Goal: Find specific page/section: Find specific page/section

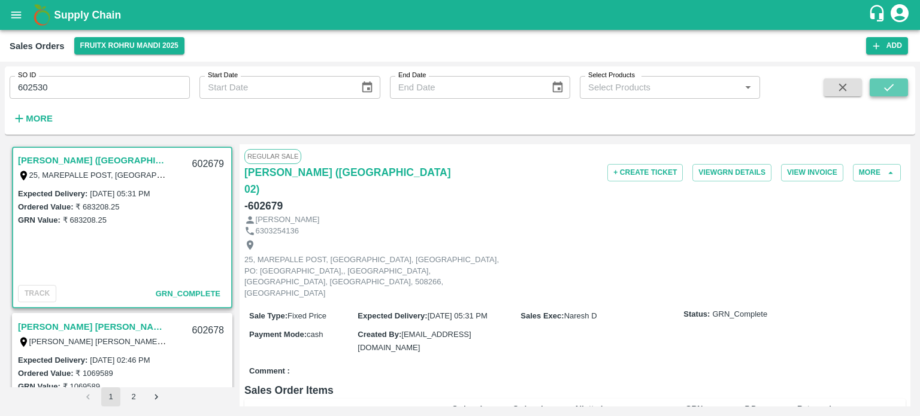
click at [885, 89] on icon "submit" at bounding box center [889, 87] width 10 height 7
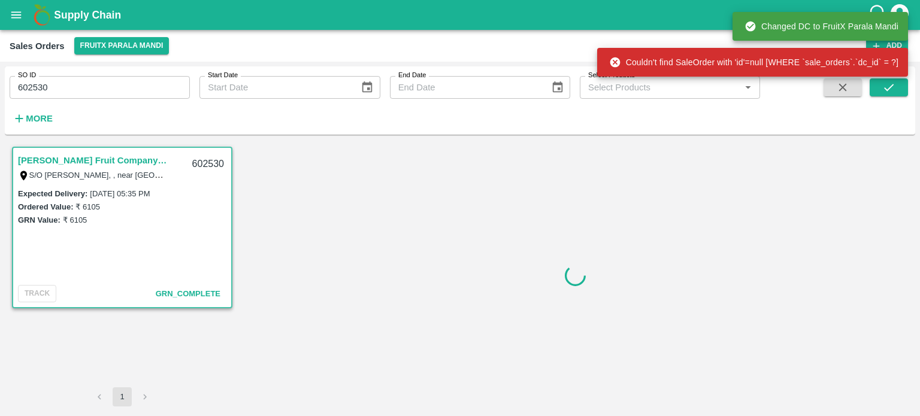
click at [100, 95] on input "602530" at bounding box center [100, 87] width 180 height 23
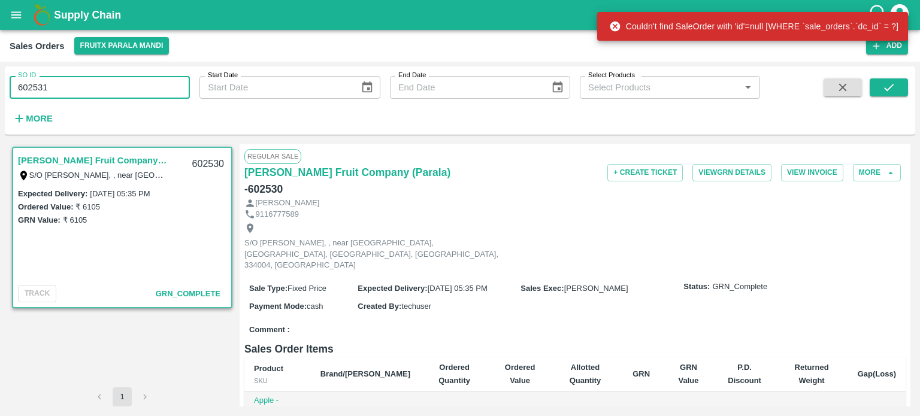
type input "602531"
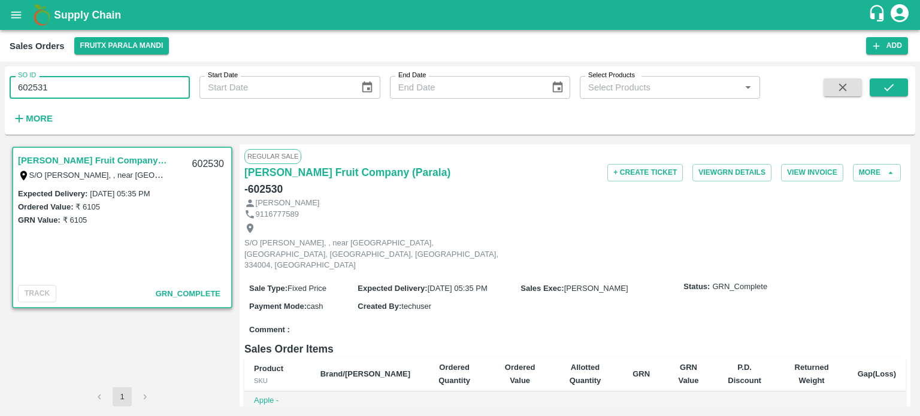
click at [887, 98] on span at bounding box center [888, 102] width 38 height 49
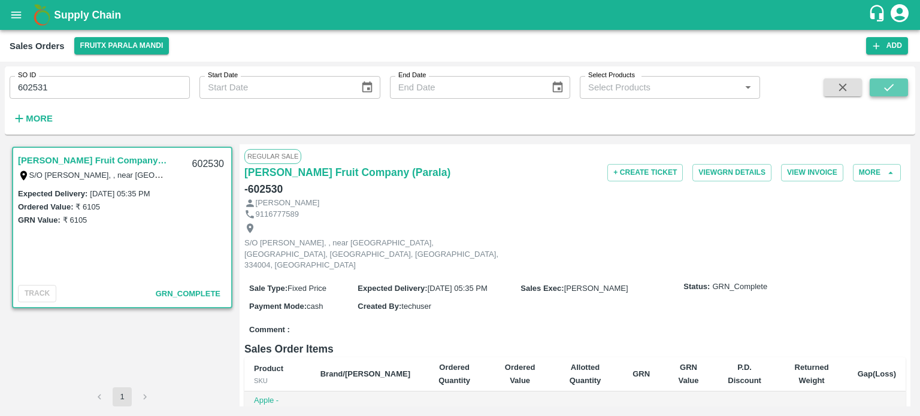
click at [888, 91] on icon "submit" at bounding box center [888, 87] width 13 height 13
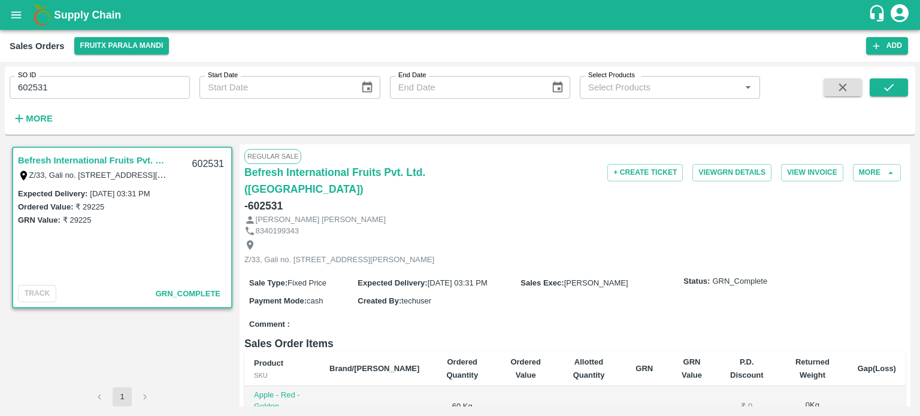
click at [110, 90] on input "602531" at bounding box center [100, 87] width 180 height 23
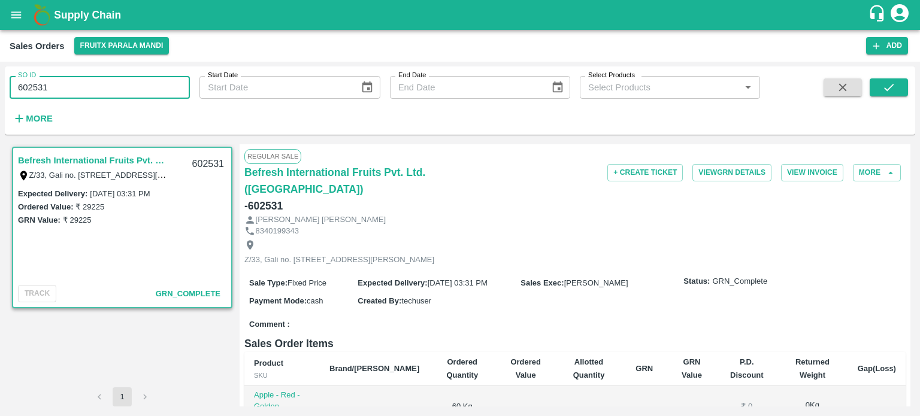
drag, startPoint x: 34, startPoint y: 83, endPoint x: 96, endPoint y: 79, distance: 63.0
click at [96, 79] on input "602531" at bounding box center [100, 87] width 180 height 23
click at [875, 82] on button "submit" at bounding box center [888, 87] width 38 height 18
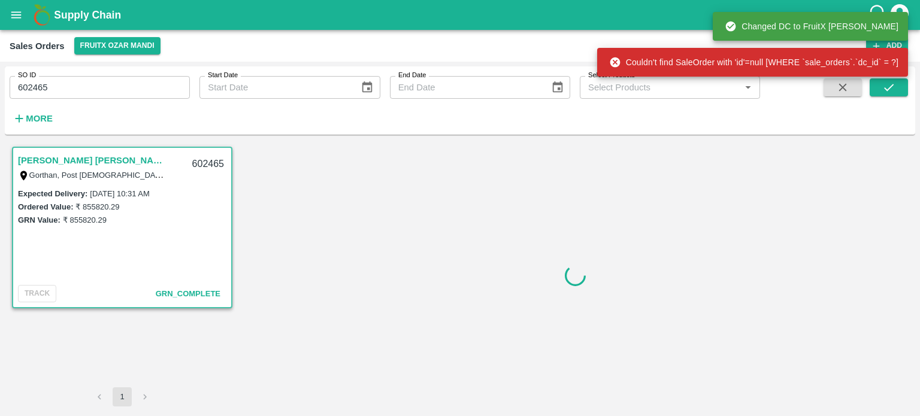
click at [132, 85] on input "602465" at bounding box center [100, 87] width 180 height 23
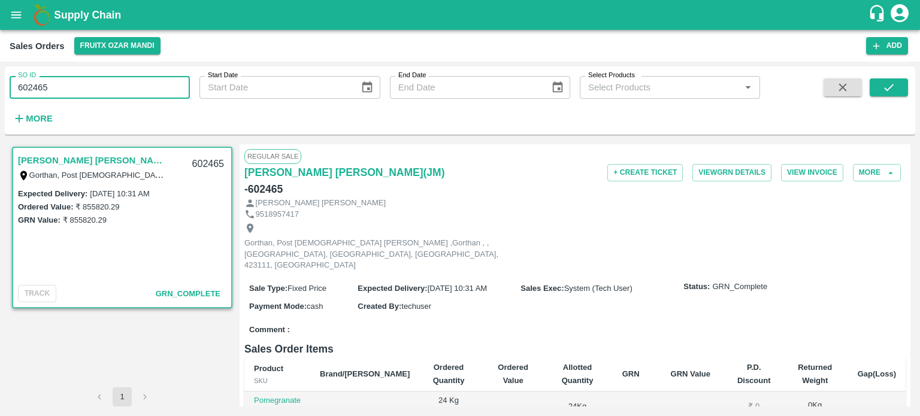
click at [105, 88] on input "602465" at bounding box center [100, 87] width 180 height 23
click at [894, 92] on icon "submit" at bounding box center [888, 87] width 13 height 13
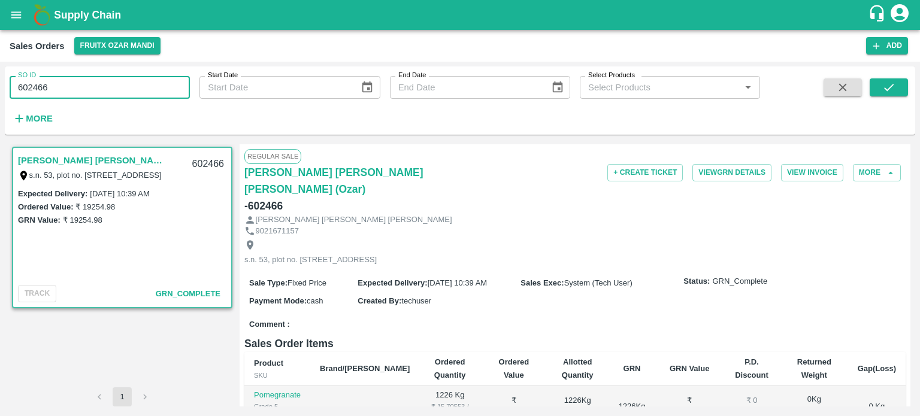
click at [123, 81] on input "602466" at bounding box center [100, 87] width 180 height 23
click at [895, 91] on button "submit" at bounding box center [888, 87] width 38 height 18
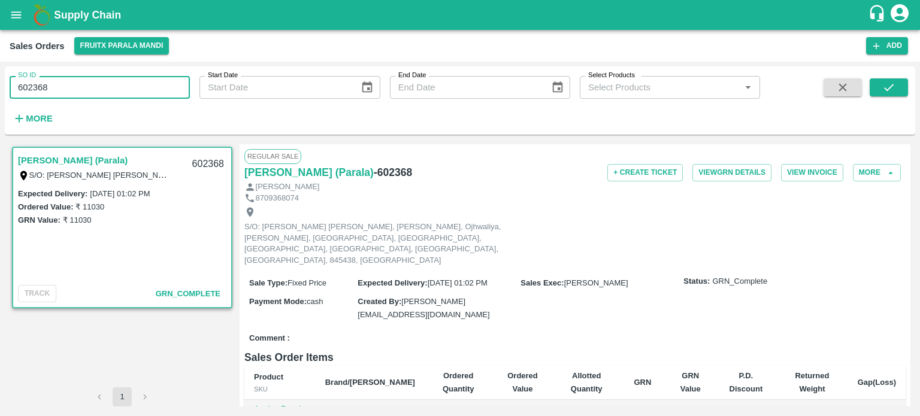
click at [116, 79] on input "602368" at bounding box center [100, 87] width 180 height 23
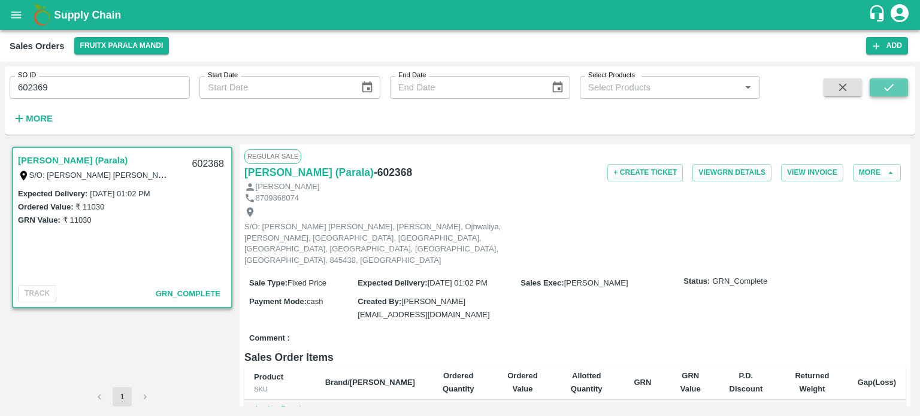
click at [890, 92] on icon "submit" at bounding box center [888, 87] width 13 height 13
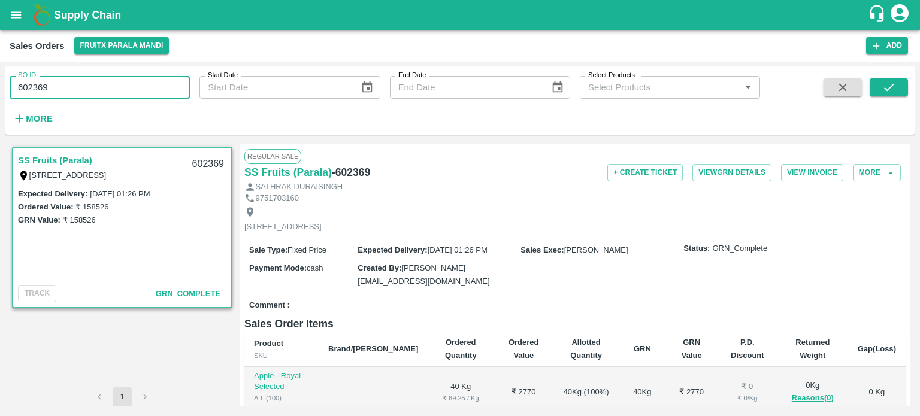
click at [107, 76] on input "602369" at bounding box center [100, 87] width 180 height 23
drag, startPoint x: 34, startPoint y: 85, endPoint x: 132, endPoint y: 74, distance: 98.2
click at [132, 74] on div "SO ID 602369 SO ID" at bounding box center [95, 82] width 190 height 32
click at [872, 87] on button "submit" at bounding box center [888, 87] width 38 height 18
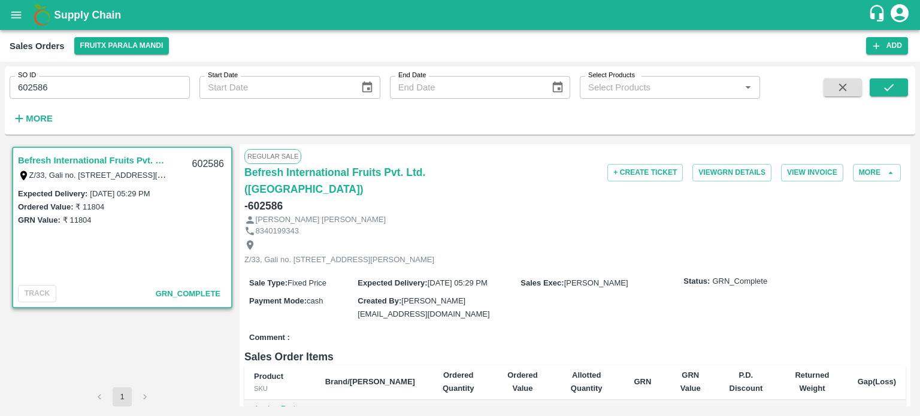
click at [168, 84] on input "602586" at bounding box center [100, 87] width 180 height 23
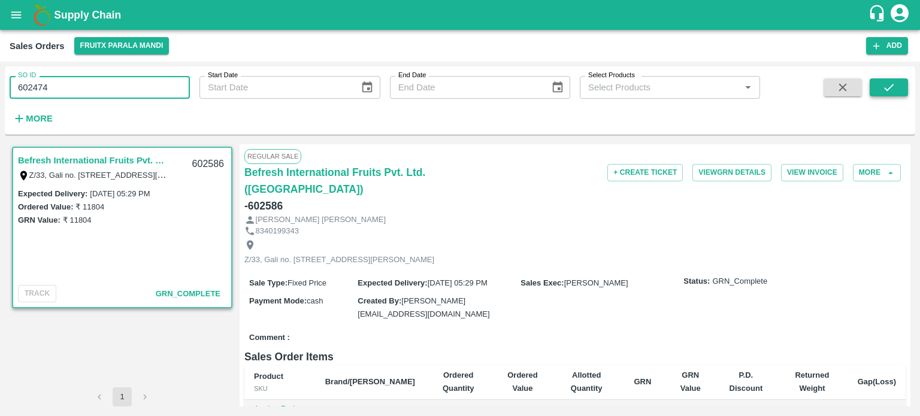
click at [893, 88] on icon "submit" at bounding box center [888, 87] width 13 height 13
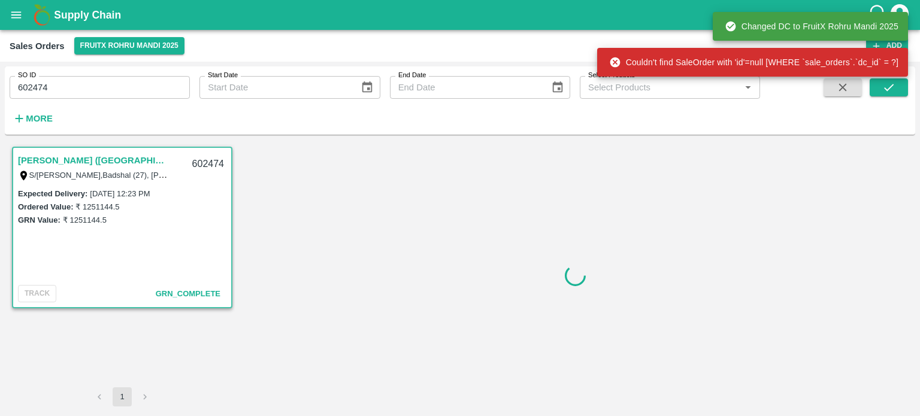
click at [160, 95] on input "602474" at bounding box center [100, 87] width 180 height 23
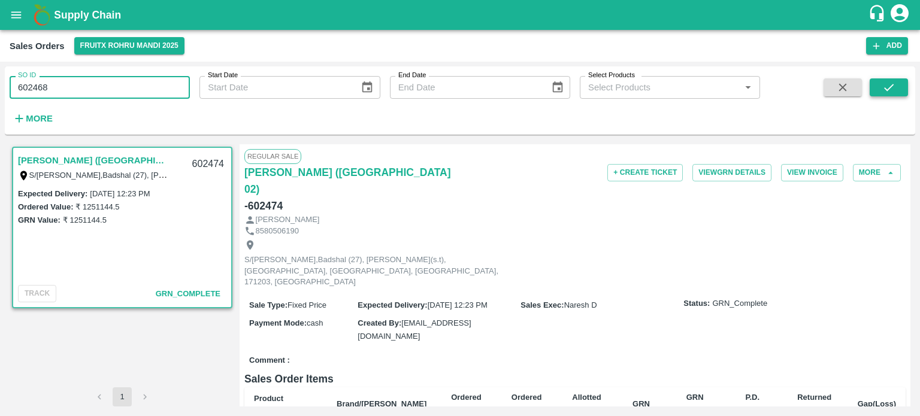
click at [878, 86] on button "submit" at bounding box center [888, 87] width 38 height 18
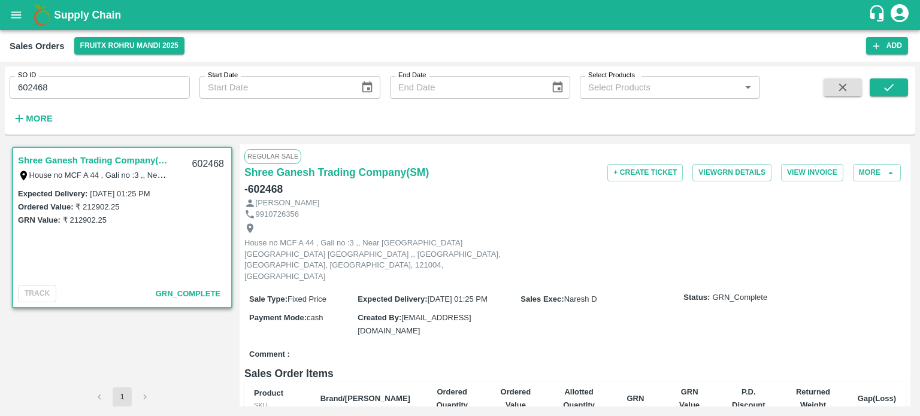
click at [154, 91] on input "602468" at bounding box center [100, 87] width 180 height 23
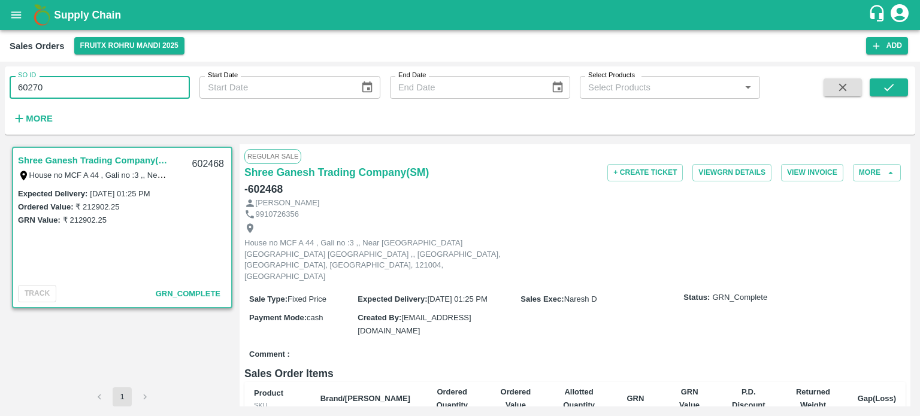
click at [31, 82] on input "60270" at bounding box center [100, 87] width 180 height 23
click at [468, 139] on div "SO ID 602370 SO ID Start Date Start Date End Date End Date Select Products Sele…" at bounding box center [460, 102] width 910 height 73
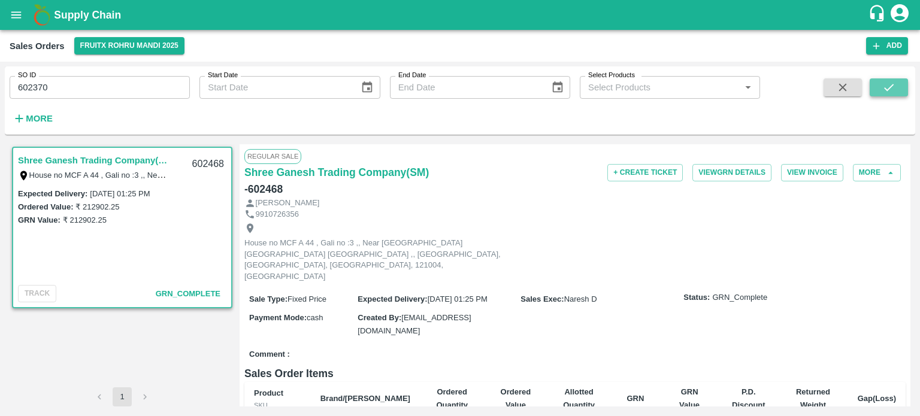
click at [877, 89] on button "submit" at bounding box center [888, 87] width 38 height 18
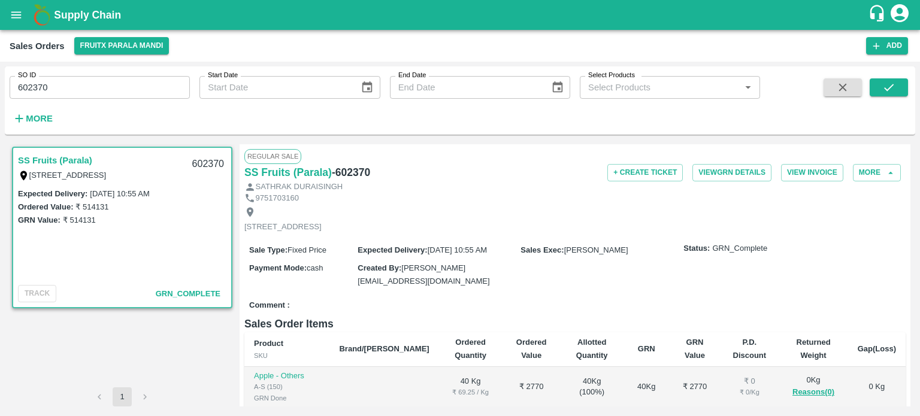
click at [57, 90] on input "602370" at bounding box center [100, 87] width 180 height 23
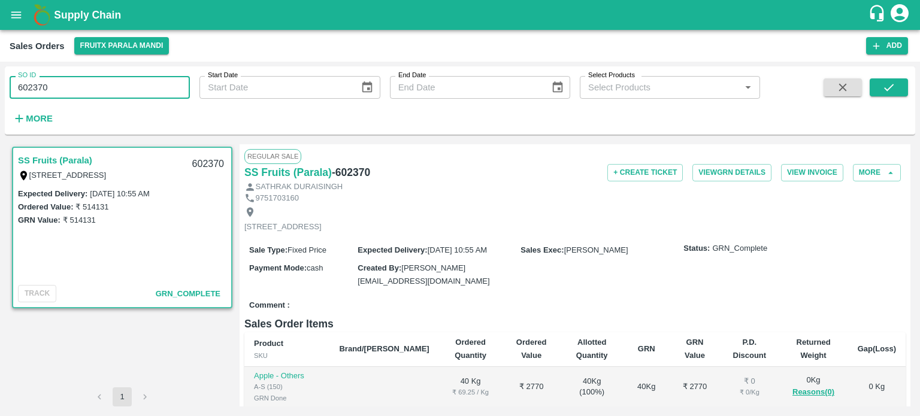
click at [39, 81] on input "602370" at bounding box center [100, 87] width 180 height 23
drag, startPoint x: 68, startPoint y: 78, endPoint x: 123, endPoint y: 66, distance: 55.8
click at [122, 66] on div "SO ID 602704 SO ID" at bounding box center [95, 82] width 190 height 32
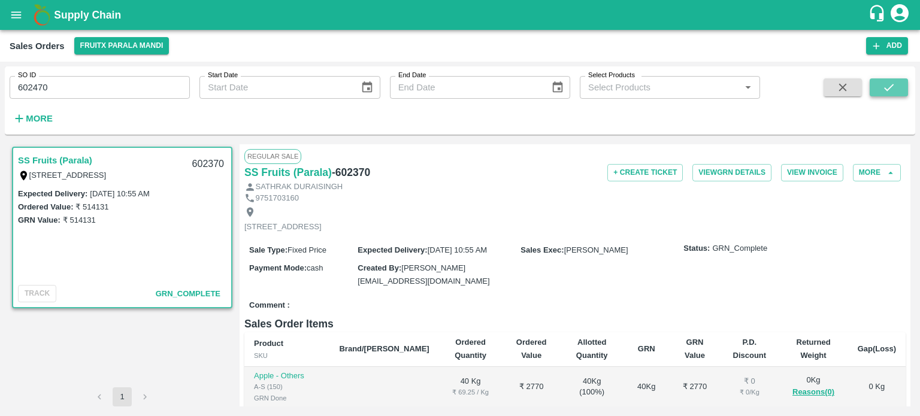
click at [878, 88] on button "submit" at bounding box center [888, 87] width 38 height 18
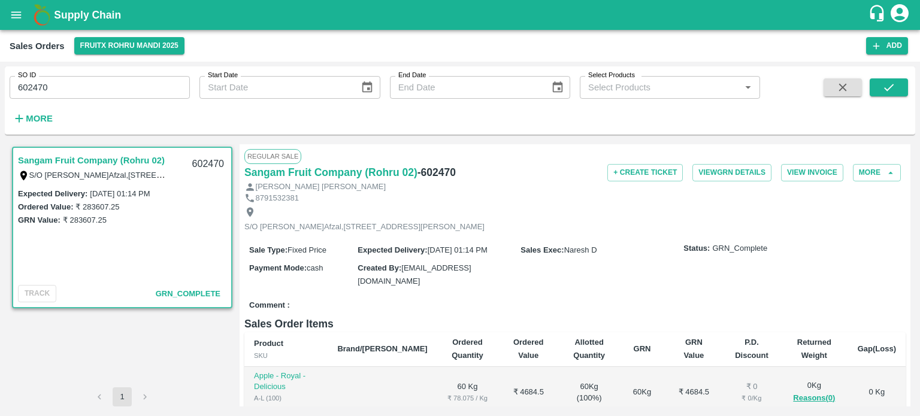
click at [128, 81] on input "602470" at bounding box center [100, 87] width 180 height 23
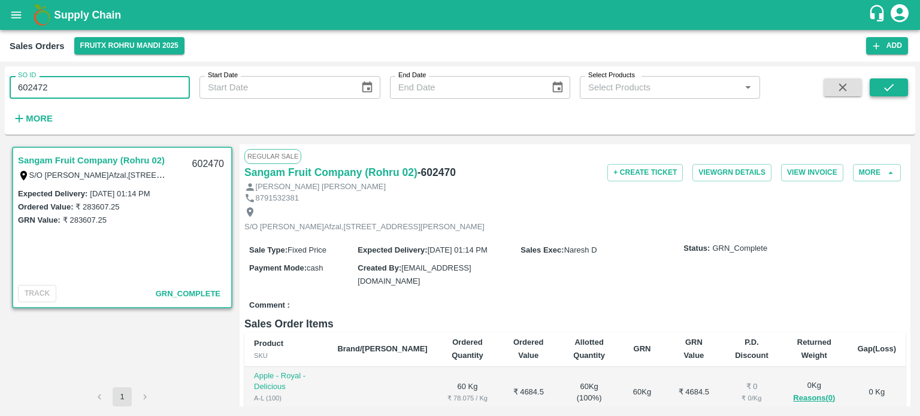
click at [895, 93] on button "submit" at bounding box center [888, 87] width 38 height 18
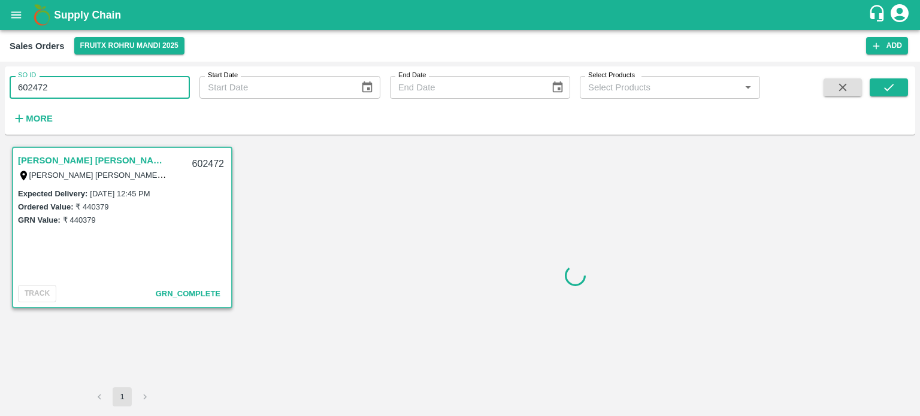
click at [90, 86] on input "602472" at bounding box center [100, 87] width 180 height 23
drag, startPoint x: 65, startPoint y: 89, endPoint x: 125, endPoint y: 85, distance: 59.4
click at [125, 85] on input "602472" at bounding box center [100, 87] width 180 height 23
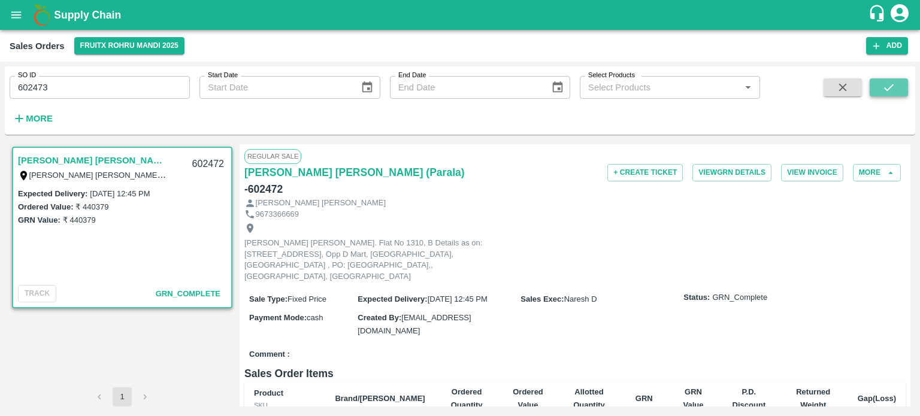
click at [894, 90] on icon "submit" at bounding box center [888, 87] width 13 height 13
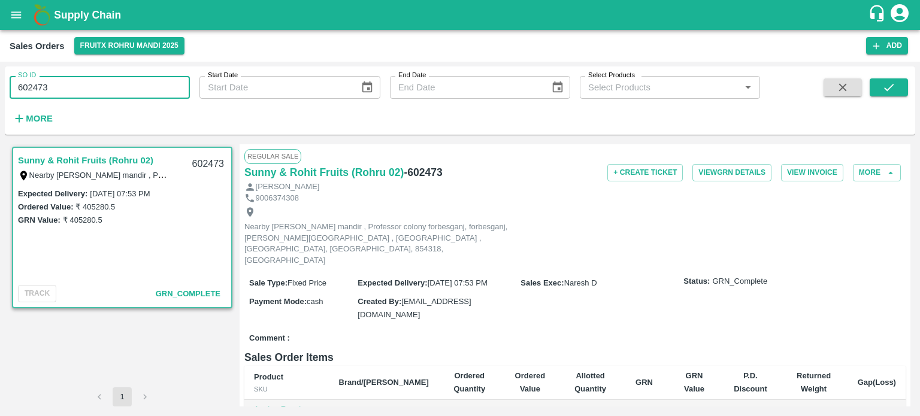
click at [165, 81] on input "602473" at bounding box center [100, 87] width 180 height 23
click at [127, 93] on input "602473" at bounding box center [100, 87] width 180 height 23
click at [169, 90] on input "602471" at bounding box center [100, 87] width 180 height 23
drag, startPoint x: 35, startPoint y: 86, endPoint x: 105, endPoint y: 74, distance: 71.6
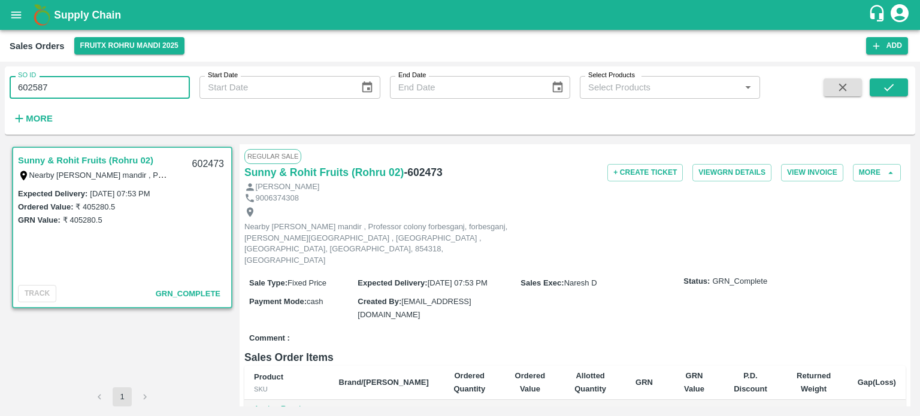
click at [102, 77] on input "602587" at bounding box center [100, 87] width 180 height 23
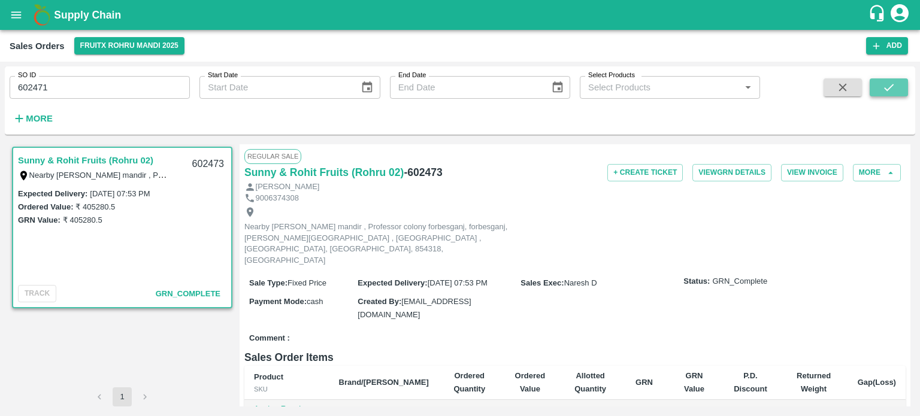
click at [891, 87] on icon "submit" at bounding box center [888, 87] width 13 height 13
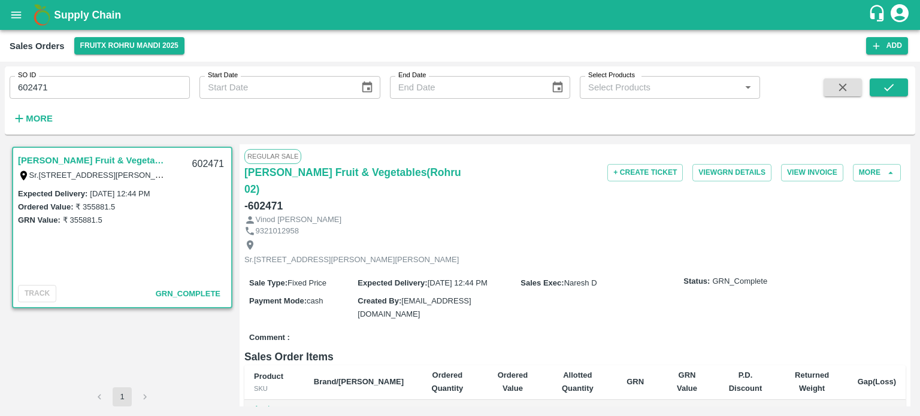
click at [110, 90] on input "602471" at bounding box center [100, 87] width 180 height 23
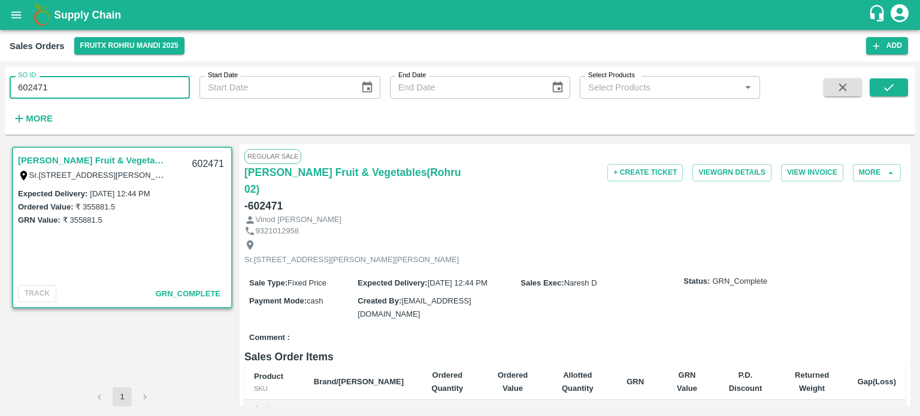
drag, startPoint x: 36, startPoint y: 83, endPoint x: 193, endPoint y: 78, distance: 157.5
click at [193, 78] on div "SO ID 602471 SO ID Start Date Start Date End Date End Date Select Products Sele…" at bounding box center [380, 97] width 760 height 62
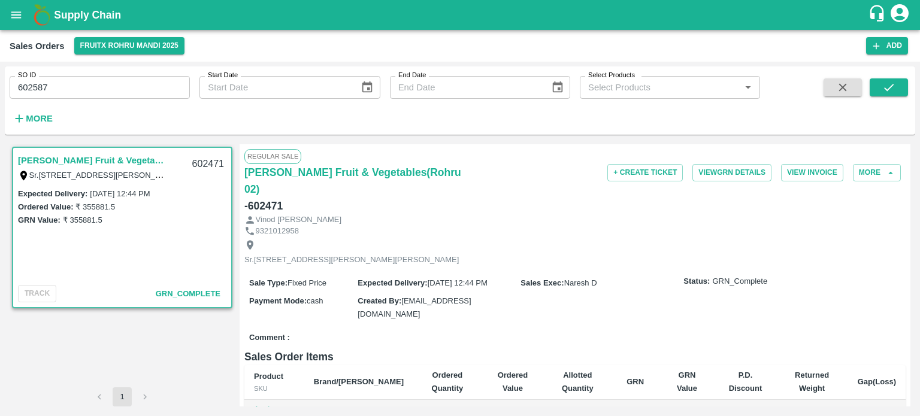
click at [325, 113] on div "SO ID 602587 SO ID Start Date Start Date End Date End Date Select Products Sele…" at bounding box center [380, 97] width 760 height 62
click at [898, 92] on button "submit" at bounding box center [888, 87] width 38 height 18
drag, startPoint x: 98, startPoint y: 163, endPoint x: 99, endPoint y: 118, distance: 44.9
click at [98, 163] on link "Befresh International Fruits Pvt. Ltd.(Parala)" at bounding box center [93, 161] width 150 height 16
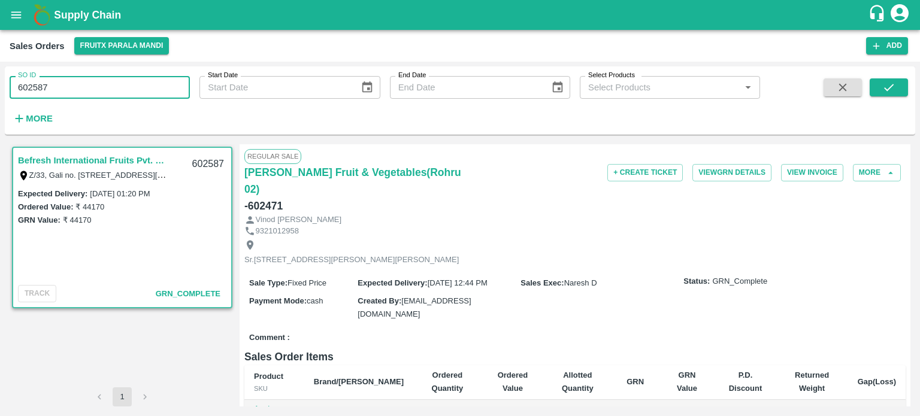
click at [171, 84] on input "602587" at bounding box center [100, 87] width 180 height 23
drag, startPoint x: 38, startPoint y: 86, endPoint x: 81, endPoint y: 80, distance: 43.6
click at [81, 80] on input "602587" at bounding box center [100, 87] width 180 height 23
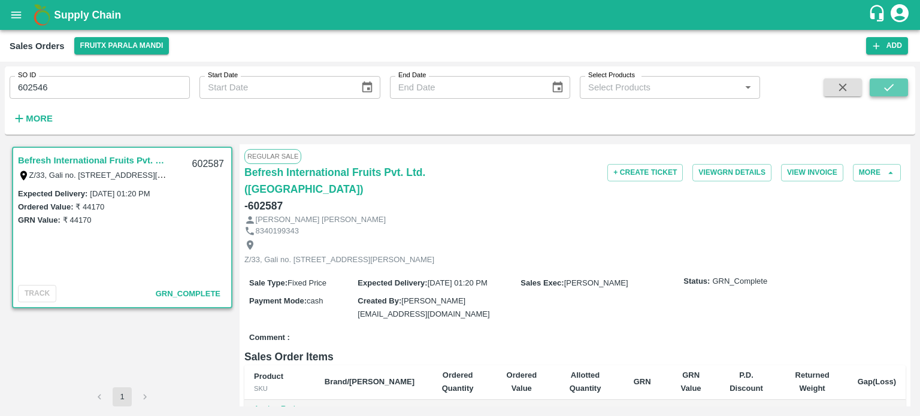
click at [890, 88] on icon "submit" at bounding box center [888, 87] width 13 height 13
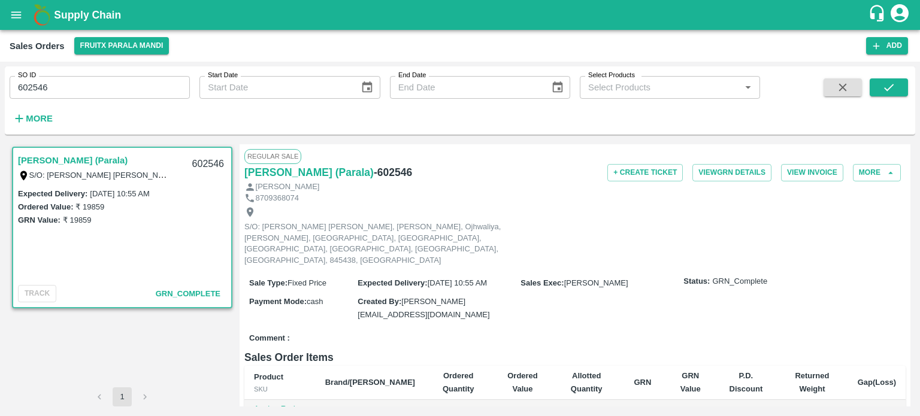
click at [71, 84] on input "602546" at bounding box center [100, 87] width 180 height 23
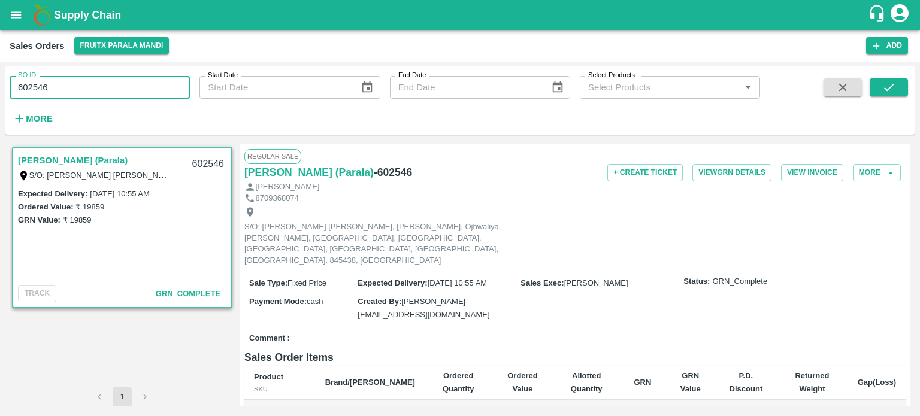
drag, startPoint x: 32, startPoint y: 82, endPoint x: 113, endPoint y: 73, distance: 81.3
click at [110, 75] on div "SO ID 602546 SO ID" at bounding box center [95, 82] width 190 height 32
click at [898, 88] on button "submit" at bounding box center [888, 87] width 38 height 18
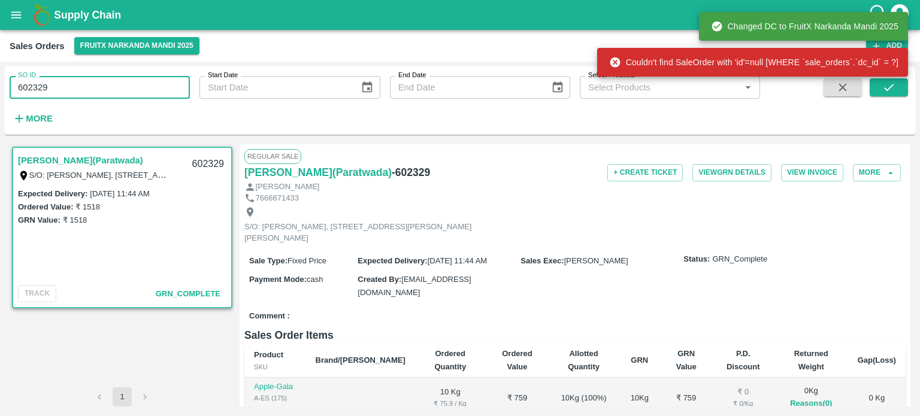
click at [44, 83] on input "602329" at bounding box center [100, 87] width 180 height 23
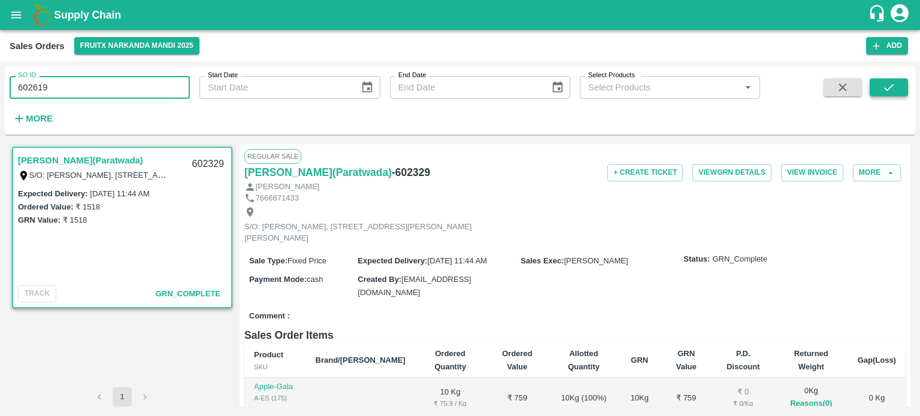
click at [878, 93] on button "submit" at bounding box center [888, 87] width 38 height 18
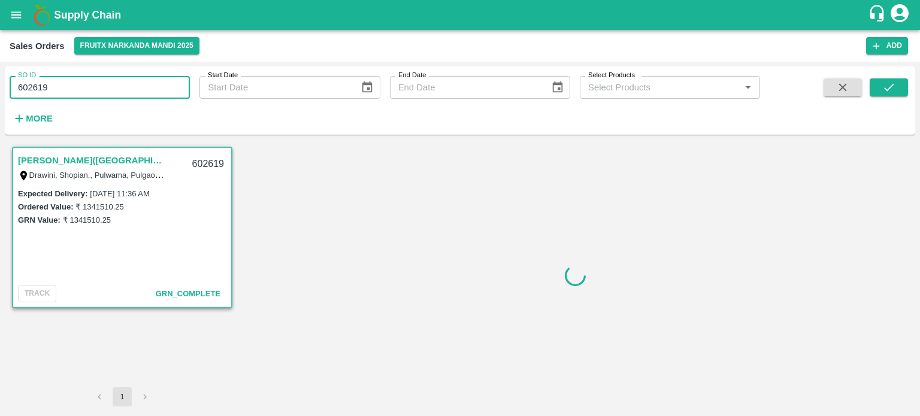
click at [105, 85] on input "602619" at bounding box center [100, 87] width 180 height 23
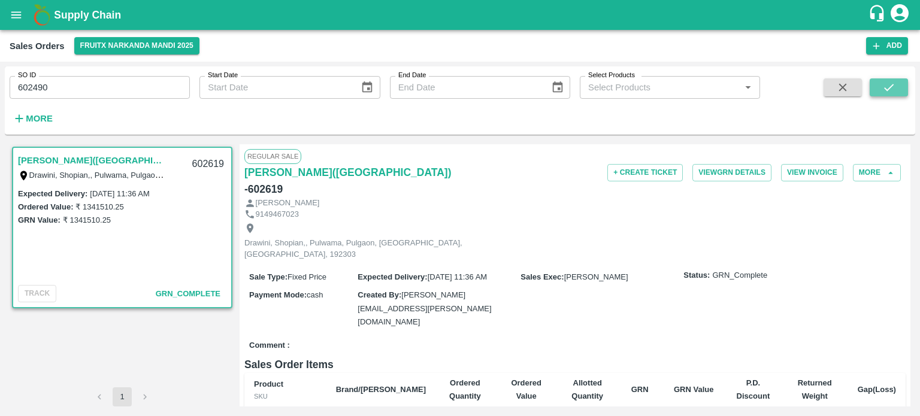
click at [900, 92] on button "submit" at bounding box center [888, 87] width 38 height 18
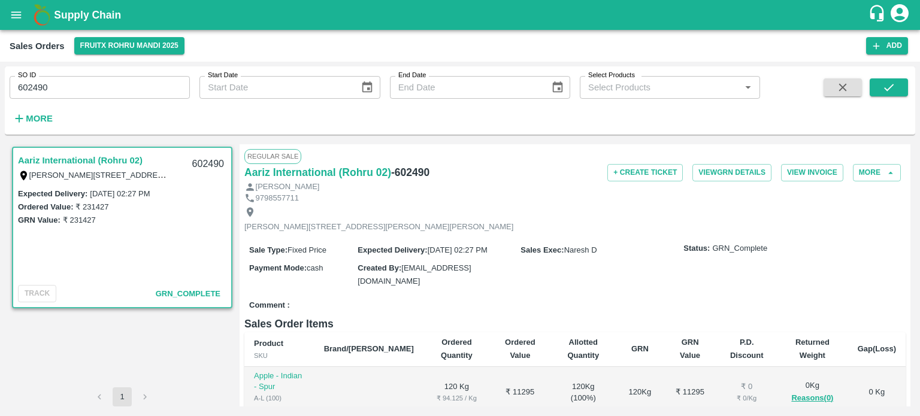
click at [72, 89] on input "602490" at bounding box center [100, 87] width 180 height 23
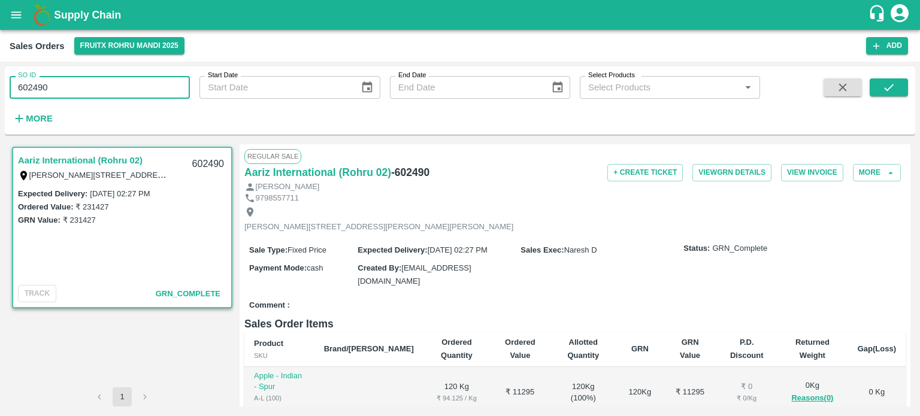
drag, startPoint x: 35, startPoint y: 87, endPoint x: 210, endPoint y: 95, distance: 175.0
click at [210, 95] on div "SO ID 602490 SO ID Start Date Start Date End Date End Date Select Products Sele…" at bounding box center [380, 97] width 760 height 62
click at [890, 90] on icon "submit" at bounding box center [888, 87] width 13 height 13
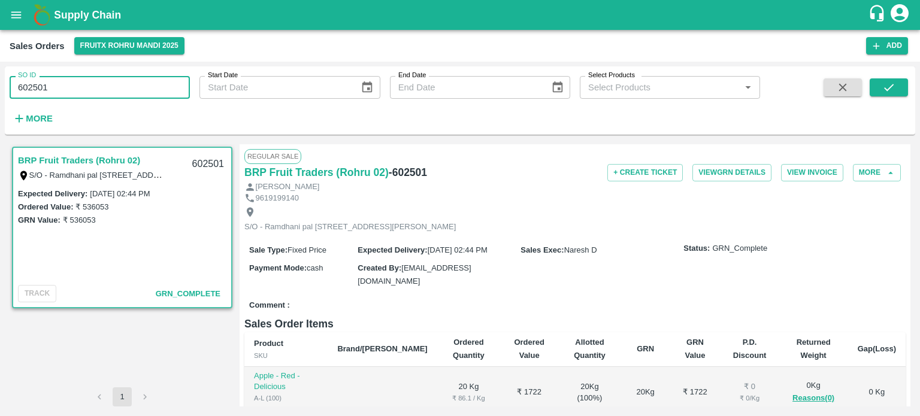
type input "602501"
type input "DD/MM/YYYY"
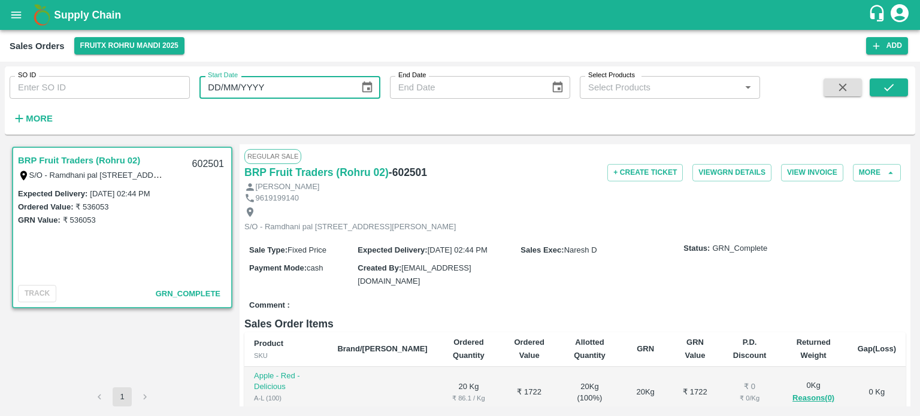
click at [293, 91] on input "DD/MM/YYYY" at bounding box center [274, 87] width 151 height 23
type input "DD/MM/YYYY"
click at [126, 87] on input "SO ID" at bounding box center [100, 87] width 180 height 23
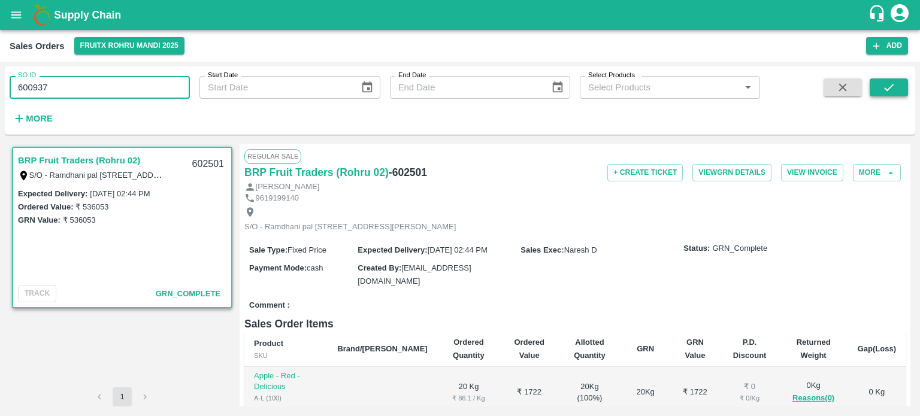
click at [886, 90] on icon "submit" at bounding box center [889, 87] width 10 height 7
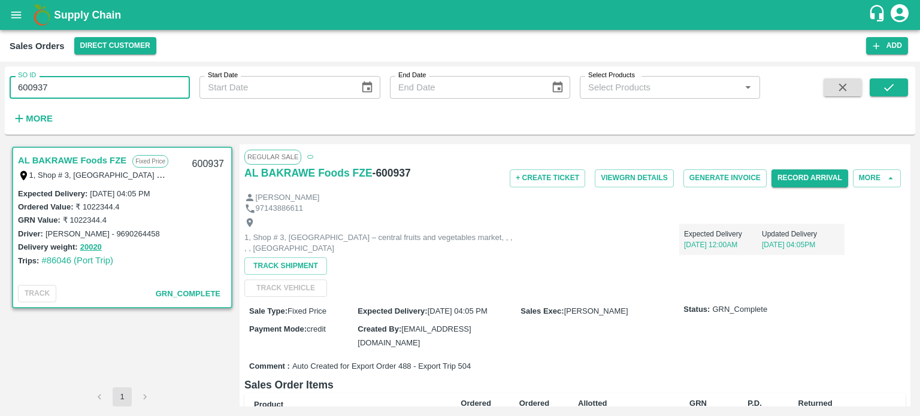
click at [101, 99] on input "600937" at bounding box center [100, 87] width 180 height 23
drag, startPoint x: 29, startPoint y: 84, endPoint x: 172, endPoint y: 84, distance: 143.7
click at [172, 84] on input "600937" at bounding box center [100, 87] width 180 height 23
drag, startPoint x: 891, startPoint y: 86, endPoint x: 885, endPoint y: 90, distance: 7.3
click at [891, 86] on icon "submit" at bounding box center [888, 87] width 13 height 13
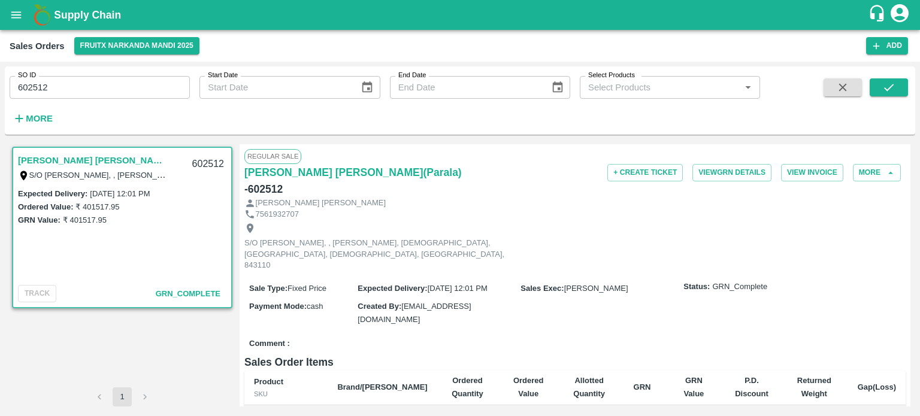
click at [84, 88] on input "602512" at bounding box center [100, 87] width 180 height 23
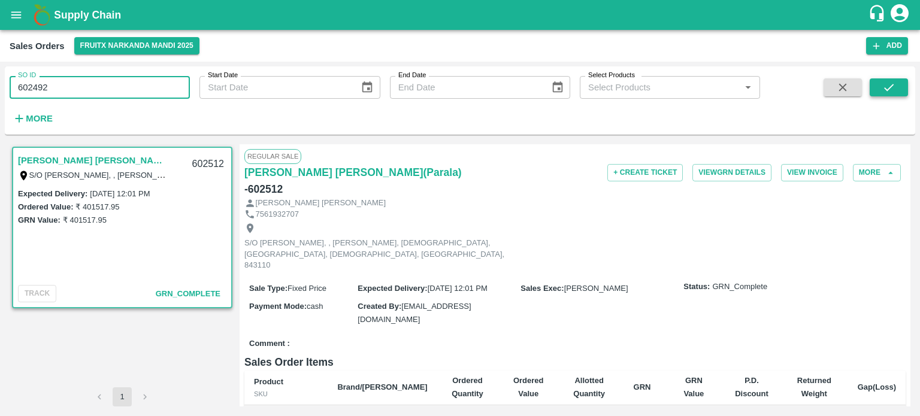
click at [901, 86] on button "submit" at bounding box center [888, 87] width 38 height 18
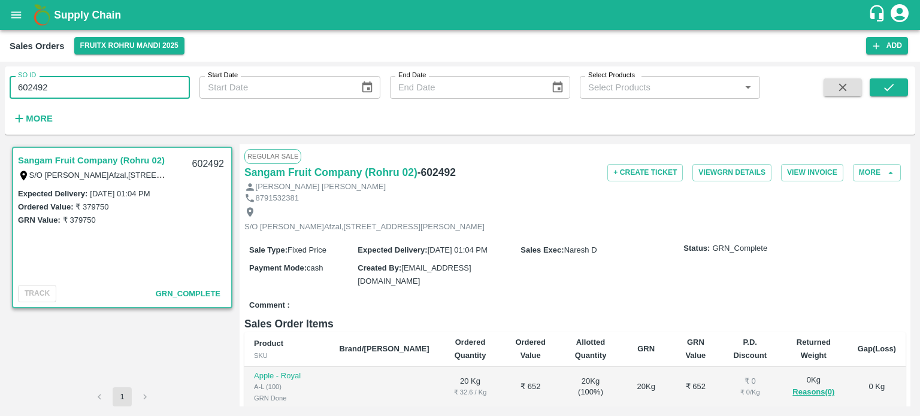
click at [108, 80] on input "602492" at bounding box center [100, 87] width 180 height 23
click at [891, 90] on icon "submit" at bounding box center [888, 87] width 13 height 13
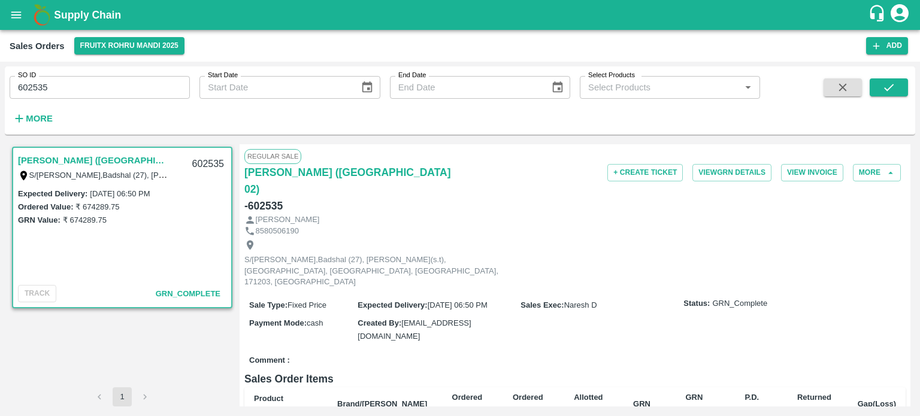
click at [125, 94] on input "602535" at bounding box center [100, 87] width 180 height 23
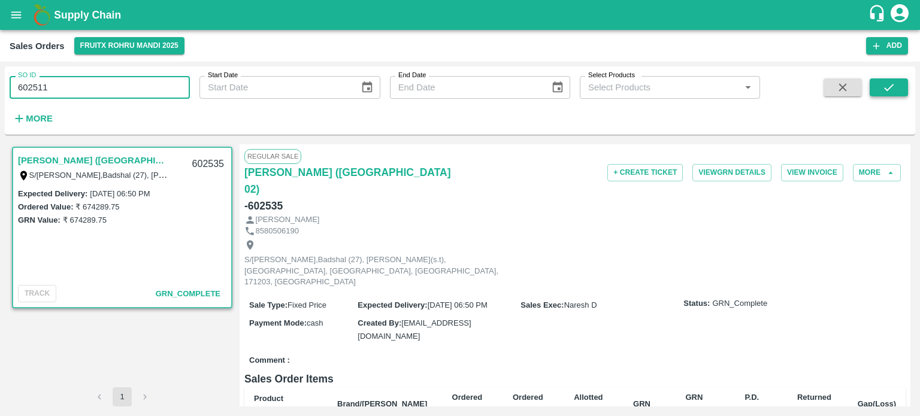
click at [905, 89] on button "submit" at bounding box center [888, 87] width 38 height 18
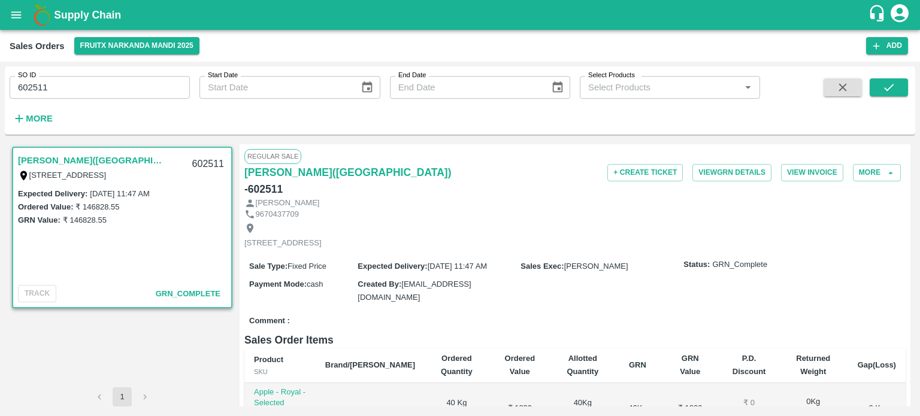
click at [75, 87] on input "602511" at bounding box center [100, 87] width 180 height 23
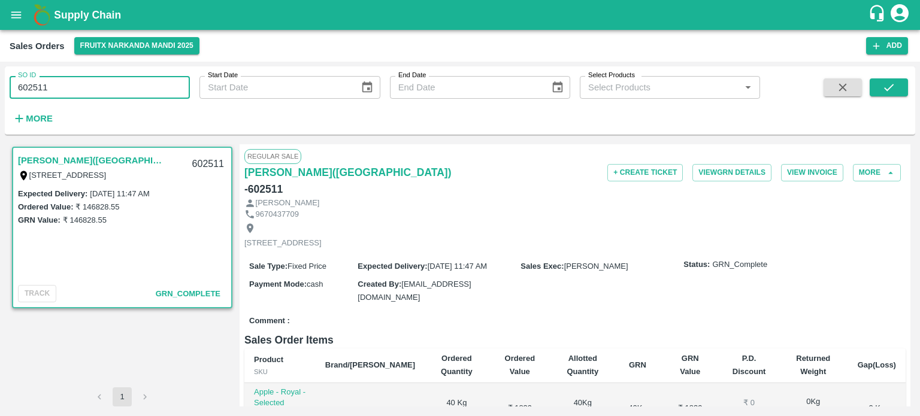
drag, startPoint x: 29, startPoint y: 85, endPoint x: 146, endPoint y: 86, distance: 117.3
click at [146, 86] on input "602511" at bounding box center [100, 87] width 180 height 23
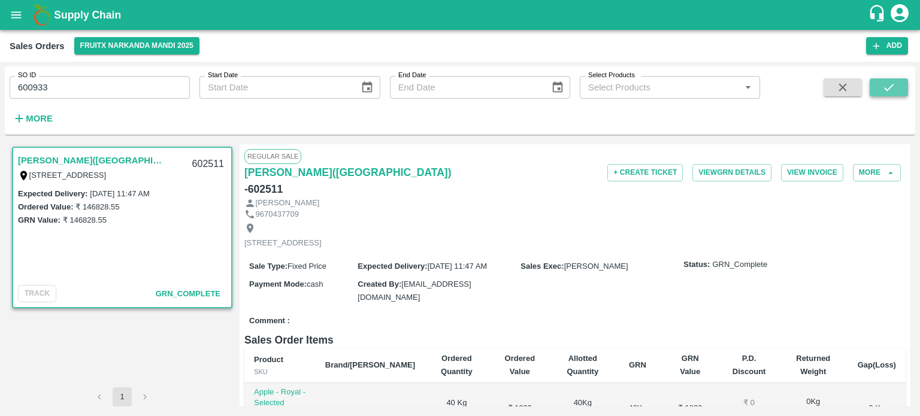
click at [884, 92] on icon "submit" at bounding box center [888, 87] width 13 height 13
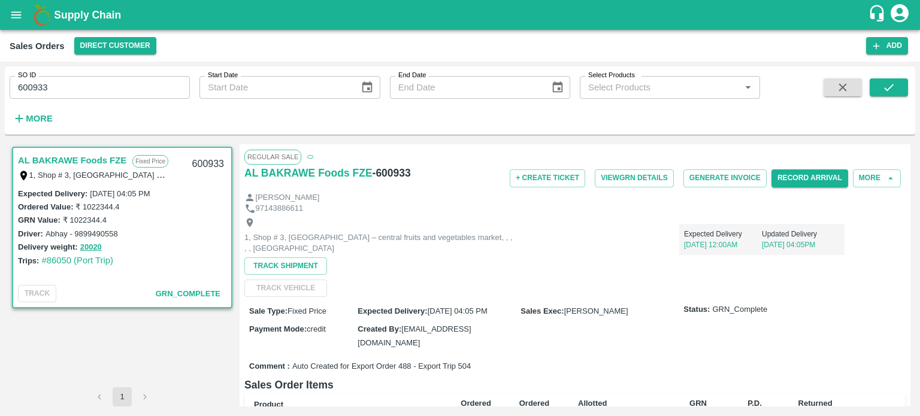
click at [117, 84] on input "600933" at bounding box center [100, 87] width 180 height 23
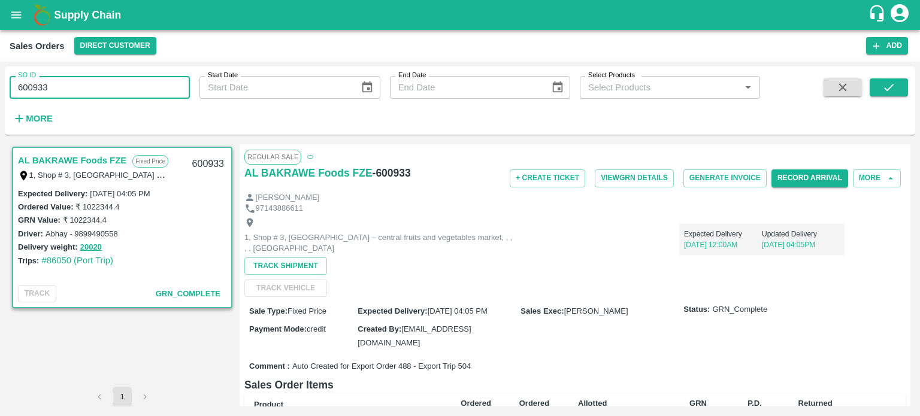
drag, startPoint x: 27, startPoint y: 90, endPoint x: 132, endPoint y: 84, distance: 104.9
click at [132, 84] on input "600933" at bounding box center [100, 87] width 180 height 23
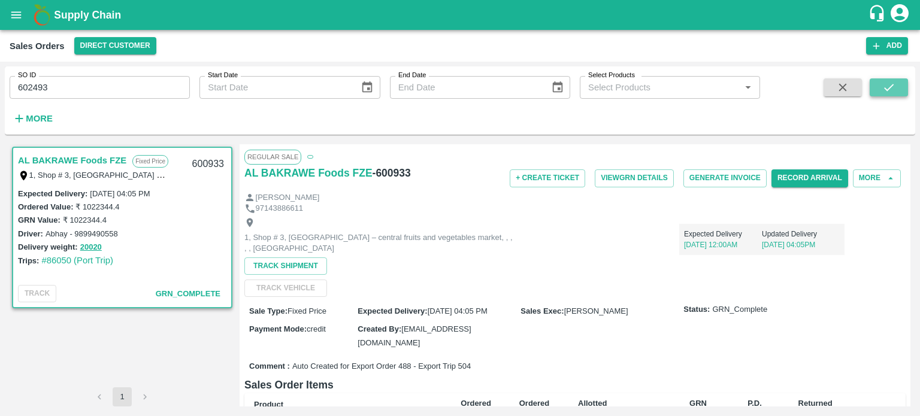
click at [898, 86] on button "submit" at bounding box center [888, 87] width 38 height 18
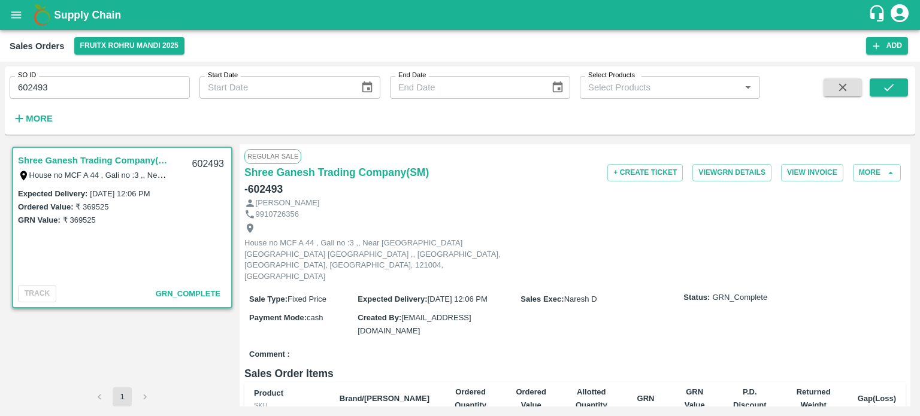
click at [126, 90] on input "602493" at bounding box center [100, 87] width 180 height 23
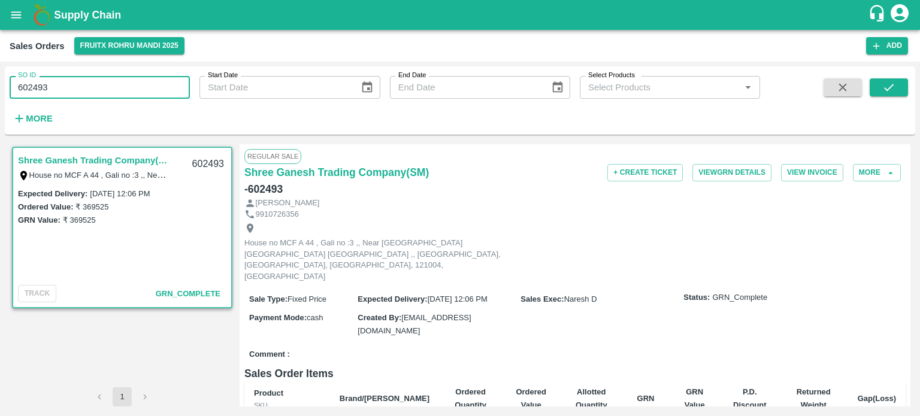
click at [30, 81] on input "602493" at bounding box center [100, 87] width 180 height 23
drag, startPoint x: 34, startPoint y: 81, endPoint x: 136, endPoint y: 69, distance: 103.7
click at [136, 69] on div "SO ID 602493 SO ID" at bounding box center [95, 82] width 190 height 32
click at [875, 90] on button "submit" at bounding box center [888, 87] width 38 height 18
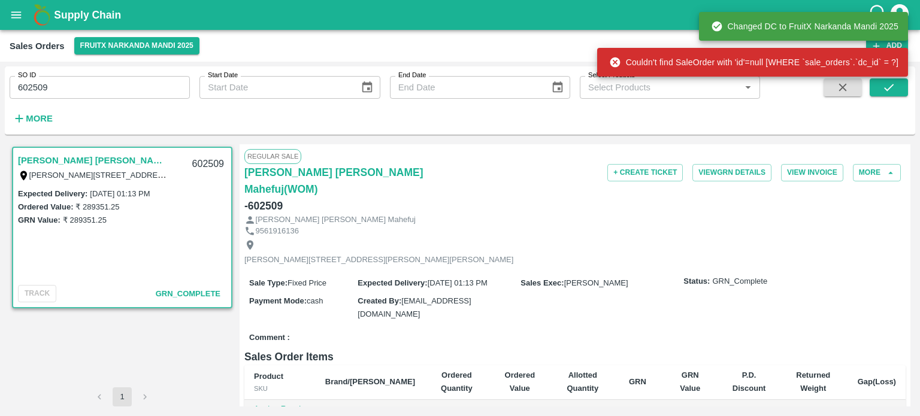
click at [91, 83] on input "602509" at bounding box center [100, 87] width 180 height 23
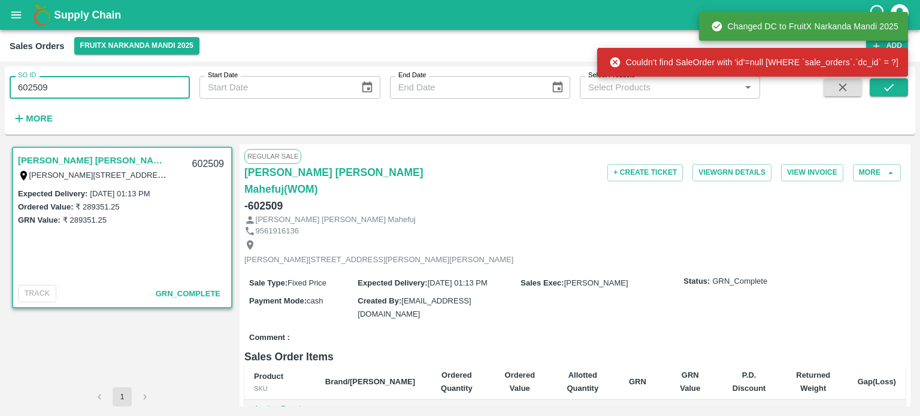
click at [129, 92] on input "602509" at bounding box center [100, 87] width 180 height 23
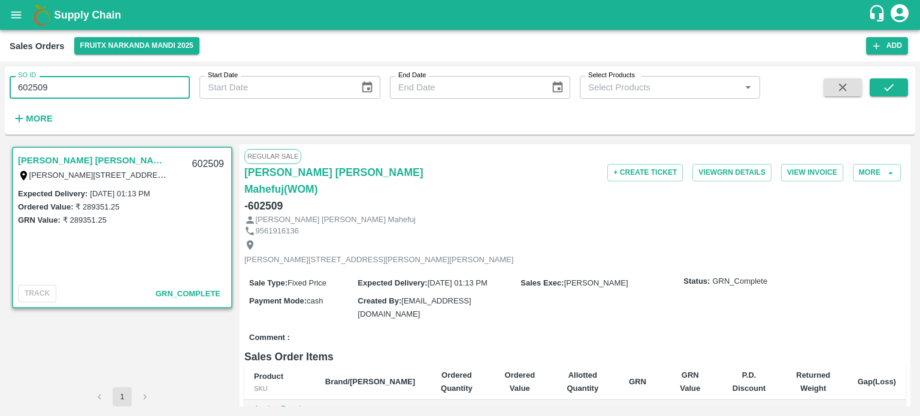
drag, startPoint x: 34, startPoint y: 83, endPoint x: 112, endPoint y: 75, distance: 78.2
click at [112, 75] on div "SO ID 602509 SO ID" at bounding box center [95, 82] width 190 height 32
click at [893, 93] on icon "submit" at bounding box center [888, 87] width 13 height 13
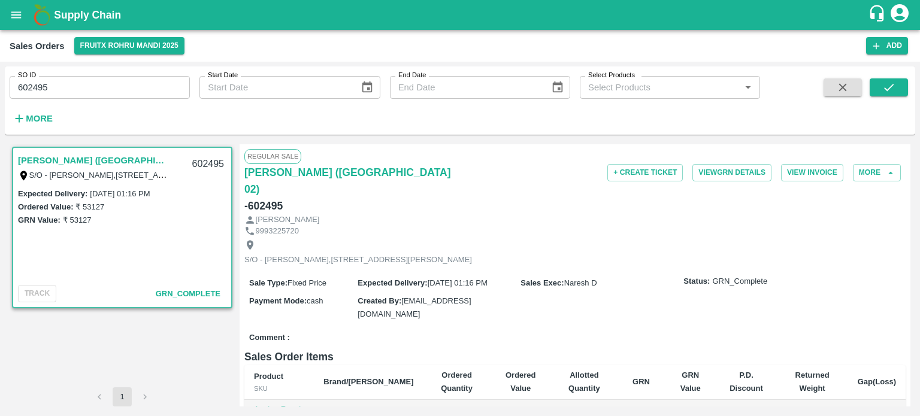
click at [80, 87] on input "602495" at bounding box center [100, 87] width 180 height 23
click at [160, 109] on div "SO ID 602375 SO ID Start Date Start Date End Date End Date Select Products Sele…" at bounding box center [380, 97] width 760 height 62
click at [895, 84] on button "submit" at bounding box center [888, 87] width 38 height 18
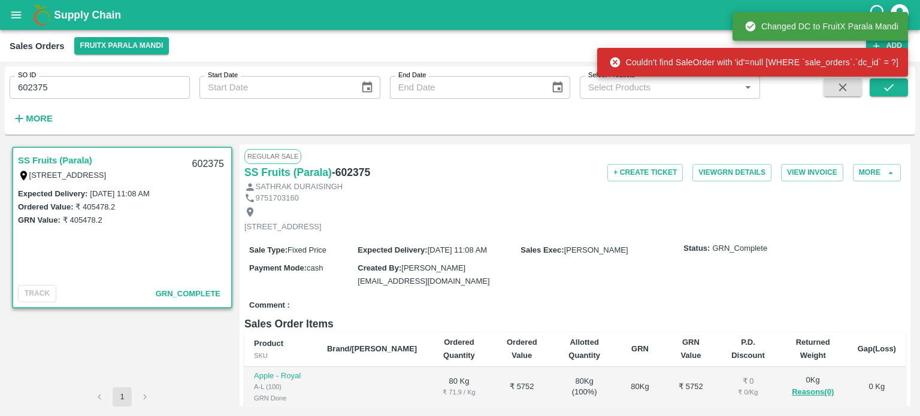
click at [105, 96] on input "602375" at bounding box center [100, 87] width 180 height 23
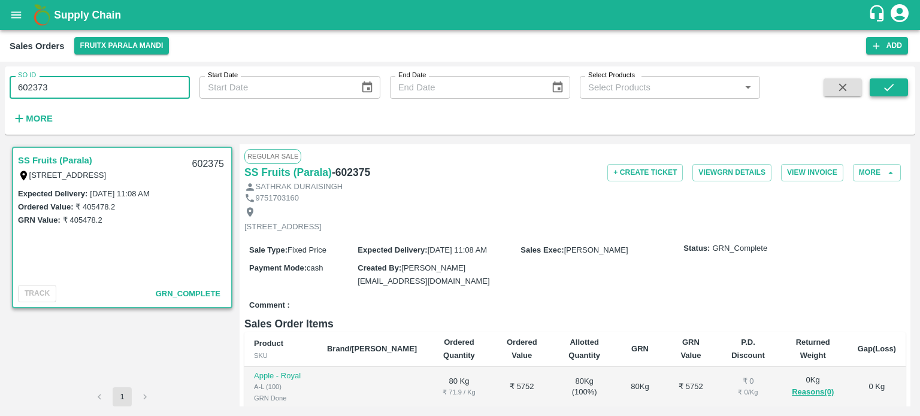
click at [886, 86] on icon "submit" at bounding box center [888, 87] width 13 height 13
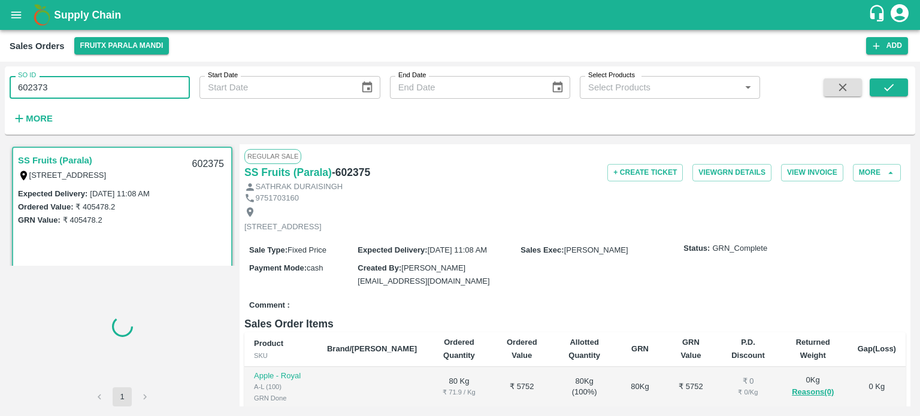
click at [75, 89] on input "602373" at bounding box center [100, 87] width 180 height 23
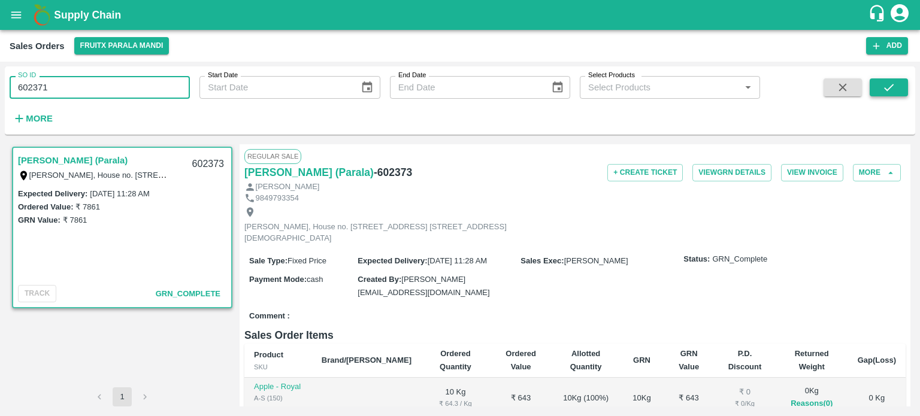
click at [885, 83] on icon "submit" at bounding box center [888, 87] width 13 height 13
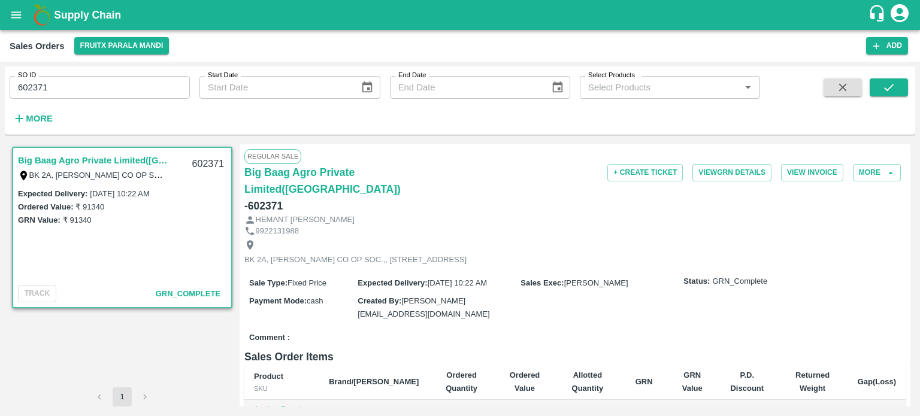
click at [115, 91] on input "602371" at bounding box center [100, 87] width 180 height 23
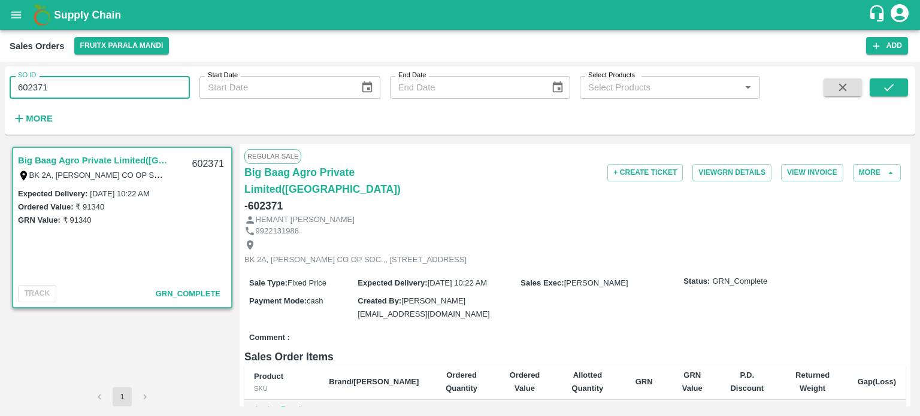
click at [50, 92] on input "602371" at bounding box center [100, 87] width 180 height 23
drag, startPoint x: 34, startPoint y: 86, endPoint x: 141, endPoint y: 83, distance: 107.8
click at [140, 84] on input "602371" at bounding box center [100, 87] width 180 height 23
drag, startPoint x: 884, startPoint y: 86, endPoint x: 825, endPoint y: 98, distance: 59.9
click at [884, 86] on icon "submit" at bounding box center [888, 87] width 13 height 13
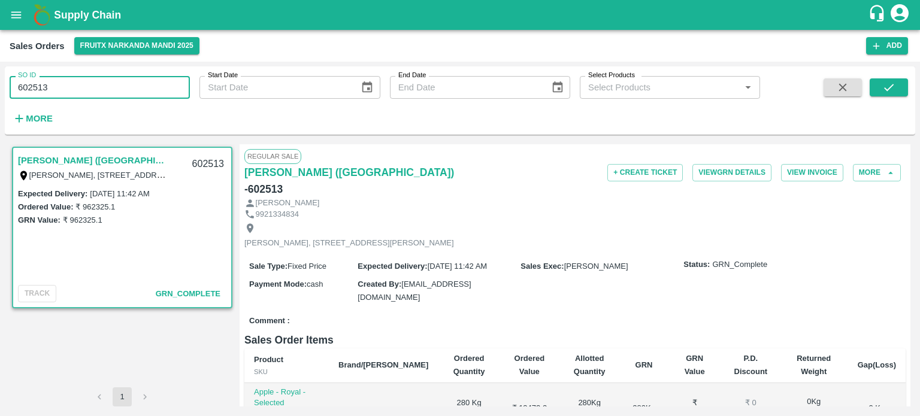
click at [139, 83] on input "602513" at bounding box center [100, 87] width 180 height 23
click at [874, 89] on button "submit" at bounding box center [888, 87] width 38 height 18
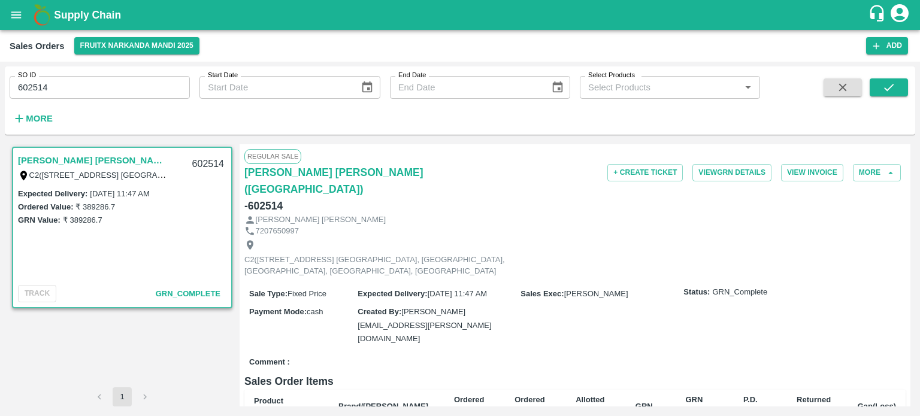
drag, startPoint x: 120, startPoint y: 97, endPoint x: 117, endPoint y: 90, distance: 7.6
click at [120, 96] on input "602514" at bounding box center [100, 87] width 180 height 23
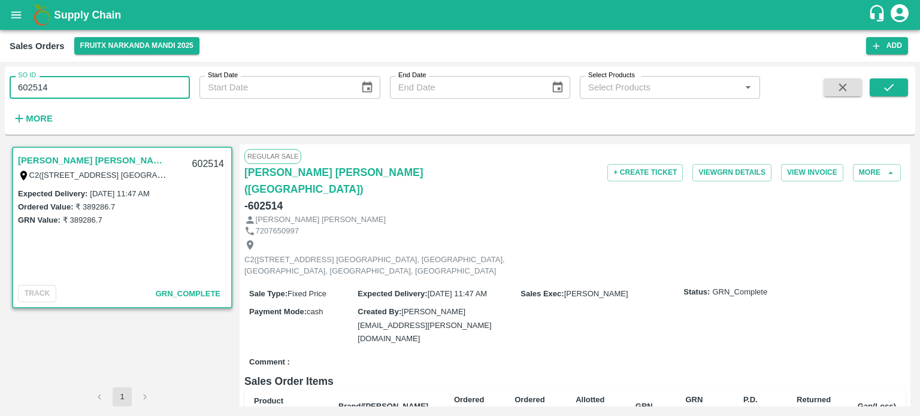
click at [91, 99] on input "602514" at bounding box center [100, 87] width 180 height 23
drag, startPoint x: 34, startPoint y: 87, endPoint x: 142, endPoint y: 81, distance: 109.2
click at [142, 81] on input "602514" at bounding box center [100, 87] width 180 height 23
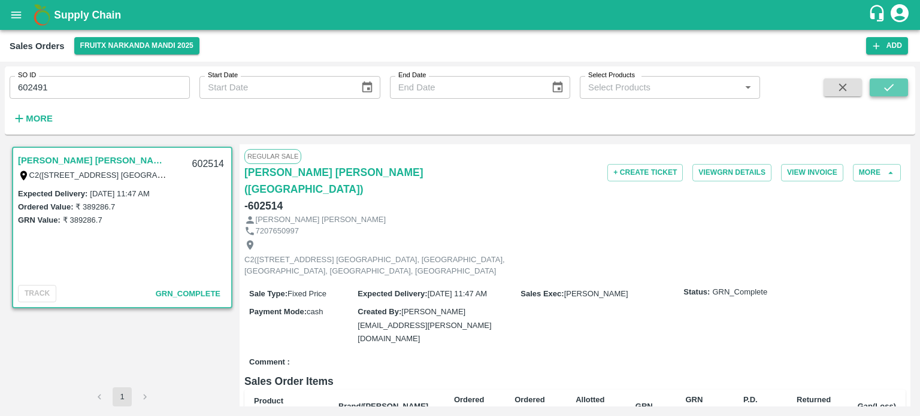
click at [897, 84] on button "submit" at bounding box center [888, 87] width 38 height 18
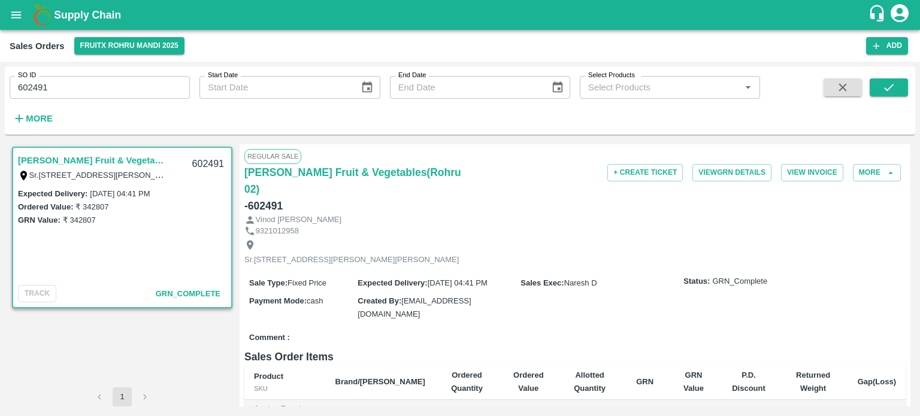
click at [129, 86] on input "602491" at bounding box center [100, 87] width 180 height 23
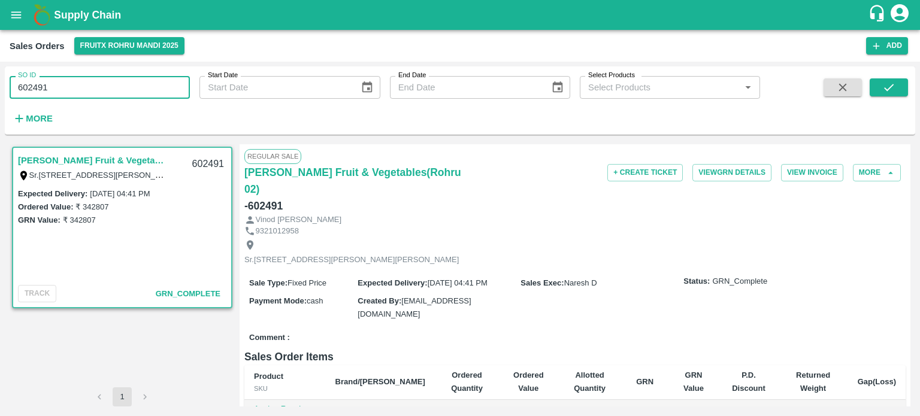
drag, startPoint x: 31, startPoint y: 83, endPoint x: 153, endPoint y: 87, distance: 122.8
click at [153, 87] on input "602491" at bounding box center [100, 87] width 180 height 23
click at [882, 87] on icon "submit" at bounding box center [888, 87] width 13 height 13
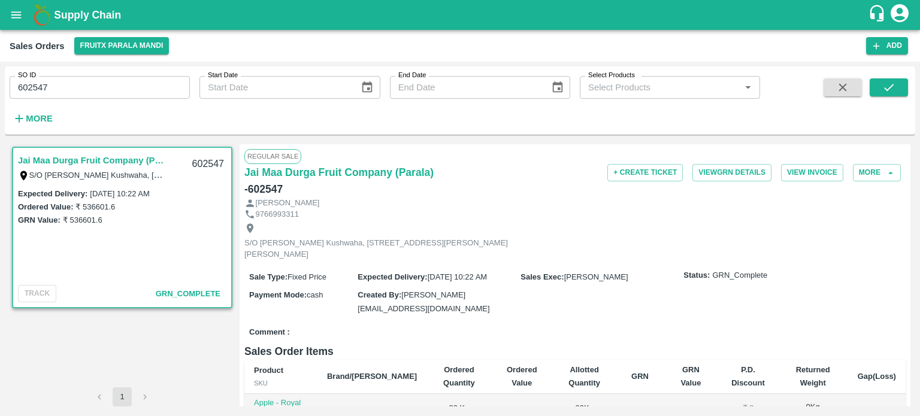
click at [113, 89] on input "602547" at bounding box center [100, 87] width 180 height 23
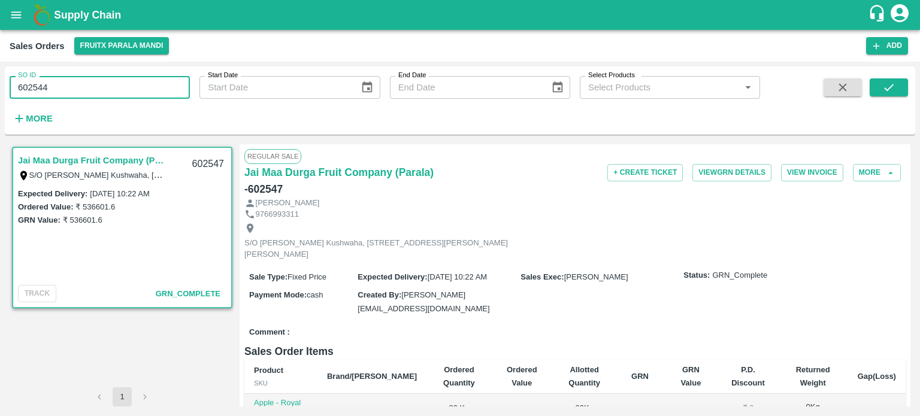
click at [881, 95] on button "submit" at bounding box center [888, 87] width 38 height 18
click at [152, 95] on input "602544" at bounding box center [100, 87] width 180 height 23
drag, startPoint x: 37, startPoint y: 83, endPoint x: 173, endPoint y: 68, distance: 136.8
click at [172, 68] on div "SO ID 602544 SO ID" at bounding box center [95, 82] width 190 height 32
click at [879, 88] on button "submit" at bounding box center [888, 87] width 38 height 18
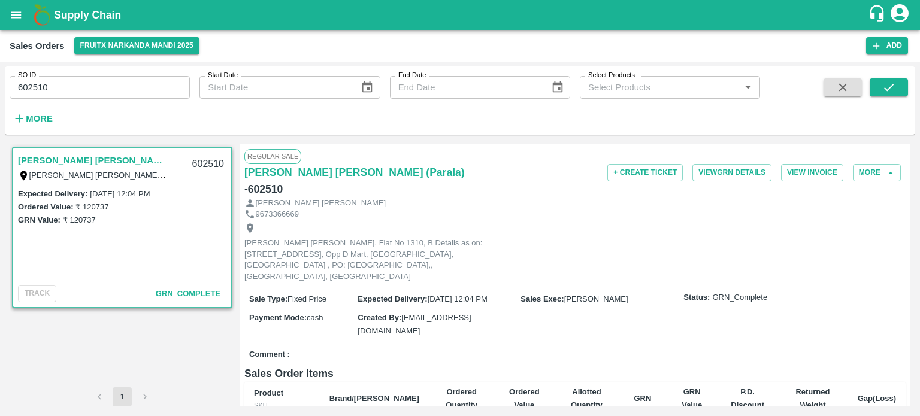
click at [95, 96] on input "602510" at bounding box center [100, 87] width 180 height 23
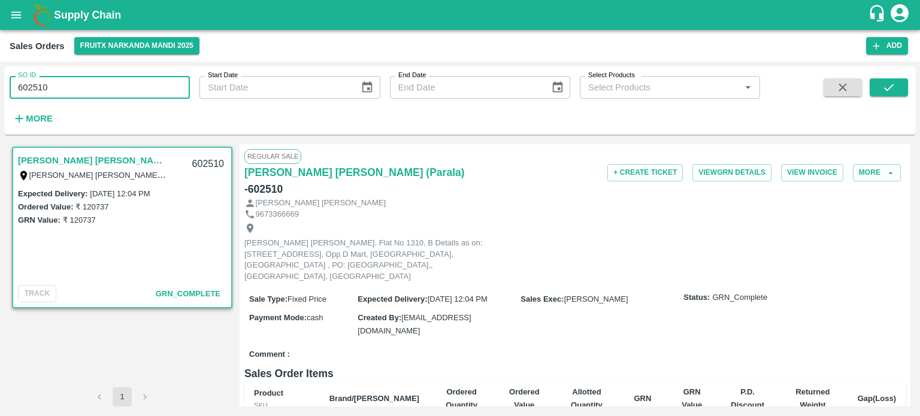
drag, startPoint x: 35, startPoint y: 83, endPoint x: 197, endPoint y: 97, distance: 162.3
click at [196, 97] on div "SO ID 602510 SO ID Start Date Start Date End Date End Date Select Products Sele…" at bounding box center [380, 97] width 760 height 62
click at [899, 83] on button "submit" at bounding box center [888, 87] width 38 height 18
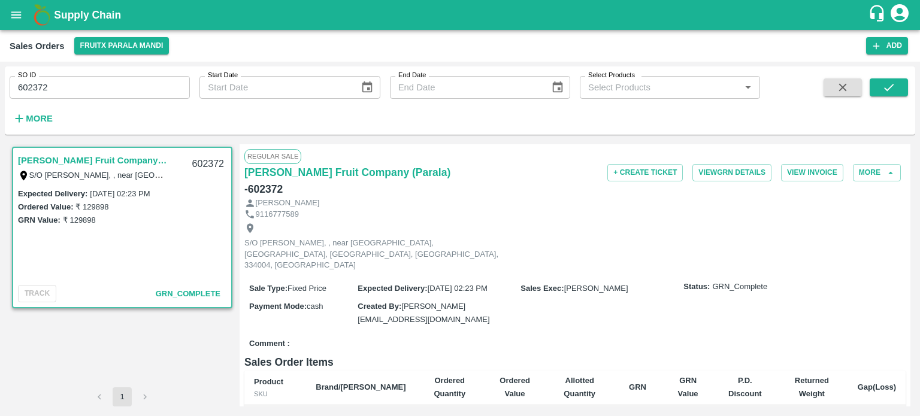
click at [107, 78] on input "602372" at bounding box center [100, 87] width 180 height 23
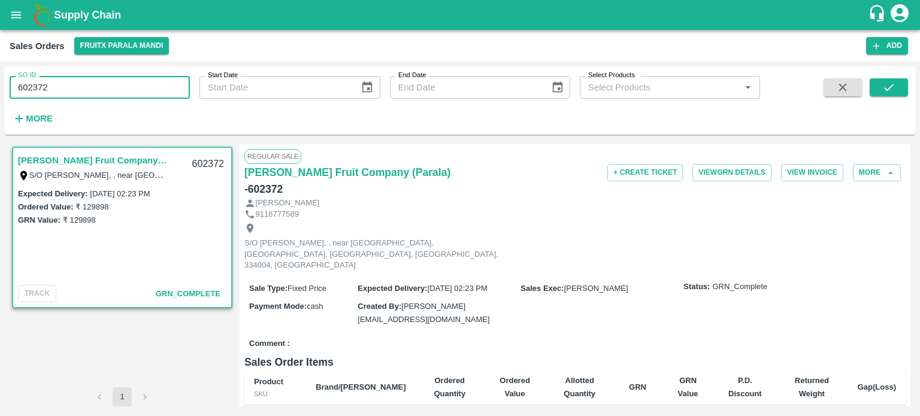
click at [139, 78] on input "602372" at bounding box center [100, 87] width 180 height 23
click at [98, 90] on input "602372" at bounding box center [100, 87] width 180 height 23
drag, startPoint x: 29, startPoint y: 83, endPoint x: 215, endPoint y: 83, distance: 186.2
click at [216, 88] on div "SO ID 602372 SO ID Start Date Start Date End Date End Date Select Products Sele…" at bounding box center [380, 97] width 760 height 62
click at [873, 85] on button "submit" at bounding box center [888, 87] width 38 height 18
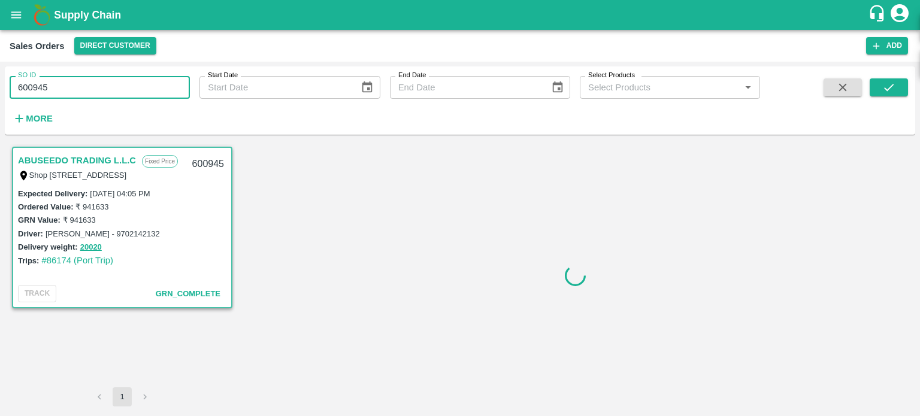
drag, startPoint x: 74, startPoint y: 90, endPoint x: 0, endPoint y: 78, distance: 75.2
click at [0, 78] on div "SO ID 600945 SO ID Start Date Start Date End Date End Date Select Products Sele…" at bounding box center [460, 239] width 920 height 354
paste input "text"
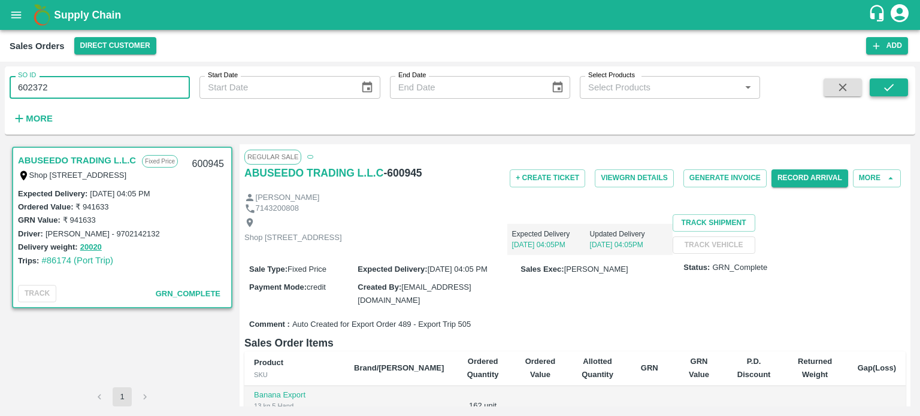
click at [888, 90] on icon "submit" at bounding box center [888, 87] width 13 height 13
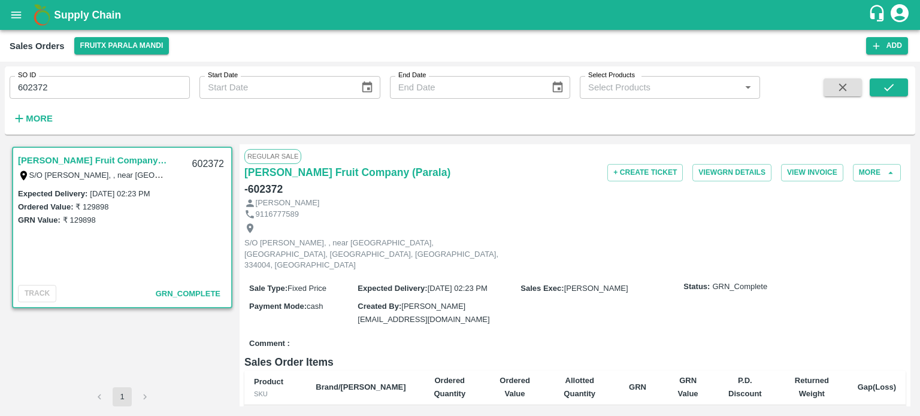
click at [111, 75] on div "SO ID 602372 SO ID" at bounding box center [95, 82] width 190 height 32
drag, startPoint x: 28, startPoint y: 86, endPoint x: 170, endPoint y: 81, distance: 142.0
click at [170, 81] on input "602372" at bounding box center [100, 87] width 180 height 23
click at [898, 89] on button "submit" at bounding box center [888, 87] width 38 height 18
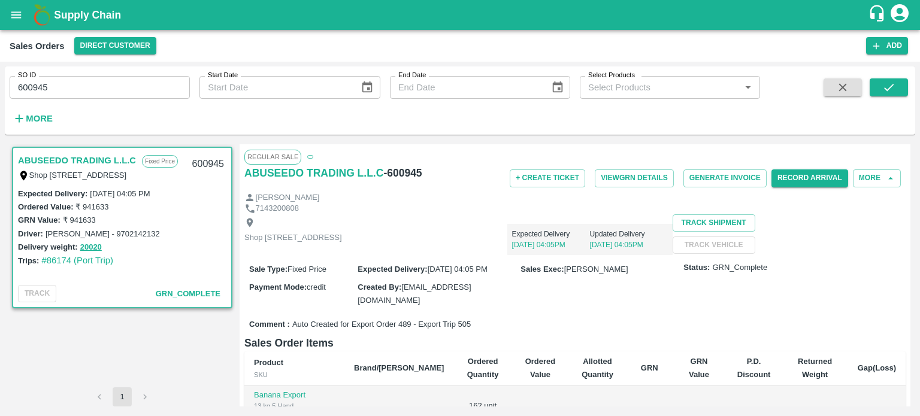
click at [142, 90] on input "600945" at bounding box center [100, 87] width 180 height 23
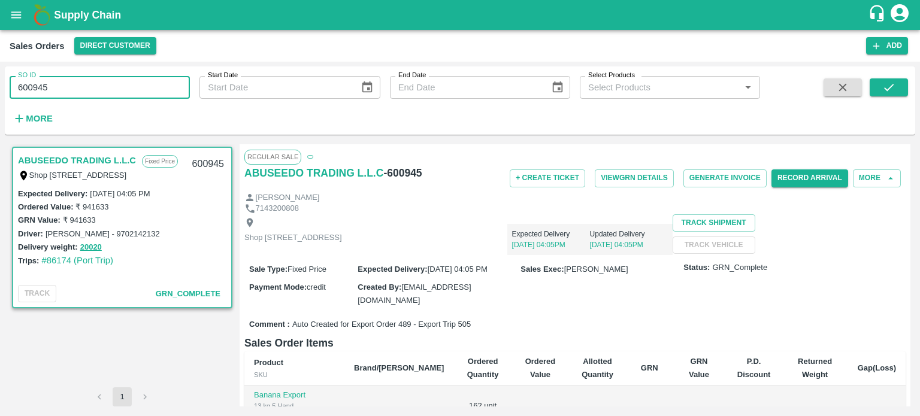
click at [136, 78] on input "600945" at bounding box center [100, 87] width 180 height 23
drag, startPoint x: 28, startPoint y: 83, endPoint x: 98, endPoint y: 67, distance: 72.5
click at [99, 78] on input "600945" at bounding box center [100, 87] width 180 height 23
click at [156, 86] on input "602374" at bounding box center [100, 87] width 180 height 23
click at [891, 92] on icon "submit" at bounding box center [888, 87] width 13 height 13
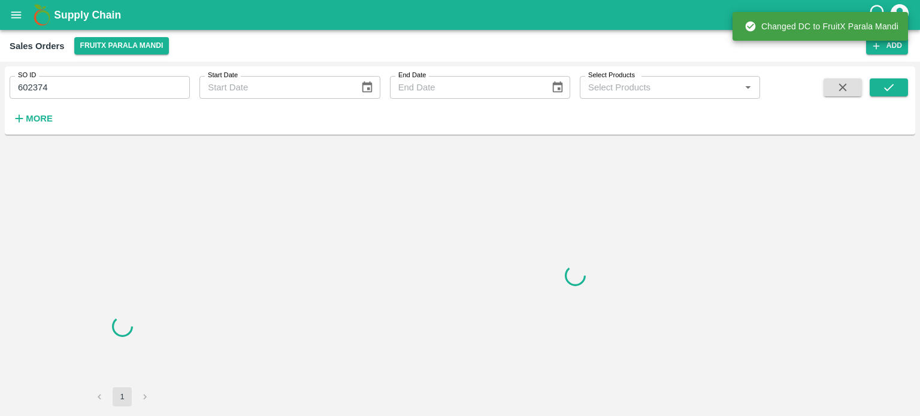
click at [110, 78] on input "602374" at bounding box center [100, 87] width 180 height 23
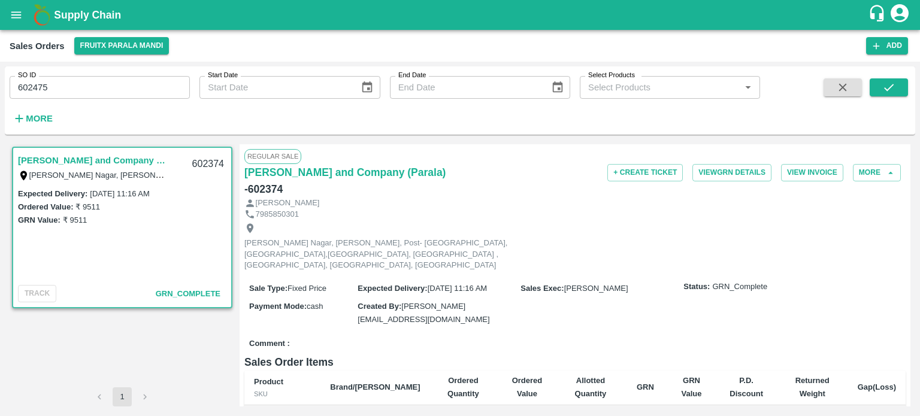
click at [910, 90] on div "SO ID 602475 SO ID Start Date Start Date End Date End Date Select Products Sele…" at bounding box center [460, 100] width 910 height 59
click at [906, 90] on button "submit" at bounding box center [888, 87] width 38 height 18
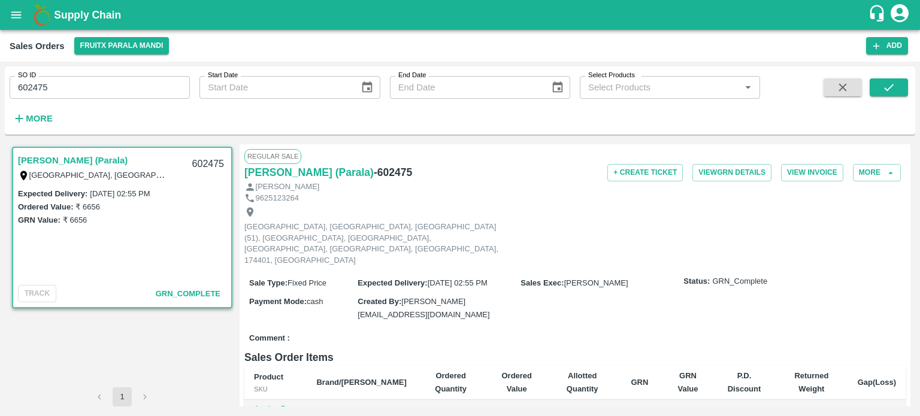
click at [101, 83] on input "602475" at bounding box center [100, 87] width 180 height 23
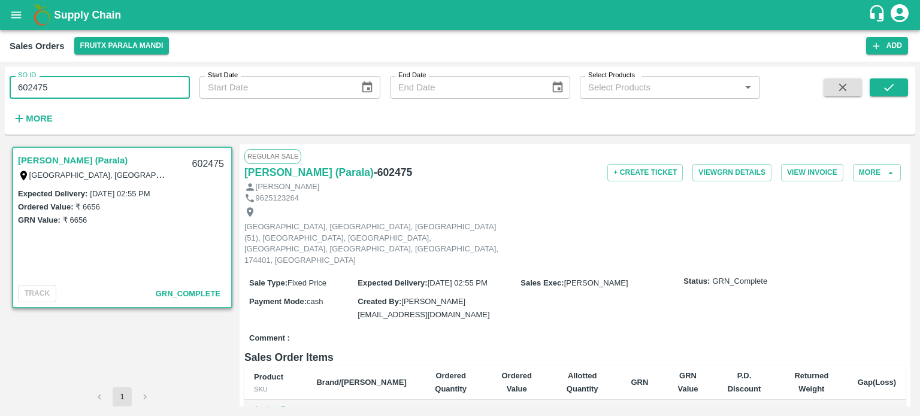
drag, startPoint x: 34, startPoint y: 87, endPoint x: 130, endPoint y: 84, distance: 95.9
click at [130, 84] on input "602475" at bounding box center [100, 87] width 180 height 23
click at [884, 81] on icon "submit" at bounding box center [888, 87] width 13 height 13
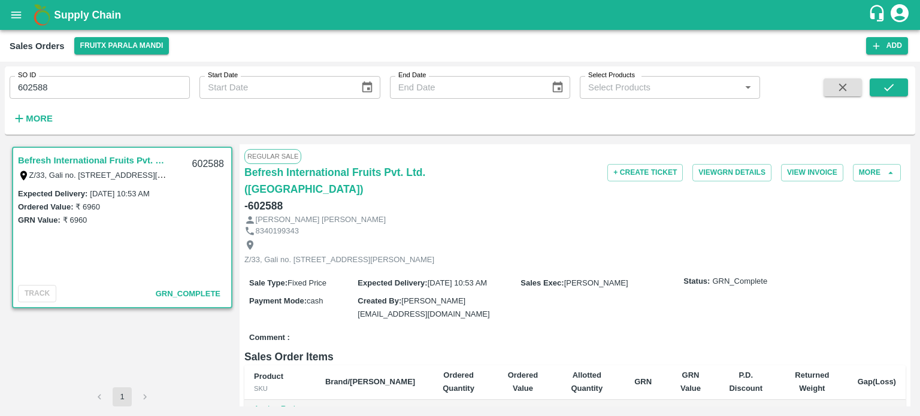
click at [108, 73] on div "SO ID 602588 SO ID" at bounding box center [95, 82] width 190 height 32
click at [108, 80] on input "602588" at bounding box center [100, 87] width 180 height 23
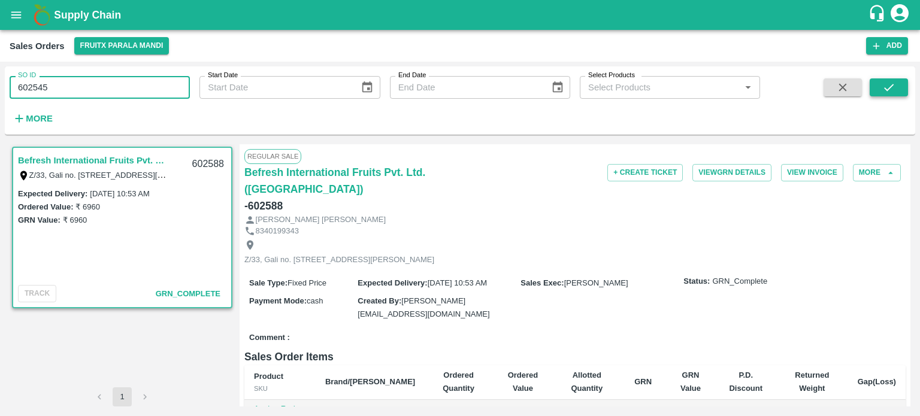
click at [891, 89] on icon "submit" at bounding box center [888, 87] width 13 height 13
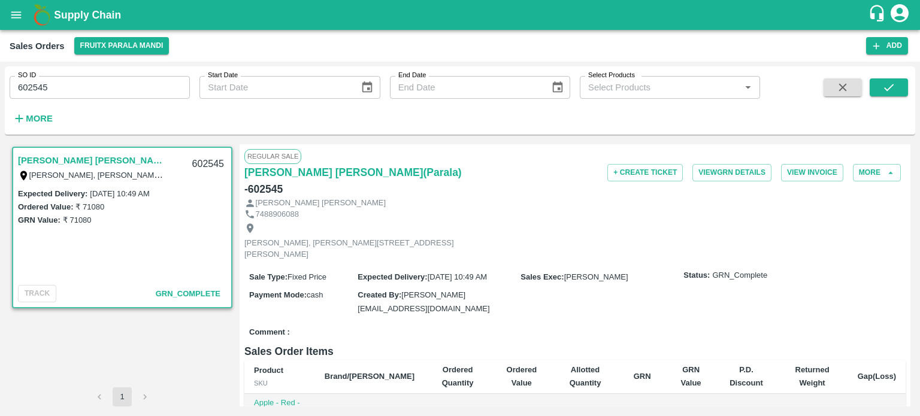
click at [102, 93] on input "602545" at bounding box center [100, 87] width 180 height 23
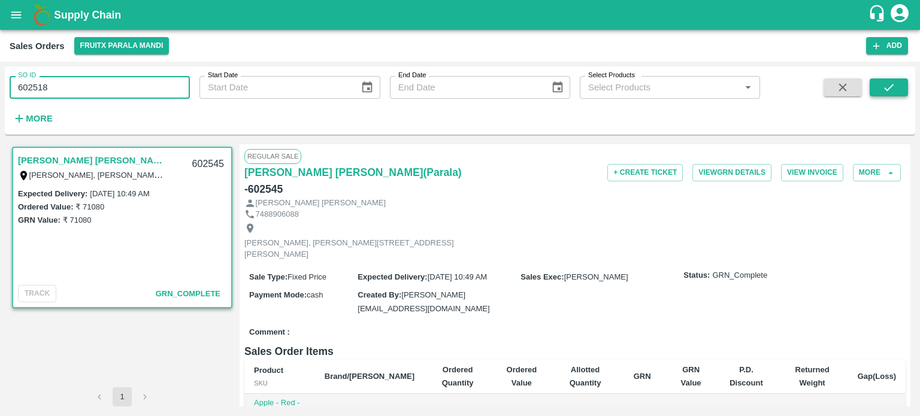
click at [881, 86] on button "submit" at bounding box center [888, 87] width 38 height 18
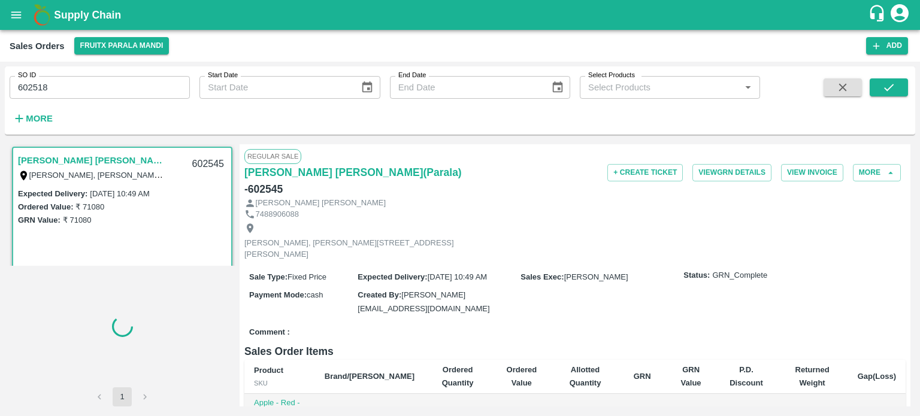
scroll to position [2, 0]
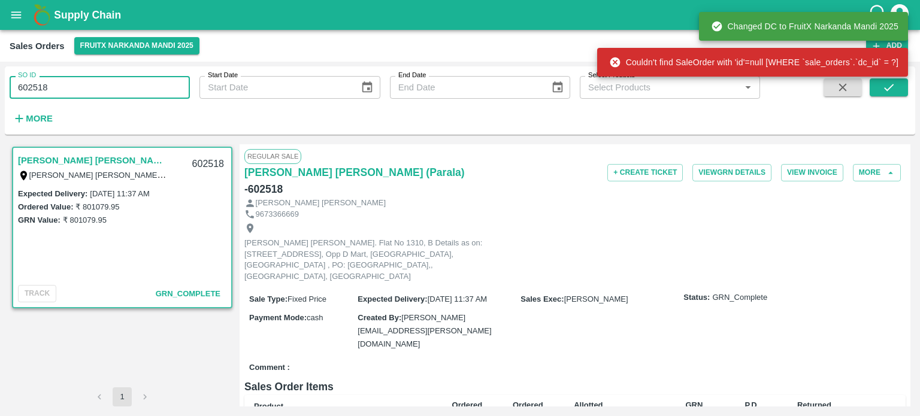
click at [134, 93] on input "602518" at bounding box center [100, 87] width 180 height 23
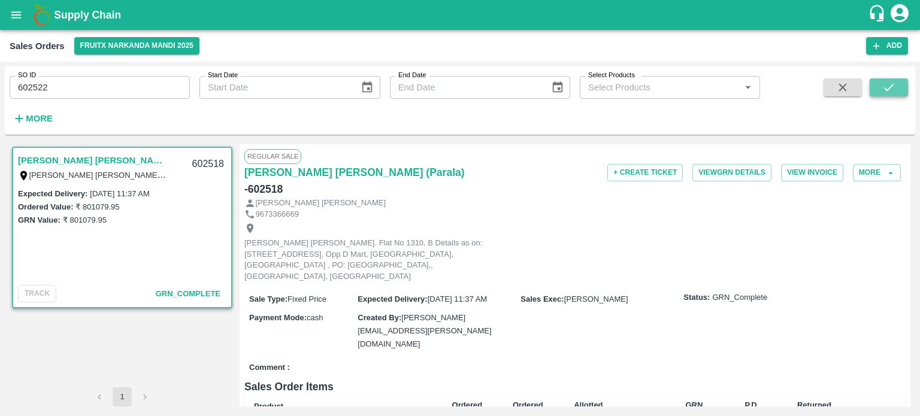
click at [873, 85] on button "submit" at bounding box center [888, 87] width 38 height 18
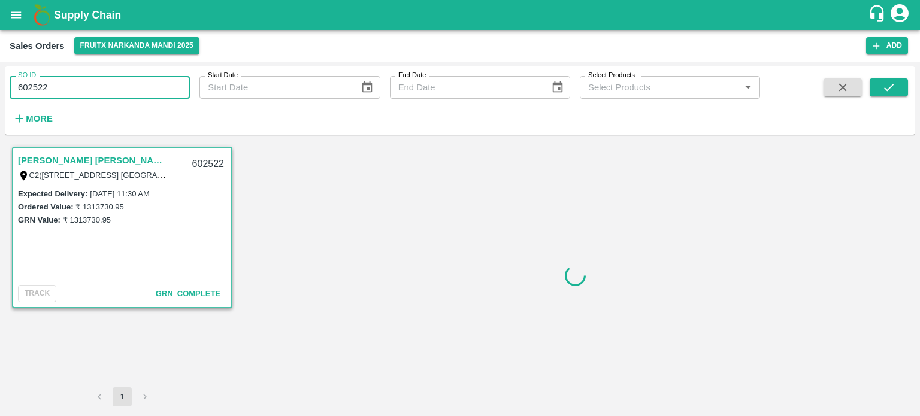
click at [90, 84] on input "602522" at bounding box center [100, 87] width 180 height 23
click at [38, 83] on input "602522" at bounding box center [100, 87] width 180 height 23
drag, startPoint x: 38, startPoint y: 83, endPoint x: 74, endPoint y: 90, distance: 35.9
click at [74, 90] on input "602522" at bounding box center [100, 87] width 180 height 23
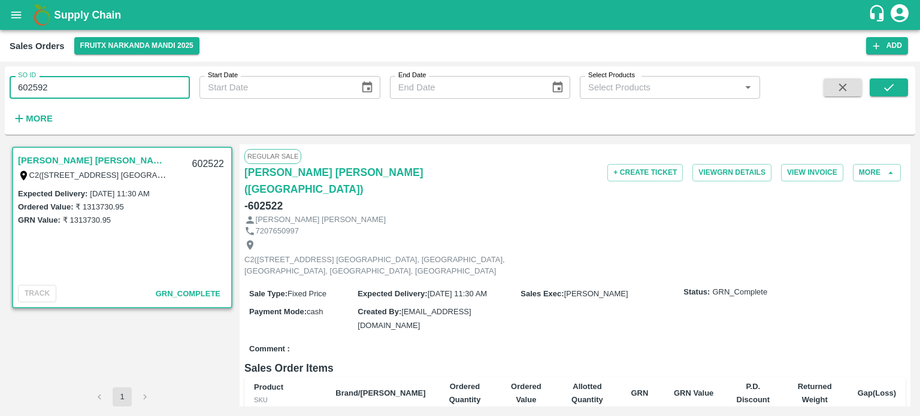
drag, startPoint x: 900, startPoint y: 90, endPoint x: 745, endPoint y: 93, distance: 155.7
click at [900, 90] on button "submit" at bounding box center [888, 87] width 38 height 18
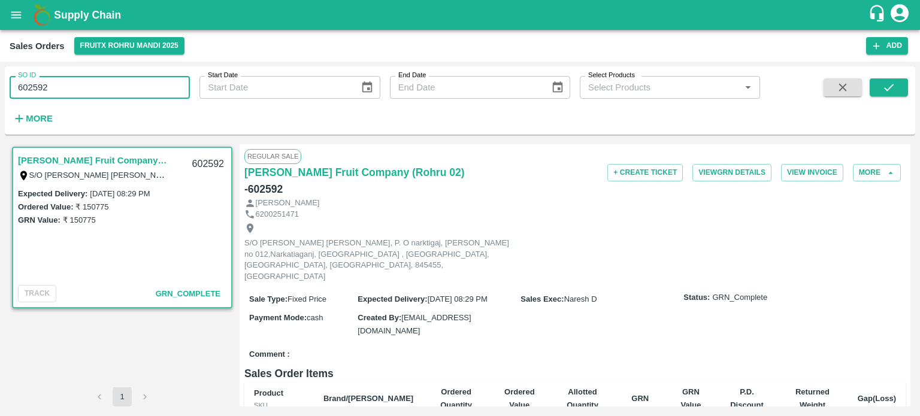
click at [141, 83] on input "602592" at bounding box center [100, 87] width 180 height 23
drag, startPoint x: 134, startPoint y: 78, endPoint x: 151, endPoint y: 69, distance: 19.3
click at [165, 70] on div "SO ID 602592 SO ID" at bounding box center [95, 82] width 190 height 32
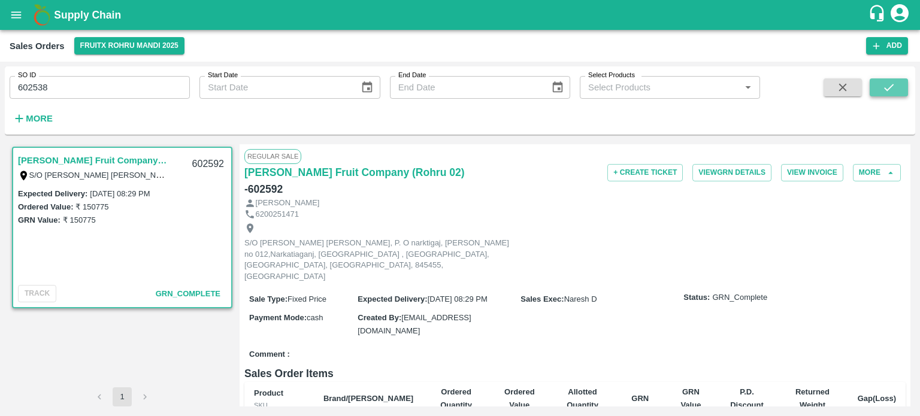
click at [903, 89] on button "submit" at bounding box center [888, 87] width 38 height 18
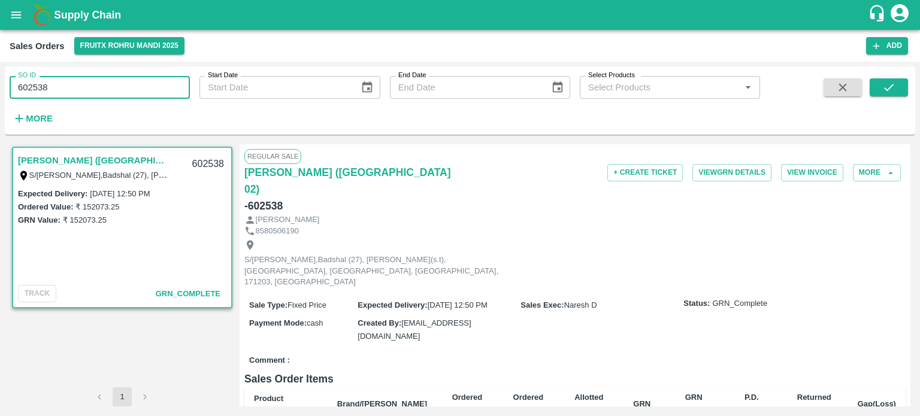
click at [71, 94] on input "602538" at bounding box center [100, 87] width 180 height 23
drag, startPoint x: 34, startPoint y: 84, endPoint x: 117, endPoint y: 88, distance: 83.9
click at [117, 88] on input "602538" at bounding box center [100, 87] width 180 height 23
click at [883, 83] on icon "submit" at bounding box center [888, 87] width 13 height 13
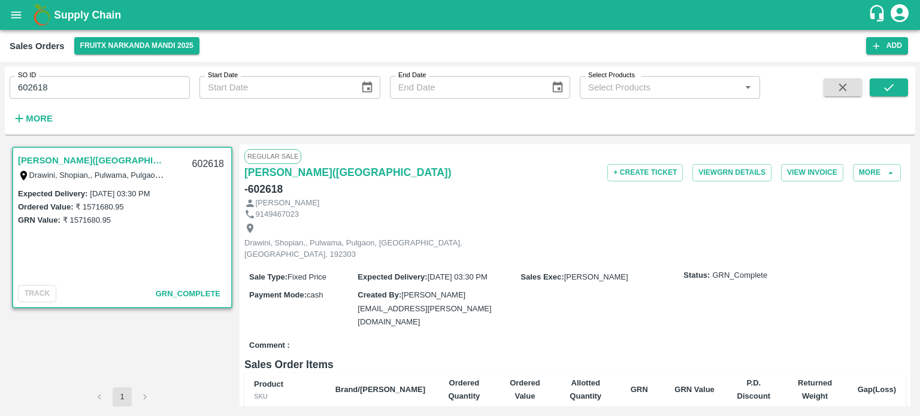
click at [111, 90] on input "602618" at bounding box center [100, 87] width 180 height 23
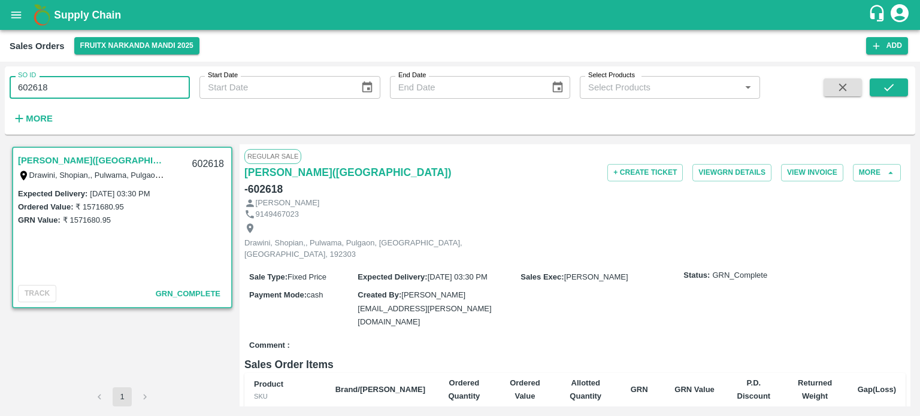
drag, startPoint x: 31, startPoint y: 81, endPoint x: 132, endPoint y: 81, distance: 101.2
click at [132, 81] on input "602618" at bounding box center [100, 87] width 180 height 23
click at [888, 86] on icon "submit" at bounding box center [888, 87] width 13 height 13
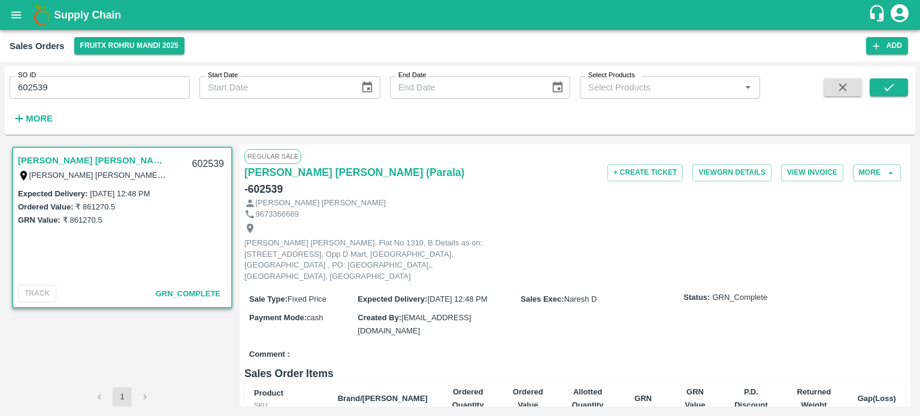
click at [140, 71] on div "SO ID 602539 SO ID" at bounding box center [95, 82] width 190 height 32
click at [136, 87] on input "602539" at bounding box center [100, 87] width 180 height 23
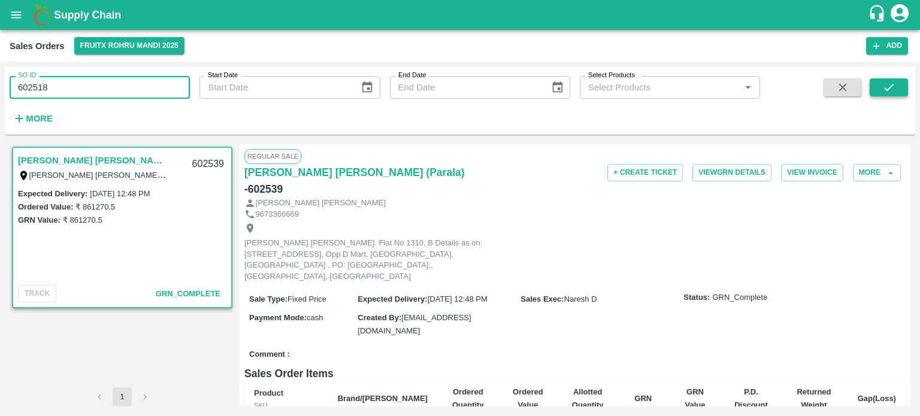
click at [882, 86] on icon "submit" at bounding box center [888, 87] width 13 height 13
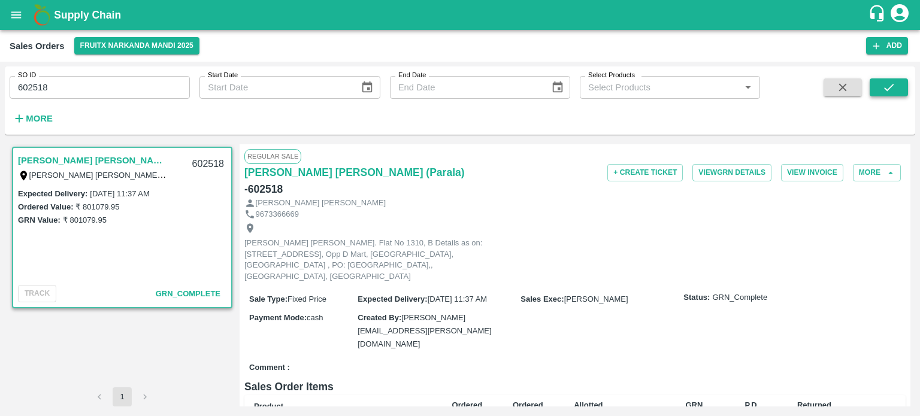
click at [903, 90] on button "submit" at bounding box center [888, 87] width 38 height 18
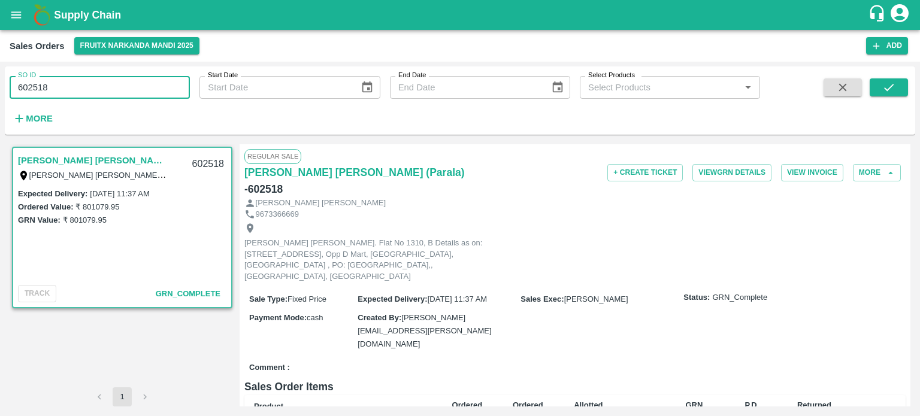
click at [157, 86] on input "602518" at bounding box center [100, 87] width 180 height 23
click at [32, 91] on input "602518" at bounding box center [100, 87] width 180 height 23
click at [885, 92] on icon "submit" at bounding box center [888, 87] width 13 height 13
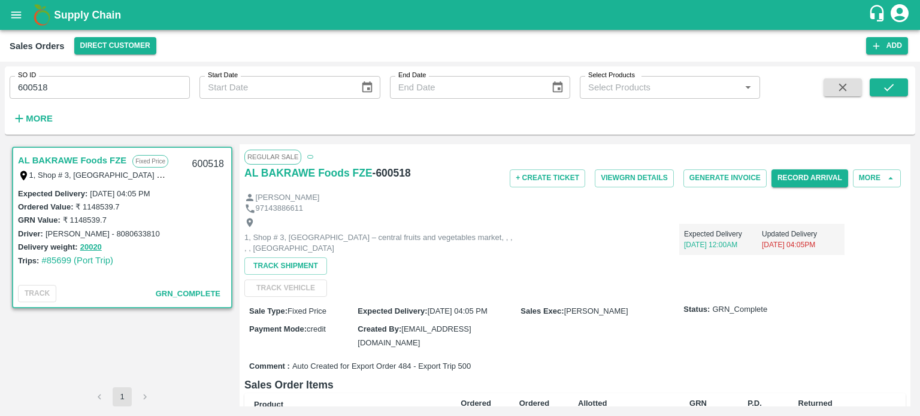
click at [117, 92] on input "600518" at bounding box center [100, 87] width 180 height 23
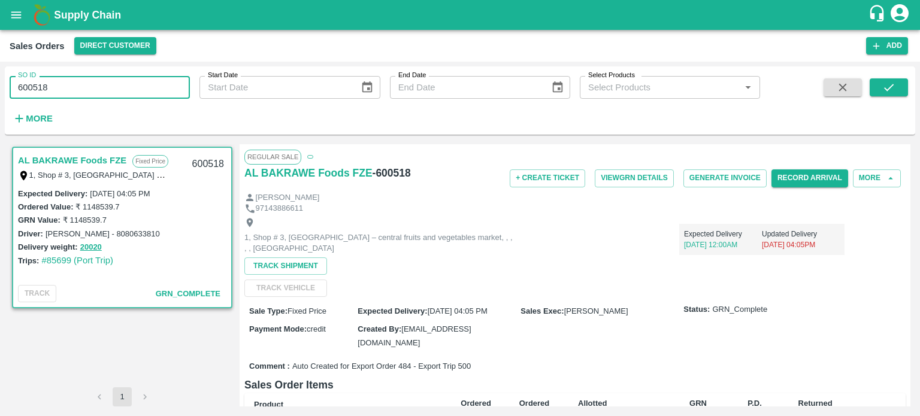
drag, startPoint x: 29, startPoint y: 87, endPoint x: 147, endPoint y: 77, distance: 117.7
click at [146, 77] on input "600518" at bounding box center [100, 87] width 180 height 23
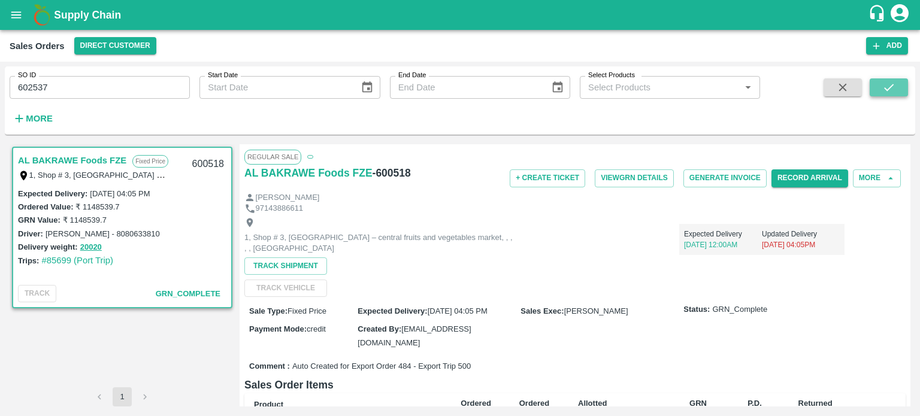
click at [899, 92] on button "submit" at bounding box center [888, 87] width 38 height 18
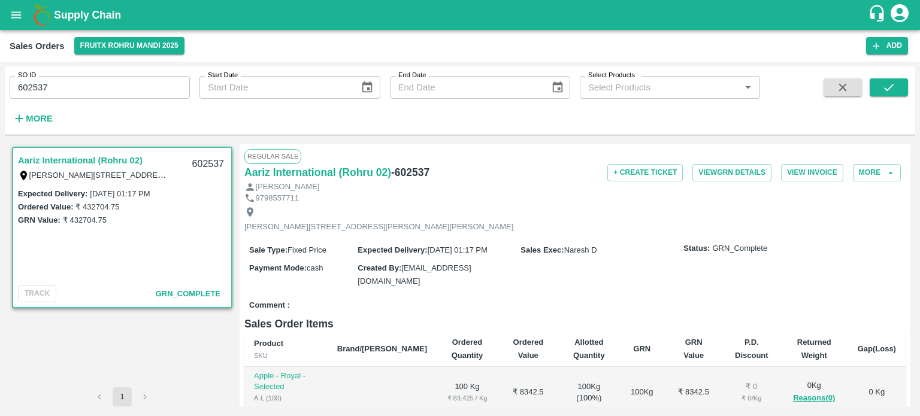
click at [130, 69] on div "SO ID 602537 SO ID" at bounding box center [95, 82] width 190 height 32
click at [114, 87] on input "602537" at bounding box center [100, 87] width 180 height 23
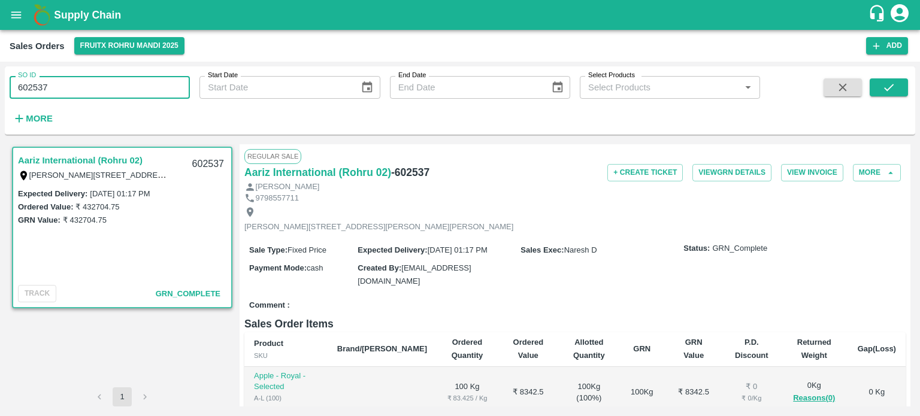
drag, startPoint x: 38, startPoint y: 87, endPoint x: 140, endPoint y: 74, distance: 102.6
click at [139, 74] on div "SO ID 602537 SO ID" at bounding box center [95, 82] width 190 height 32
click at [900, 89] on button "submit" at bounding box center [888, 87] width 38 height 18
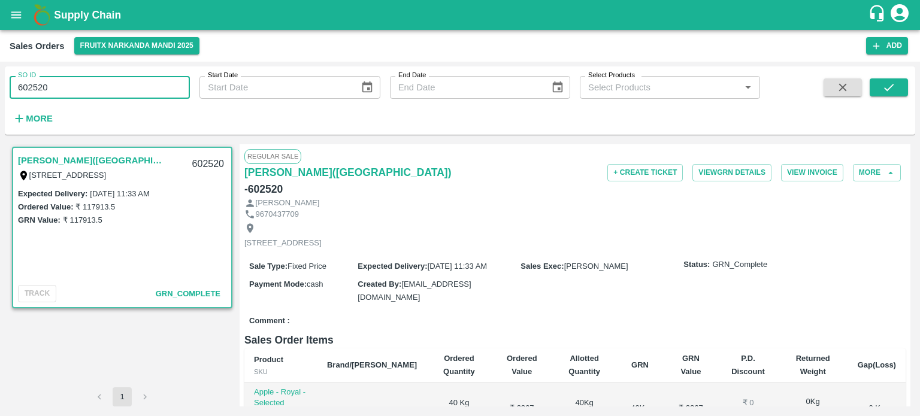
click at [134, 90] on input "602520" at bounding box center [100, 87] width 180 height 23
click at [893, 93] on icon "submit" at bounding box center [888, 87] width 13 height 13
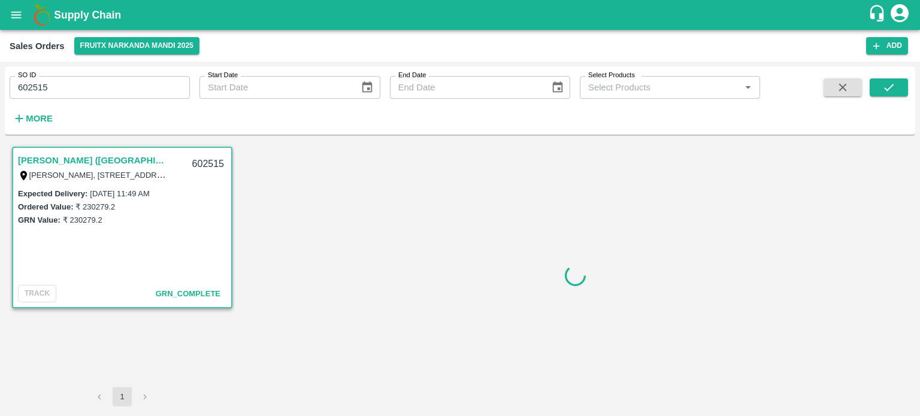
click at [122, 78] on input "602515" at bounding box center [100, 87] width 180 height 23
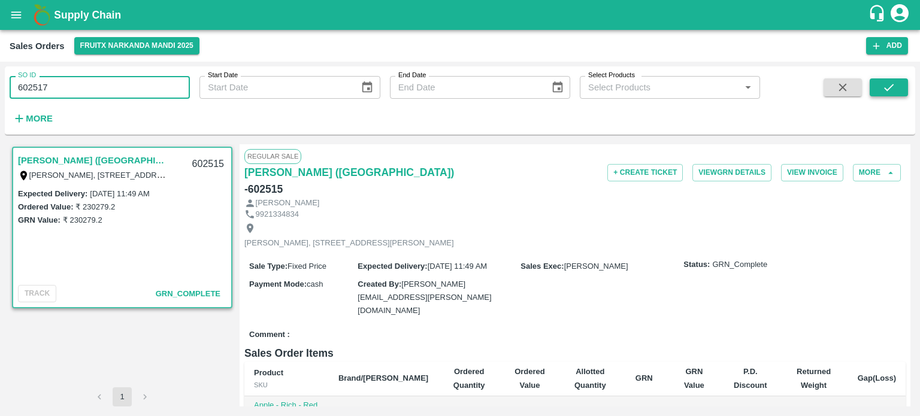
click at [897, 93] on button "submit" at bounding box center [888, 87] width 38 height 18
drag, startPoint x: 110, startPoint y: 81, endPoint x: 82, endPoint y: 98, distance: 31.9
click at [110, 81] on input "602517" at bounding box center [100, 87] width 180 height 23
click at [38, 90] on input "602517" at bounding box center [100, 87] width 180 height 23
drag, startPoint x: 34, startPoint y: 86, endPoint x: 139, endPoint y: 80, distance: 106.2
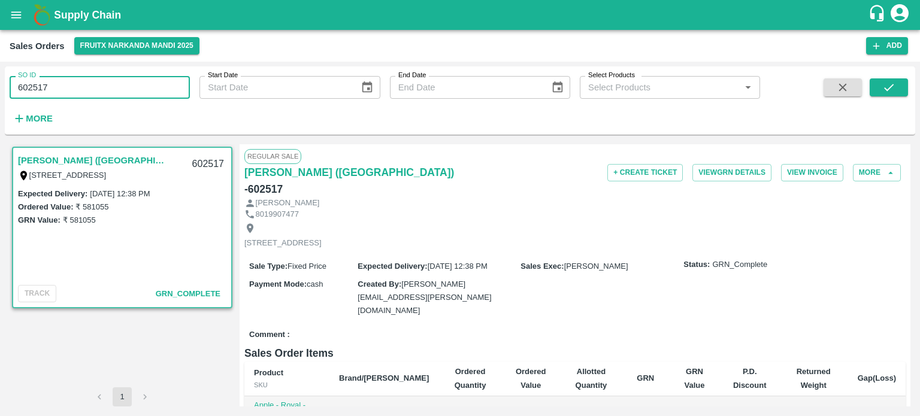
click at [136, 87] on input "602517" at bounding box center [100, 87] width 180 height 23
click at [889, 84] on icon "submit" at bounding box center [888, 87] width 13 height 13
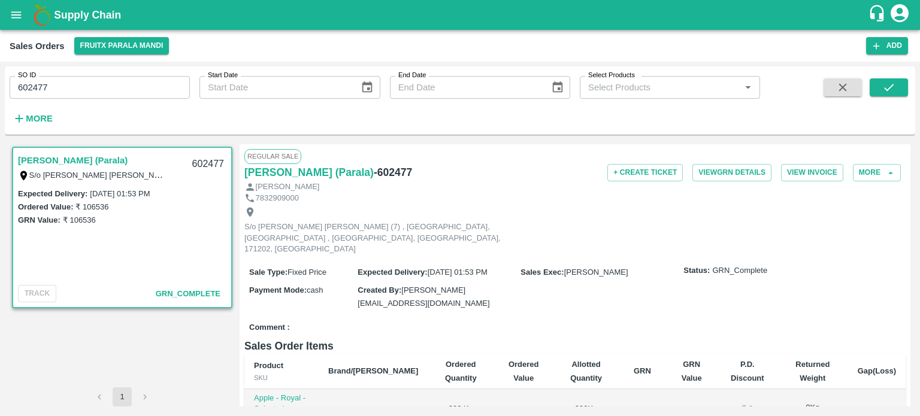
click at [153, 77] on input "602477" at bounding box center [100, 87] width 180 height 23
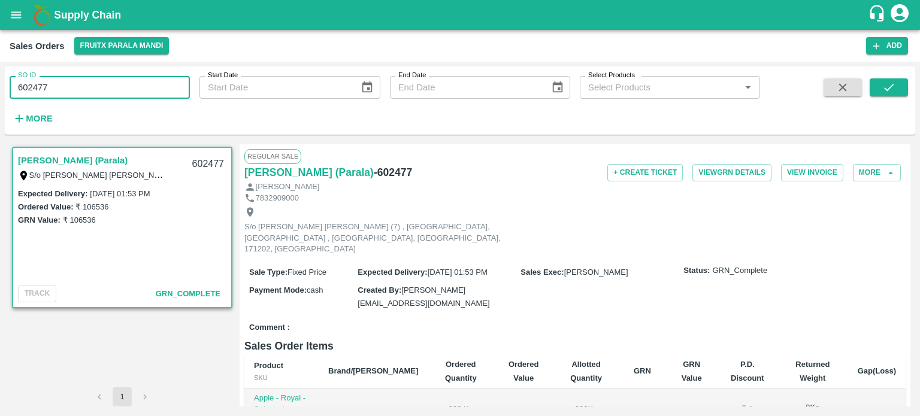
drag, startPoint x: 33, startPoint y: 85, endPoint x: 108, endPoint y: 78, distance: 75.7
click at [108, 78] on input "602477" at bounding box center [100, 87] width 180 height 23
click at [888, 87] on icon "submit" at bounding box center [888, 87] width 13 height 13
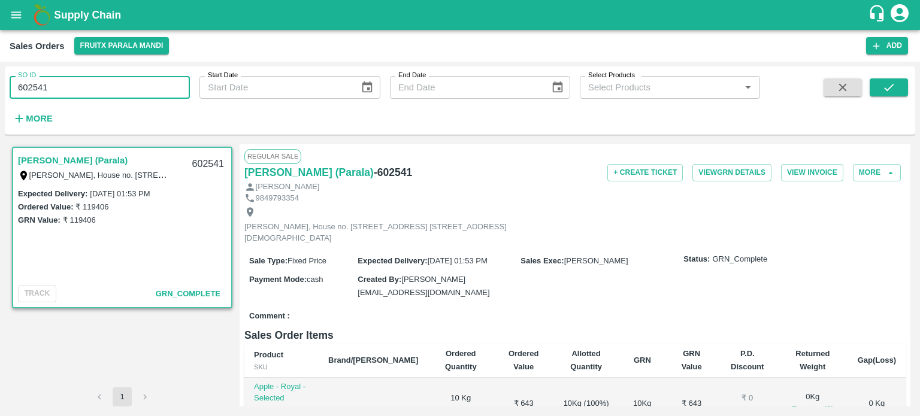
click at [110, 83] on input "602541" at bounding box center [100, 87] width 180 height 23
drag, startPoint x: 38, startPoint y: 89, endPoint x: 113, endPoint y: 80, distance: 75.4
click at [113, 80] on input "602541" at bounding box center [100, 87] width 180 height 23
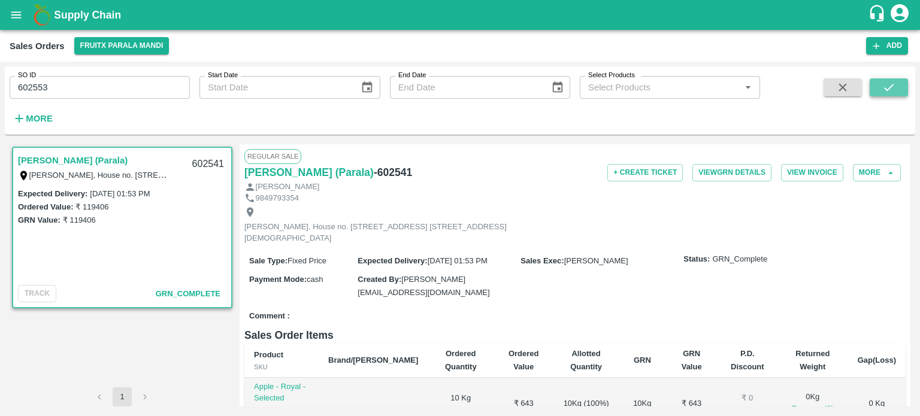
click at [875, 90] on button "submit" at bounding box center [888, 87] width 38 height 18
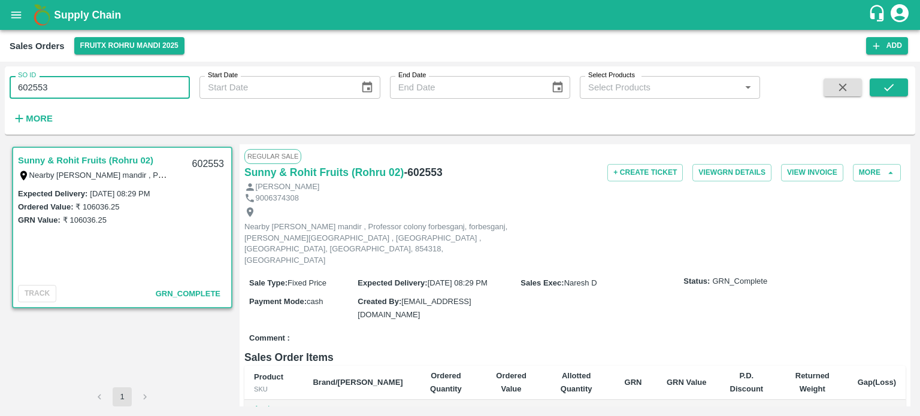
click at [99, 90] on input "602553" at bounding box center [100, 87] width 180 height 23
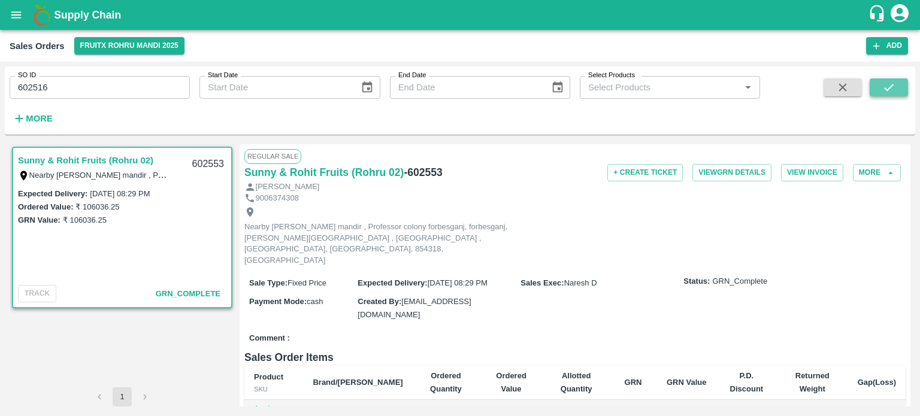
click at [886, 89] on icon "submit" at bounding box center [888, 87] width 13 height 13
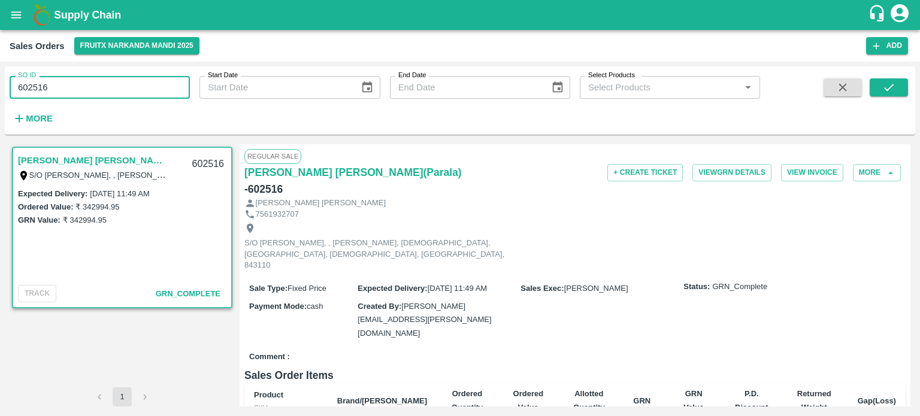
click at [93, 93] on input "602516" at bounding box center [100, 87] width 180 height 23
drag, startPoint x: 36, startPoint y: 83, endPoint x: 89, endPoint y: 85, distance: 52.7
click at [89, 85] on input "602516" at bounding box center [100, 87] width 180 height 23
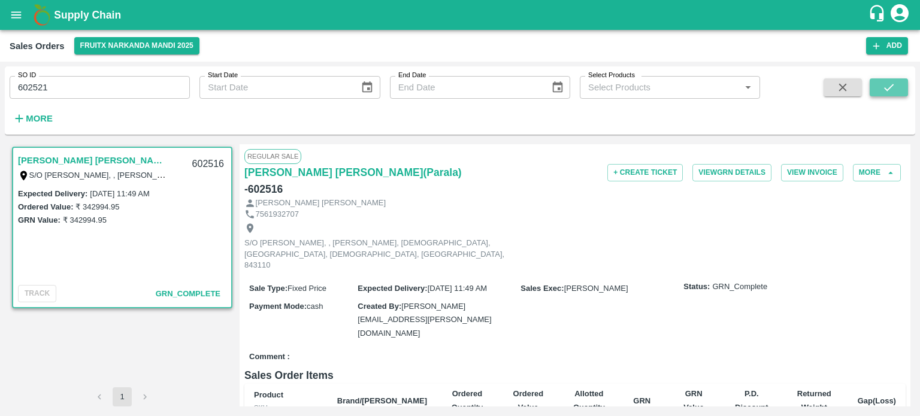
drag, startPoint x: 888, startPoint y: 90, endPoint x: 879, endPoint y: 95, distance: 11.0
click at [888, 89] on icon "submit" at bounding box center [888, 87] width 13 height 13
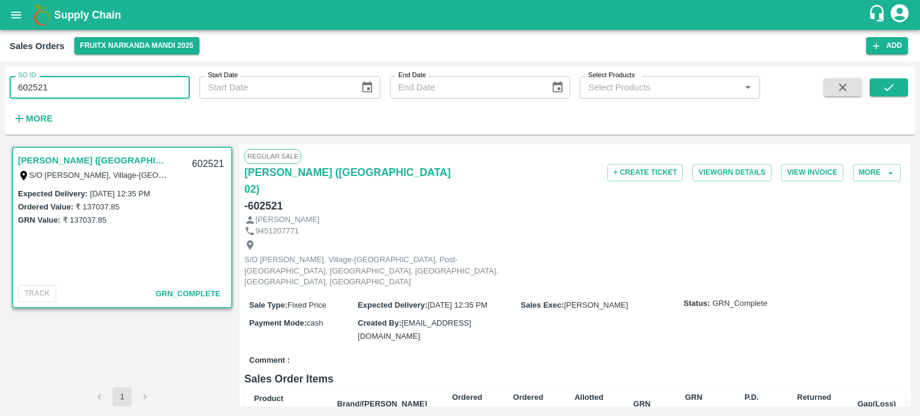
click at [113, 80] on input "602521" at bounding box center [100, 87] width 180 height 23
drag, startPoint x: 28, startPoint y: 81, endPoint x: 146, endPoint y: 84, distance: 118.0
click at [145, 86] on input "602521" at bounding box center [100, 87] width 180 height 23
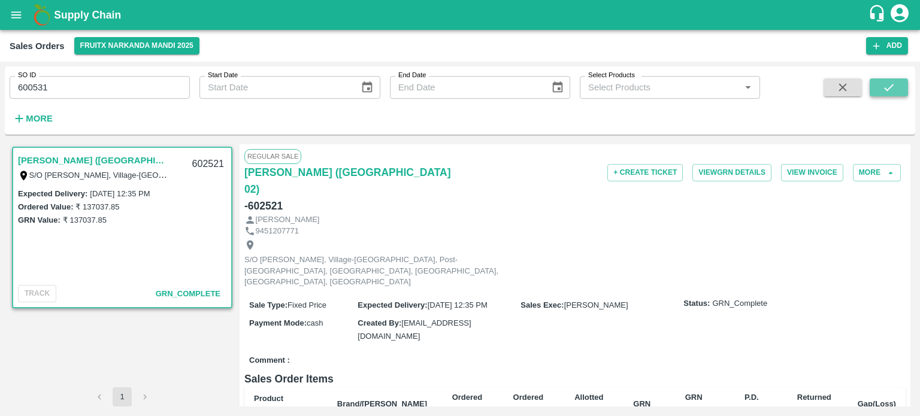
click at [903, 92] on button "submit" at bounding box center [888, 87] width 38 height 18
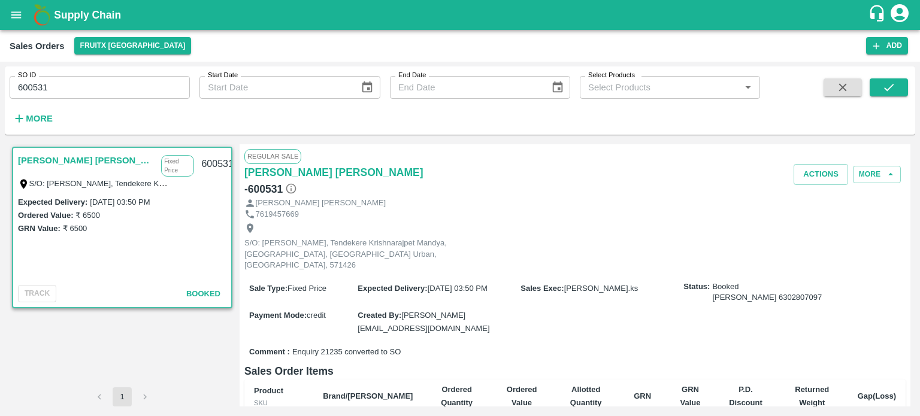
click at [128, 93] on input "600531" at bounding box center [100, 87] width 180 height 23
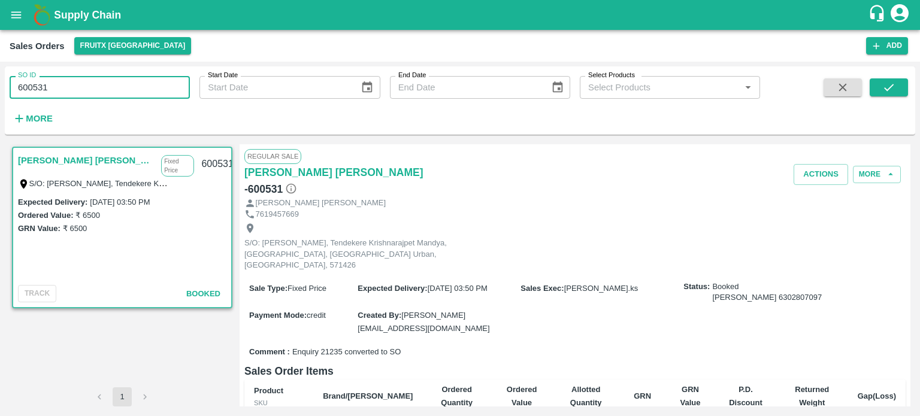
drag, startPoint x: 40, startPoint y: 83, endPoint x: 85, endPoint y: 81, distance: 45.0
click at [85, 81] on input "600531" at bounding box center [100, 87] width 180 height 23
click at [892, 85] on icon "submit" at bounding box center [889, 87] width 10 height 7
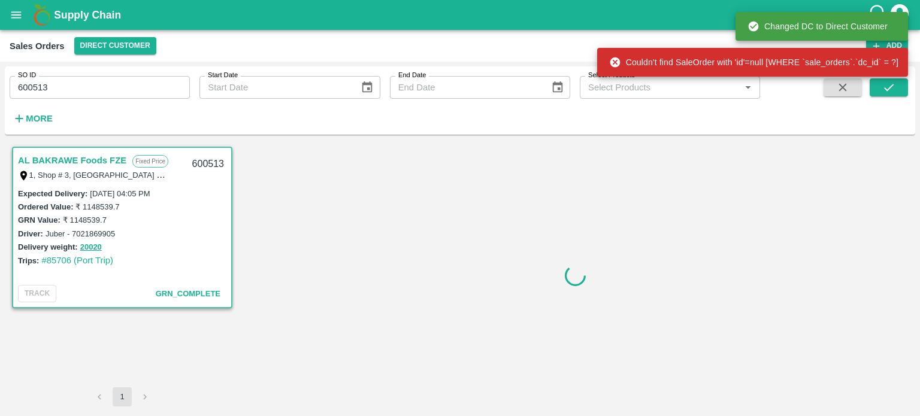
click at [84, 84] on input "600513" at bounding box center [100, 87] width 180 height 23
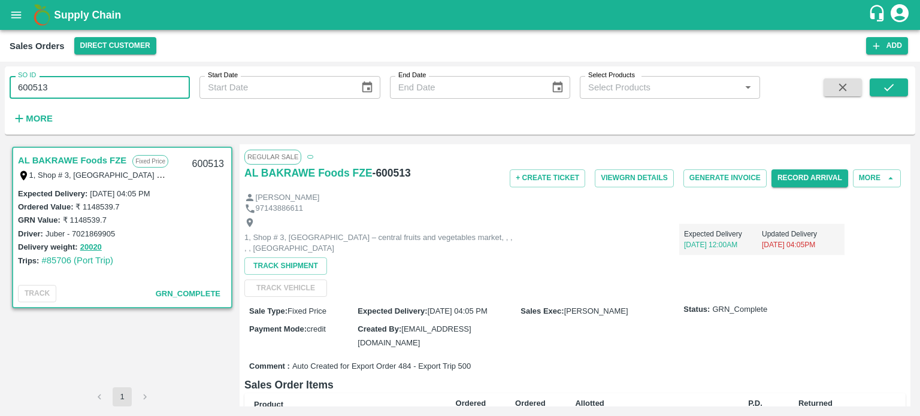
drag, startPoint x: 28, startPoint y: 88, endPoint x: 154, endPoint y: 66, distance: 127.7
click at [163, 72] on div "SO ID 600513 SO ID" at bounding box center [95, 82] width 190 height 32
click at [899, 93] on button "submit" at bounding box center [888, 87] width 38 height 18
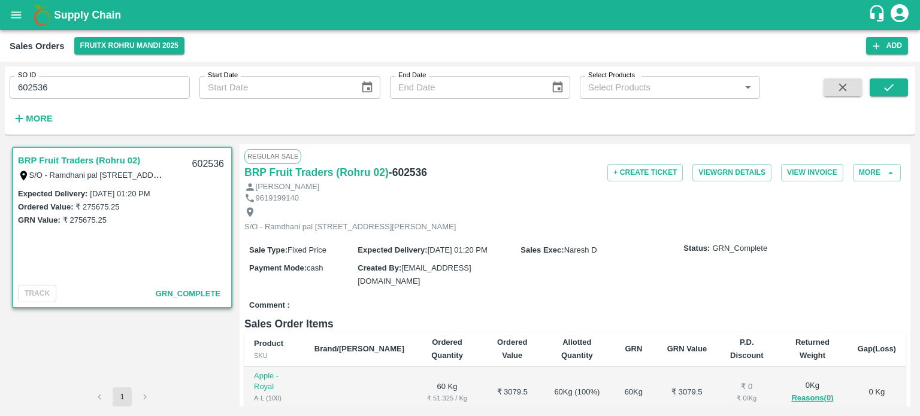
click at [82, 86] on input "602536" at bounding box center [100, 87] width 180 height 23
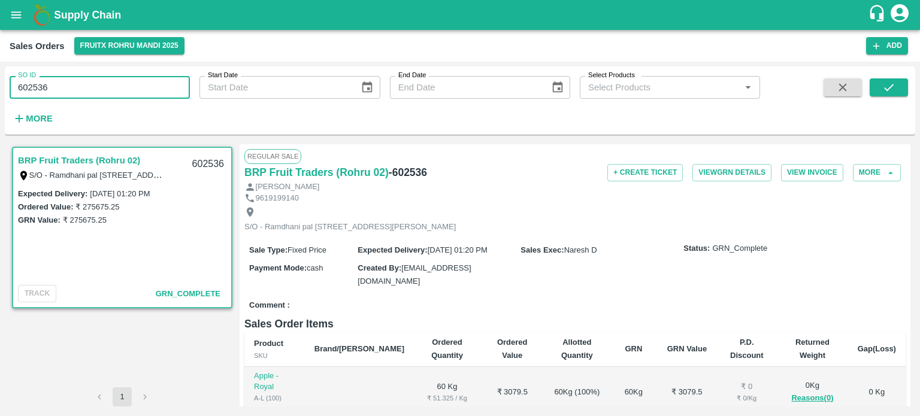
drag, startPoint x: 34, startPoint y: 84, endPoint x: 168, endPoint y: 76, distance: 135.0
click at [168, 80] on input "602536" at bounding box center [100, 87] width 180 height 23
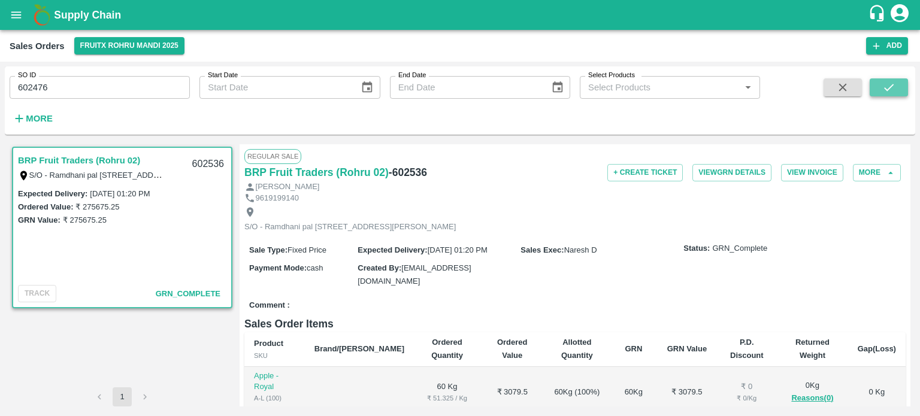
click at [897, 87] on button "submit" at bounding box center [888, 87] width 38 height 18
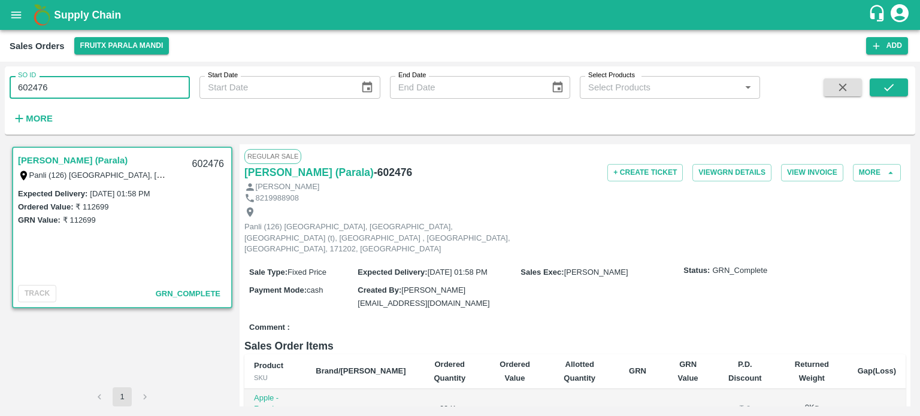
paste input "text"
click at [902, 81] on button "submit" at bounding box center [888, 87] width 38 height 18
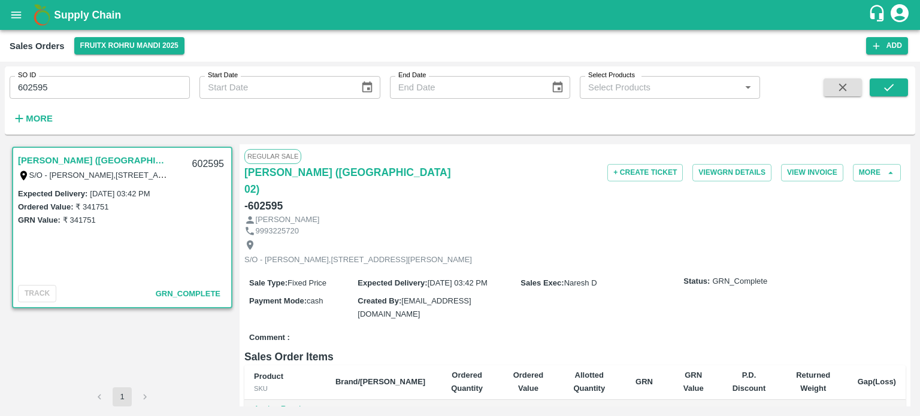
click at [125, 86] on input "602595" at bounding box center [100, 87] width 180 height 23
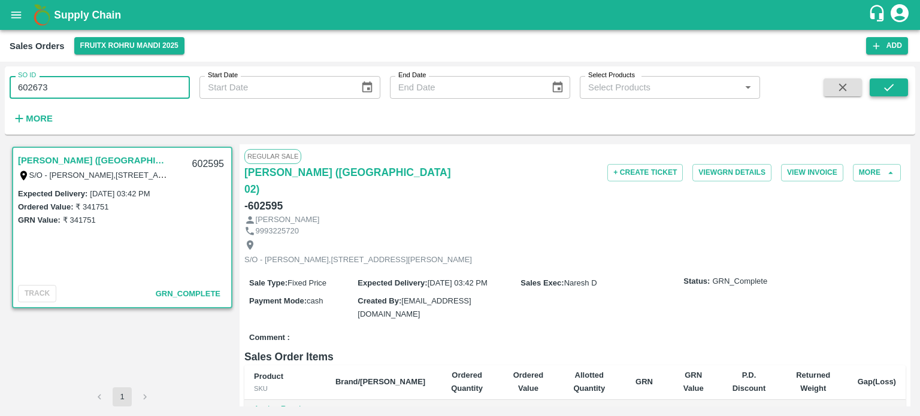
click at [881, 95] on button "submit" at bounding box center [888, 87] width 38 height 18
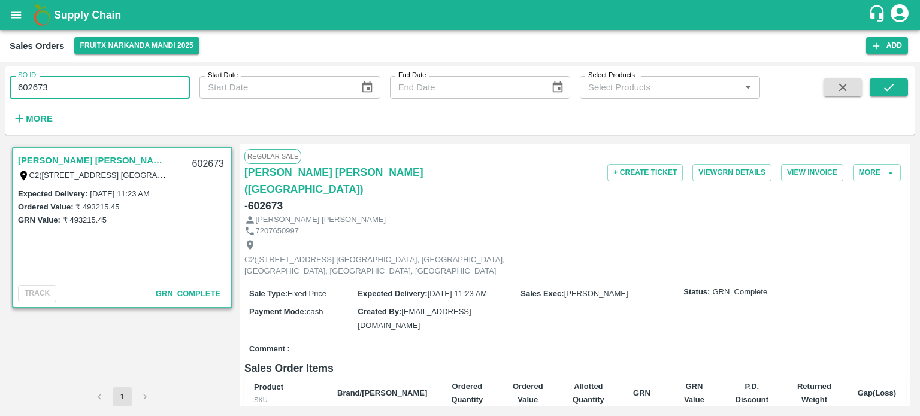
paste input "text"
click at [882, 86] on icon "submit" at bounding box center [888, 87] width 13 height 13
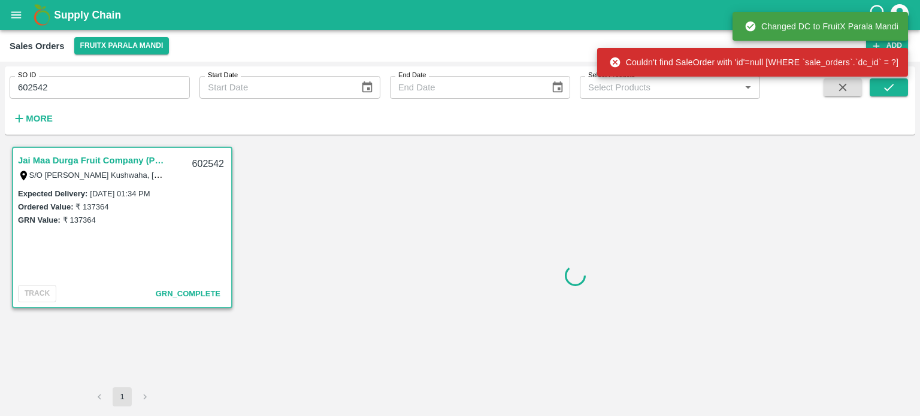
click at [149, 74] on div "SO ID 602542 SO ID" at bounding box center [95, 82] width 190 height 32
click at [134, 88] on input "602542" at bounding box center [100, 87] width 180 height 23
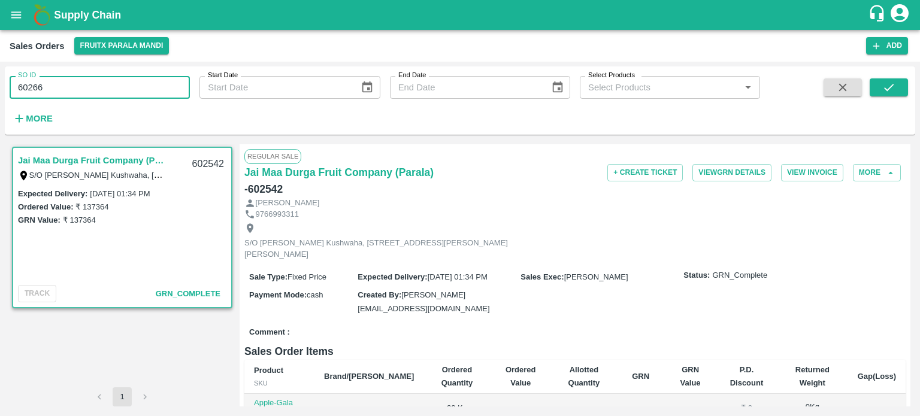
type input "602661"
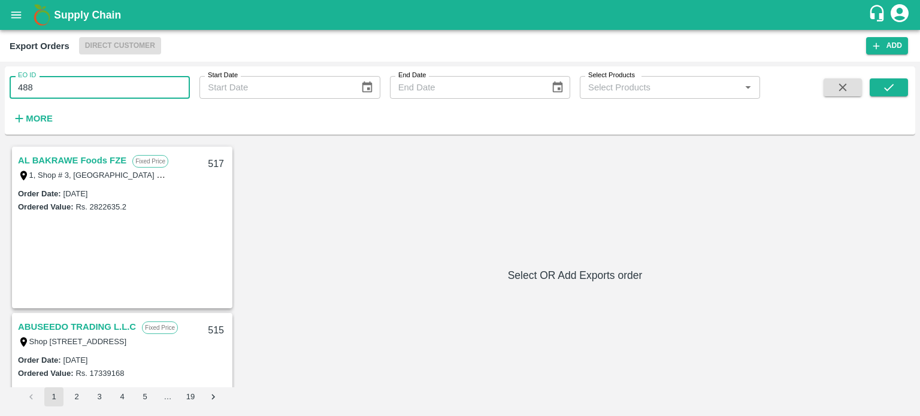
click at [914, 84] on div "EO ID 488 EO ID Start Date Start Date End Date End Date Select Products Select …" at bounding box center [460, 100] width 910 height 59
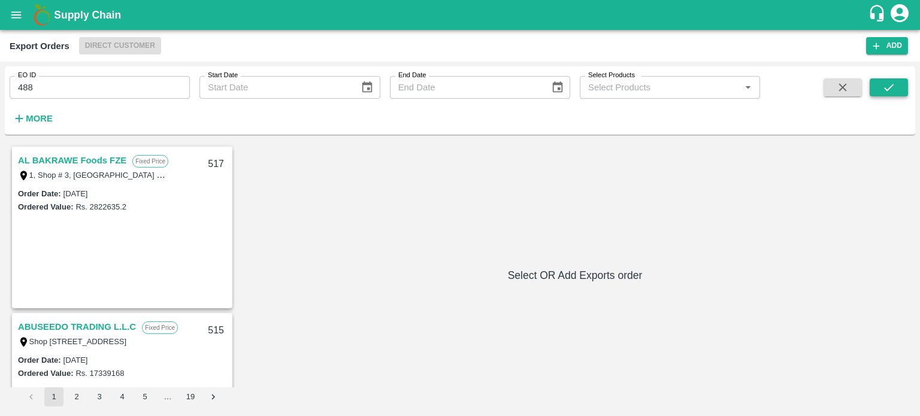
click at [902, 89] on button "submit" at bounding box center [888, 87] width 38 height 18
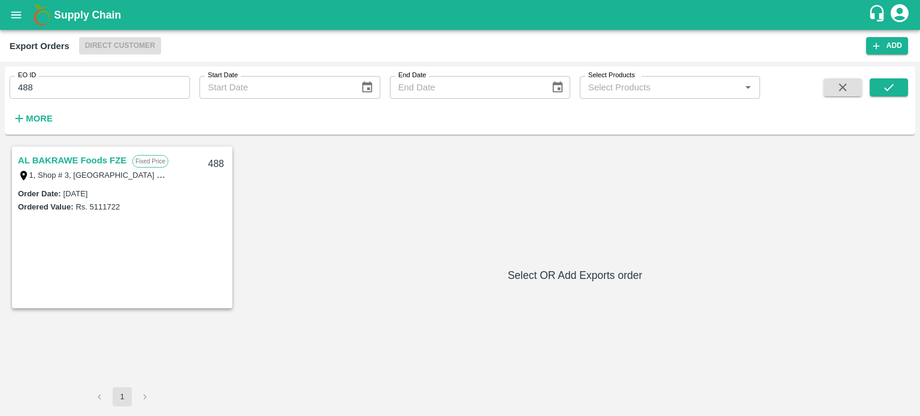
click at [117, 161] on link "AL BAKRAWE Foods FZE" at bounding box center [72, 161] width 108 height 16
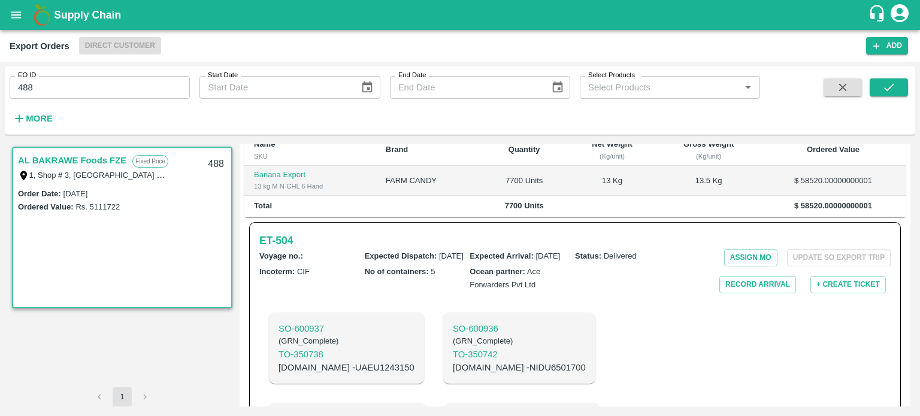
scroll to position [359, 0]
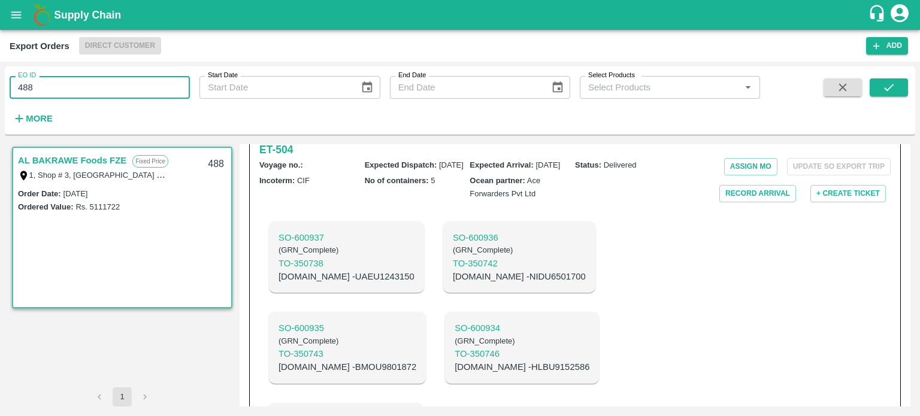
click at [125, 98] on input "488" at bounding box center [100, 87] width 180 height 23
type input "489"
click at [886, 87] on icon "submit" at bounding box center [888, 87] width 13 height 13
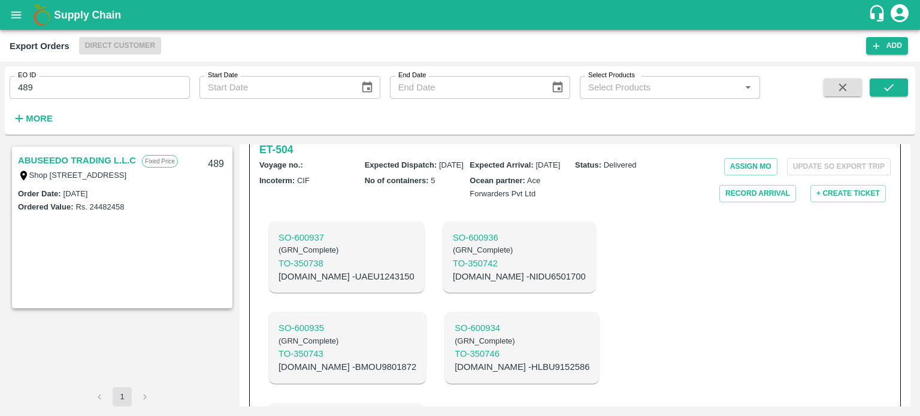
click at [98, 156] on link "ABUSEEDO TRADING L.L.C" at bounding box center [77, 161] width 118 height 16
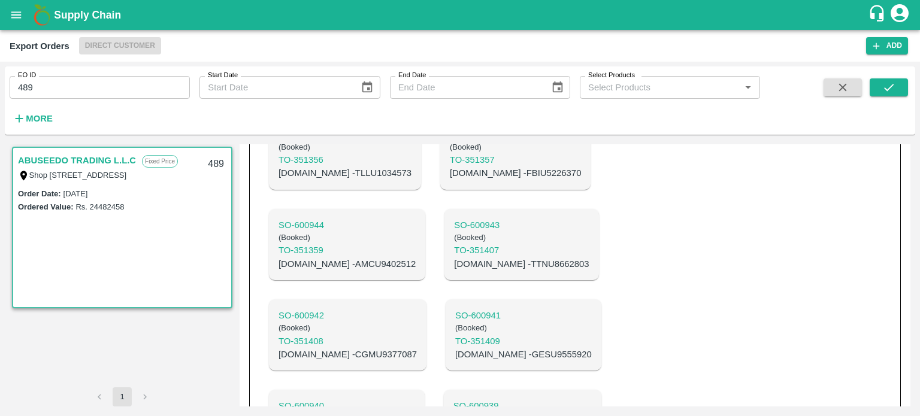
scroll to position [1251, 0]
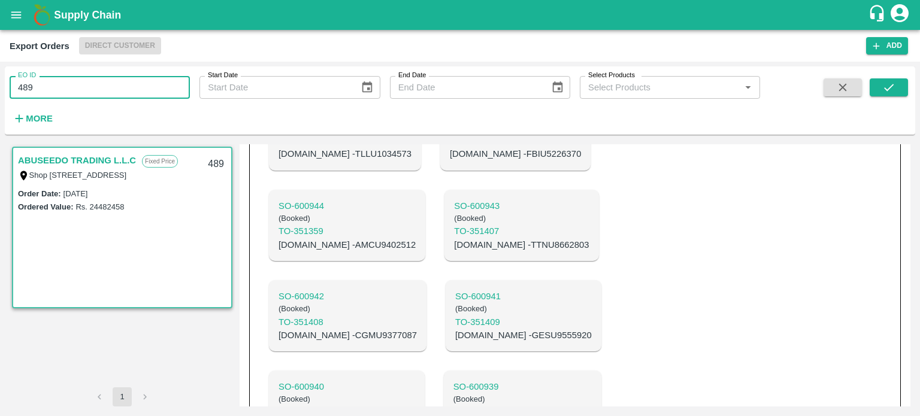
click at [139, 88] on input "489" at bounding box center [100, 87] width 180 height 23
type input "484"
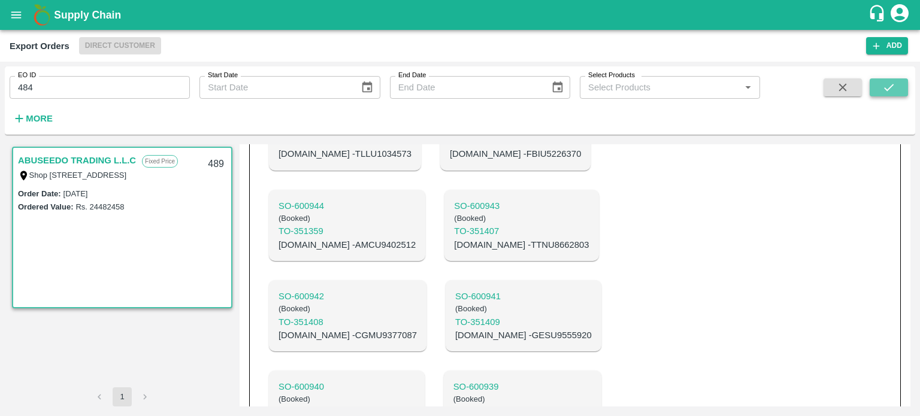
click at [894, 89] on icon "submit" at bounding box center [888, 87] width 13 height 13
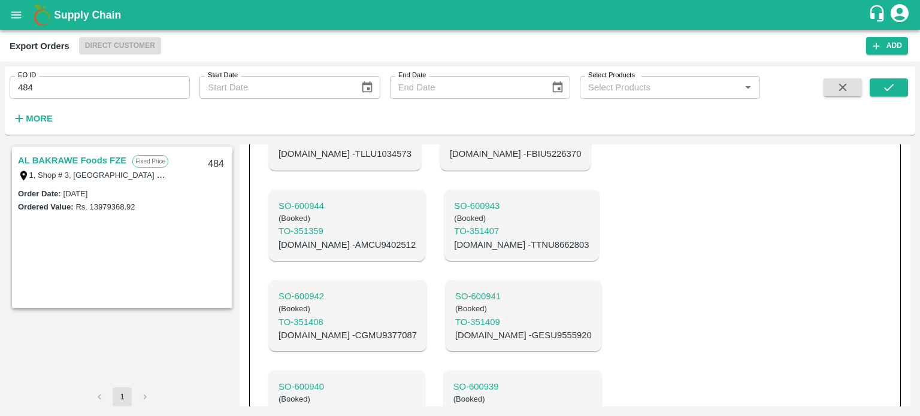
click at [83, 157] on link "AL BAKRAWE Foods FZE" at bounding box center [72, 161] width 108 height 16
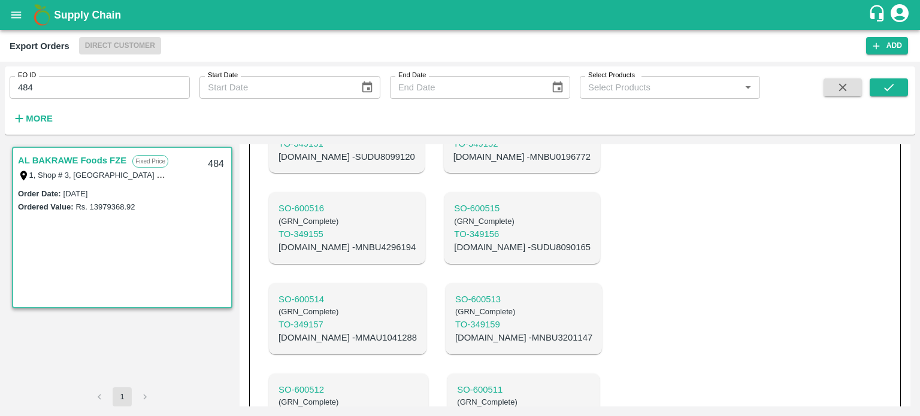
scroll to position [532, 0]
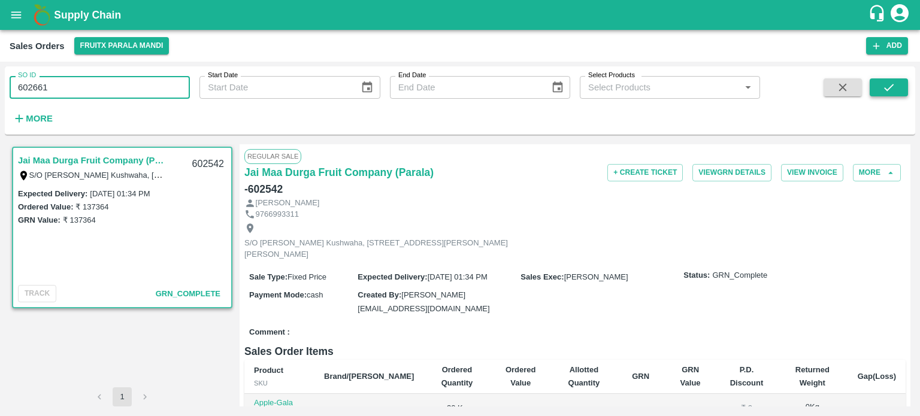
click at [891, 90] on icon "submit" at bounding box center [888, 87] width 13 height 13
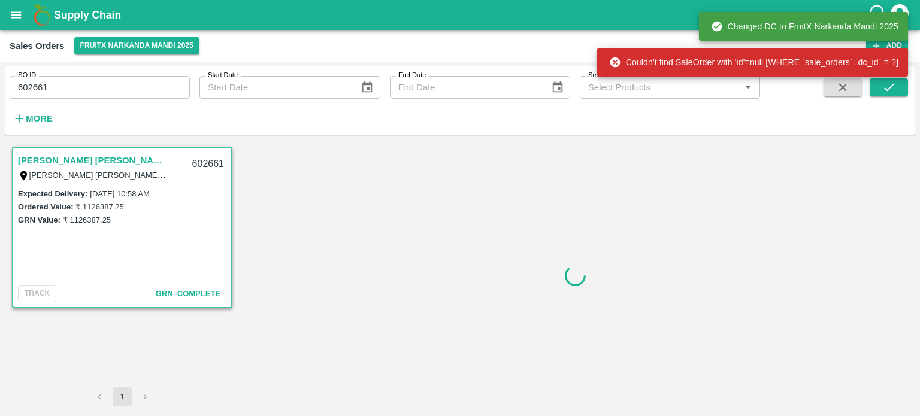
click at [133, 78] on input "602661" at bounding box center [100, 87] width 180 height 23
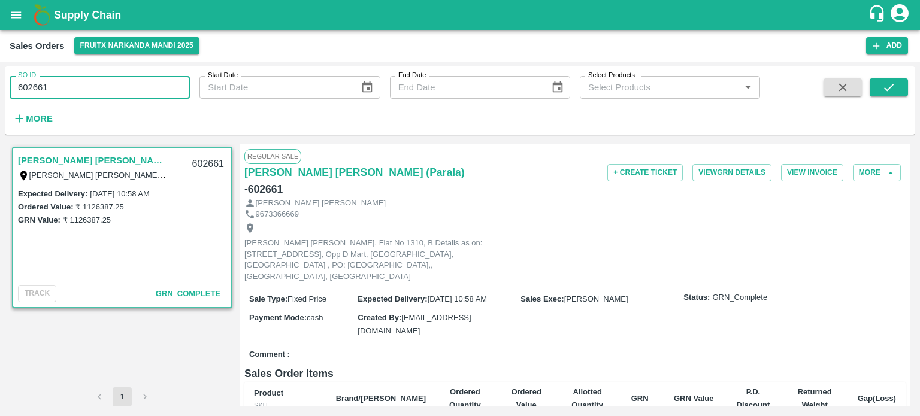
click at [154, 86] on input "602661" at bounding box center [100, 87] width 180 height 23
click at [899, 84] on button "submit" at bounding box center [888, 87] width 38 height 18
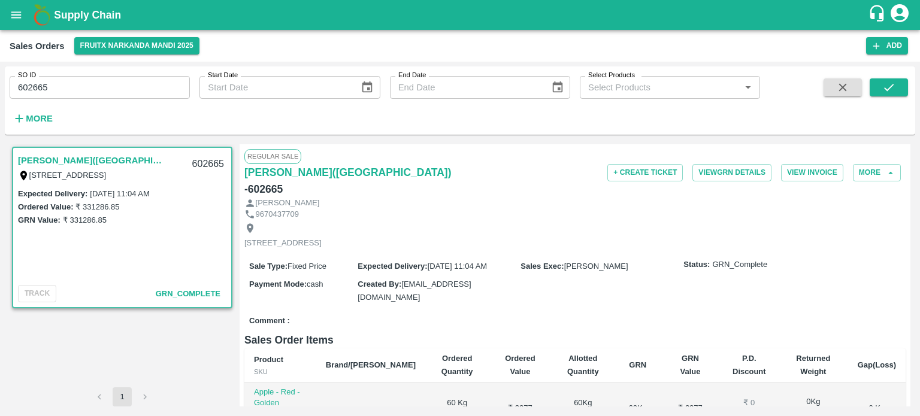
click at [128, 86] on input "602665" at bounding box center [100, 87] width 180 height 23
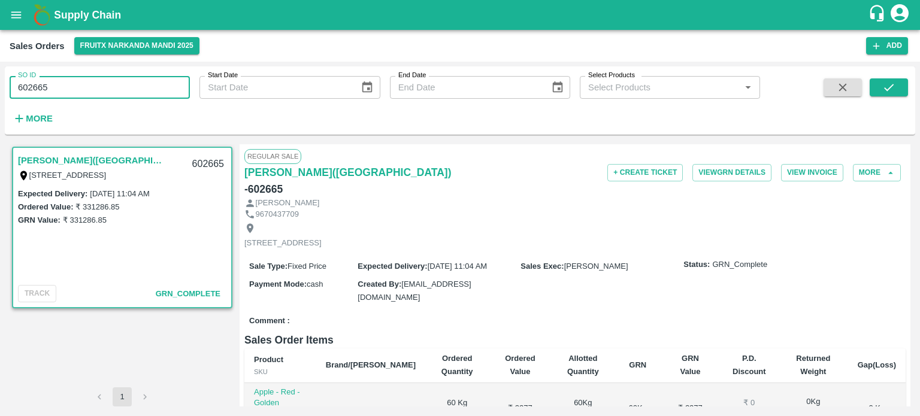
drag, startPoint x: 31, startPoint y: 88, endPoint x: 117, endPoint y: 92, distance: 85.7
click at [116, 93] on input "602665" at bounding box center [100, 87] width 180 height 23
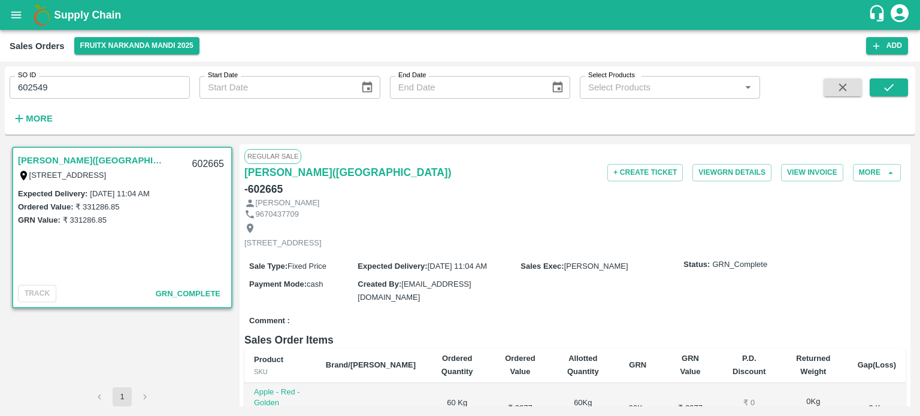
click at [908, 94] on div "SO ID 602549 SO ID Start Date Start Date End Date End Date Select Products Sele…" at bounding box center [460, 100] width 910 height 59
click at [902, 96] on button "submit" at bounding box center [888, 87] width 38 height 18
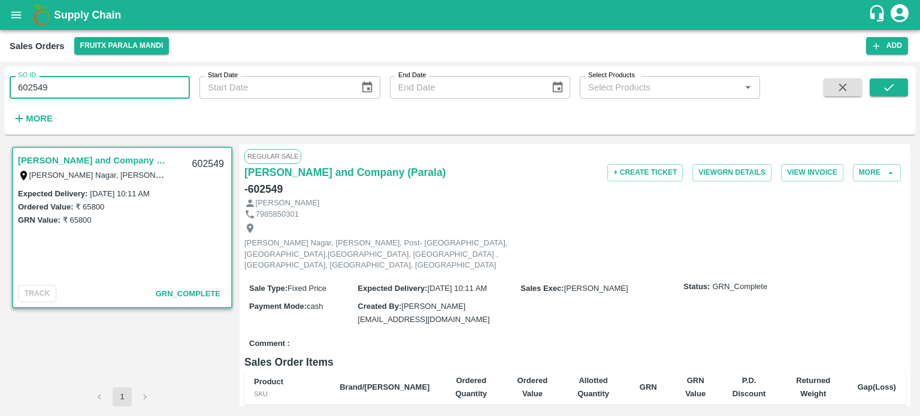
click at [127, 87] on input "602549" at bounding box center [100, 87] width 180 height 23
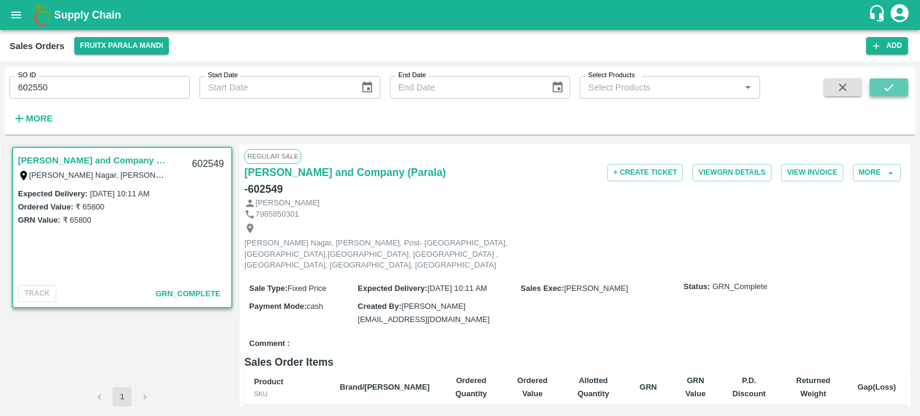
click at [885, 90] on icon "submit" at bounding box center [888, 87] width 13 height 13
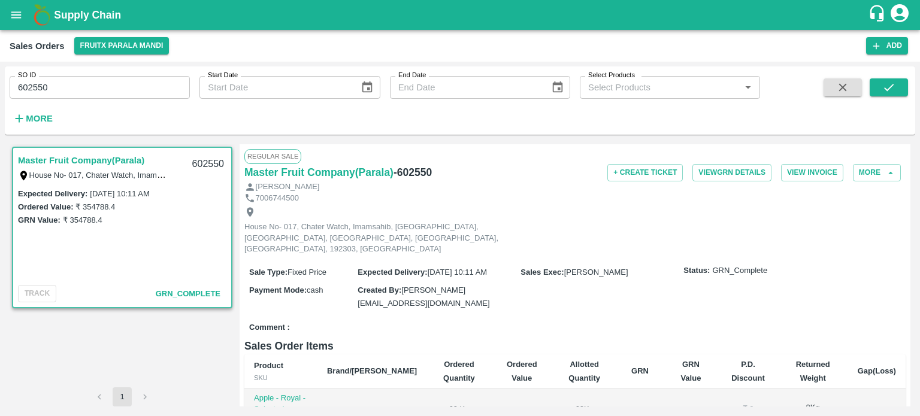
click at [57, 81] on input "602550" at bounding box center [100, 87] width 180 height 23
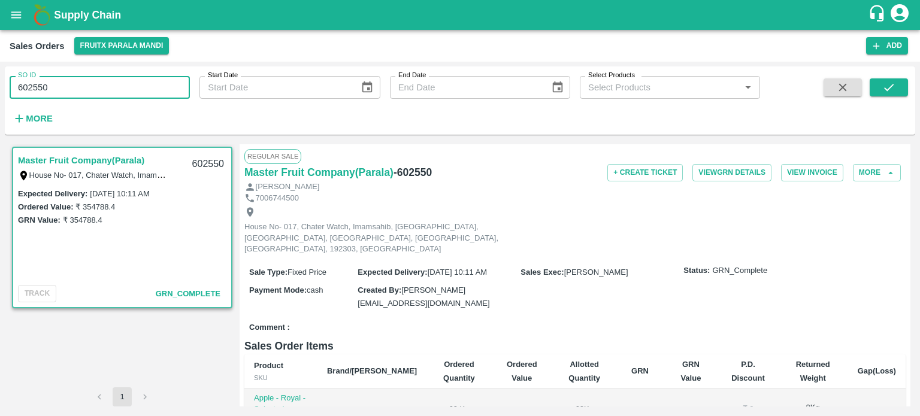
drag, startPoint x: 72, startPoint y: 89, endPoint x: 110, endPoint y: 83, distance: 38.2
click at [110, 83] on input "602550" at bounding box center [100, 87] width 180 height 23
click at [869, 88] on button "submit" at bounding box center [888, 87] width 38 height 18
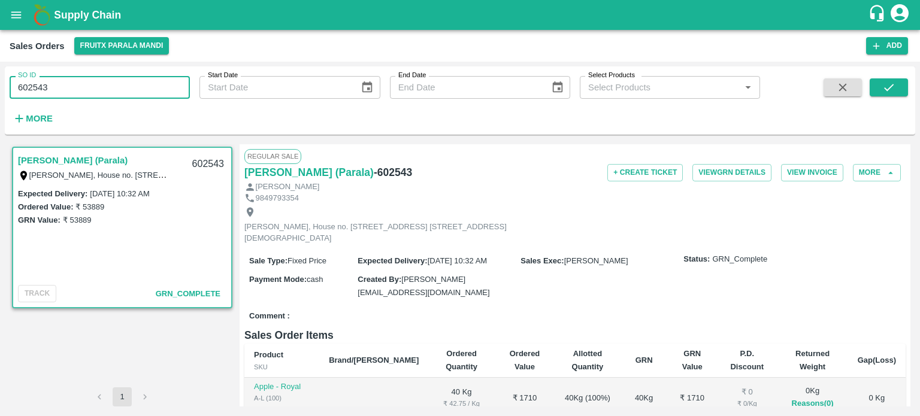
click at [172, 82] on input "602543" at bounding box center [100, 87] width 180 height 23
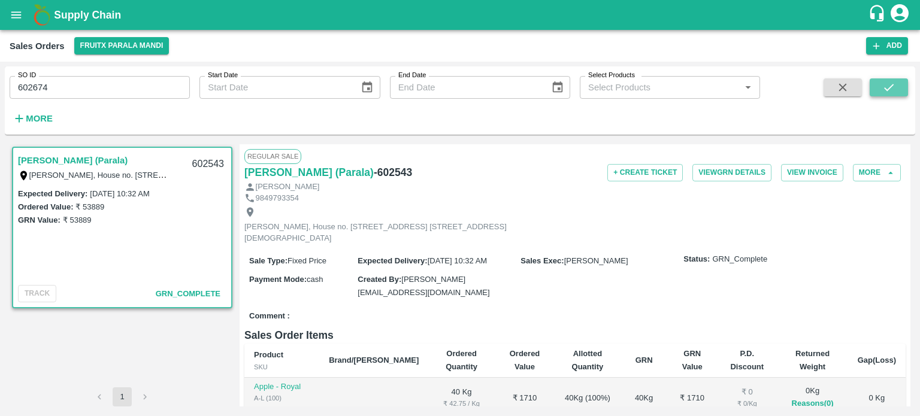
click at [872, 88] on button "submit" at bounding box center [888, 87] width 38 height 18
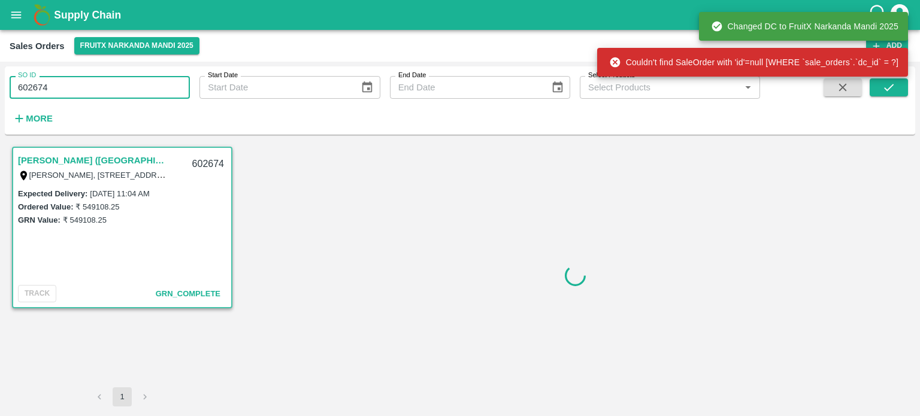
click at [160, 79] on input "602674" at bounding box center [100, 87] width 180 height 23
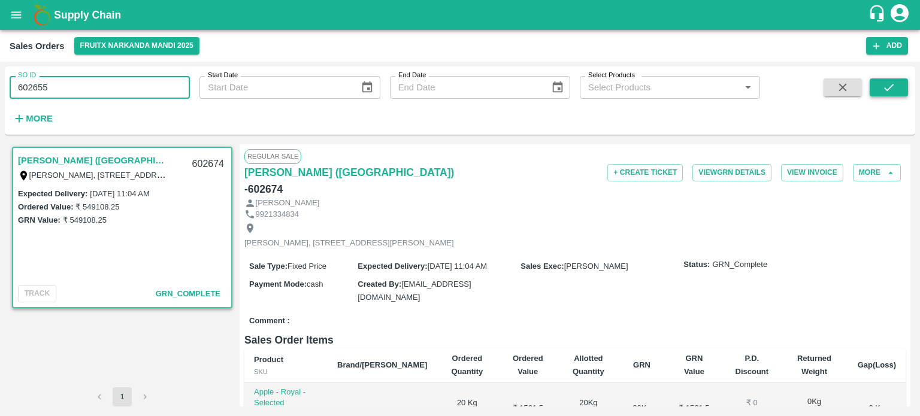
click at [894, 93] on icon "submit" at bounding box center [888, 87] width 13 height 13
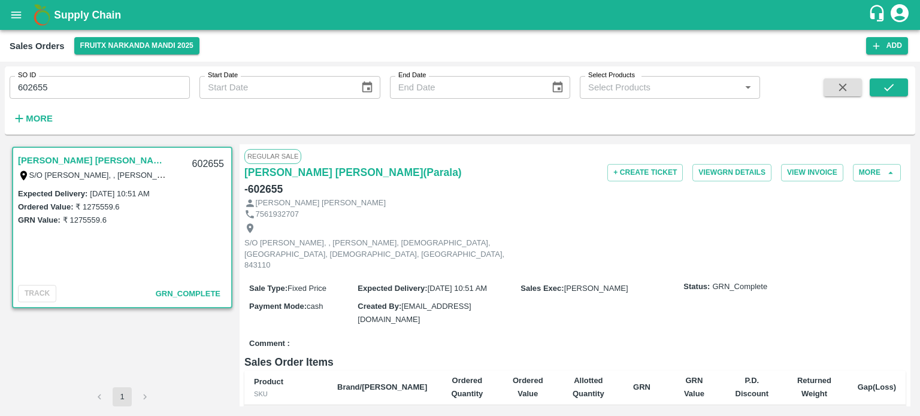
click at [117, 84] on input "602655" at bounding box center [100, 87] width 180 height 23
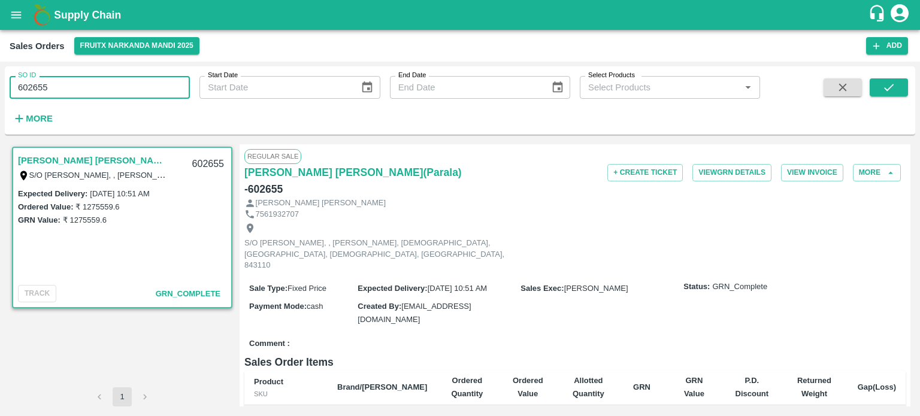
click at [117, 84] on input "602655" at bounding box center [100, 87] width 180 height 23
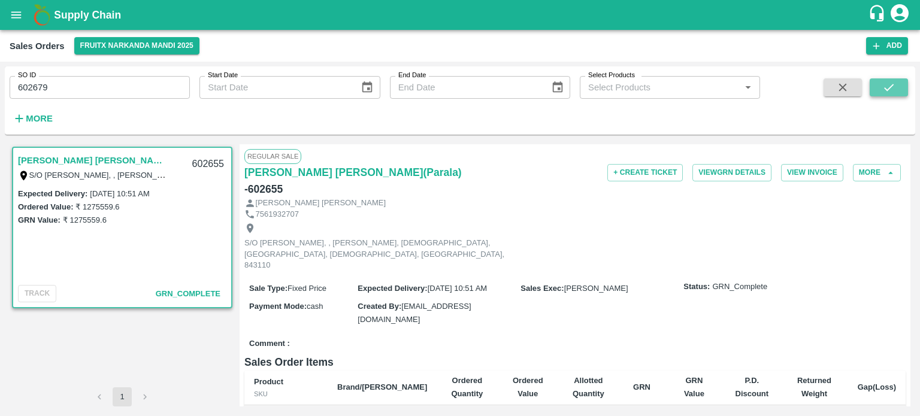
click at [890, 79] on button "submit" at bounding box center [888, 87] width 38 height 18
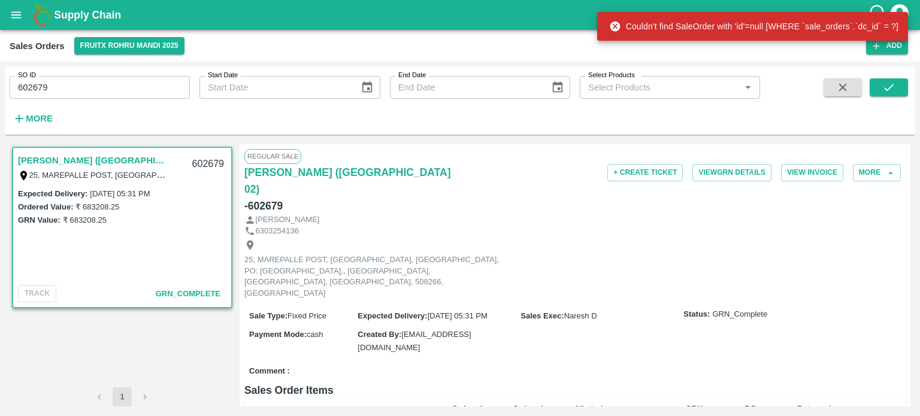
click at [138, 85] on input "602679" at bounding box center [100, 87] width 180 height 23
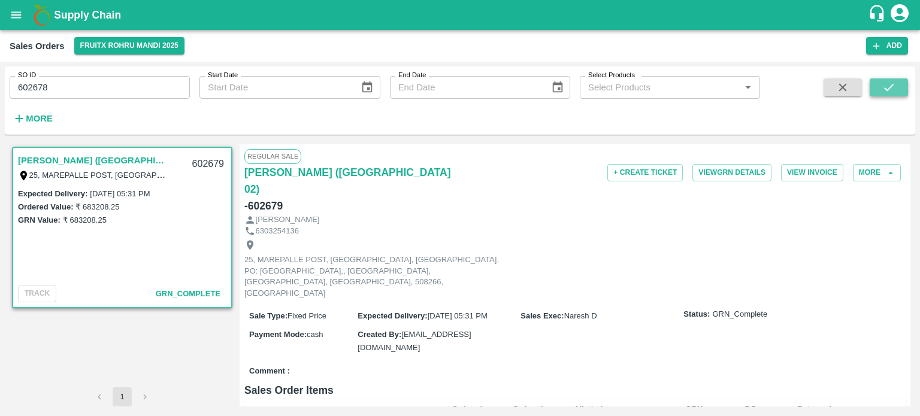
click at [891, 86] on icon "submit" at bounding box center [889, 87] width 10 height 7
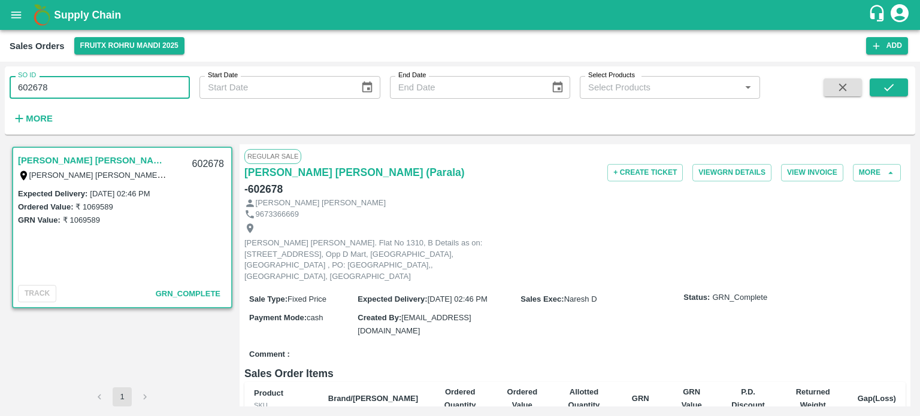
click at [133, 89] on input "602678" at bounding box center [100, 87] width 180 height 23
click at [885, 95] on button "submit" at bounding box center [888, 87] width 38 height 18
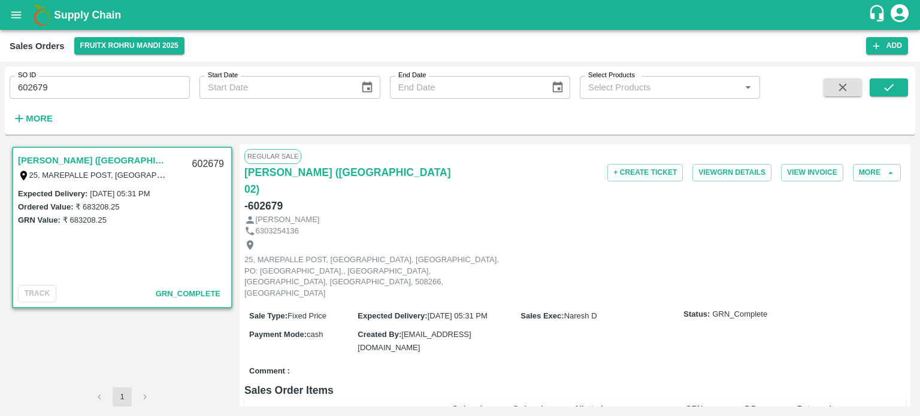
click at [87, 83] on input "602679" at bounding box center [100, 87] width 180 height 23
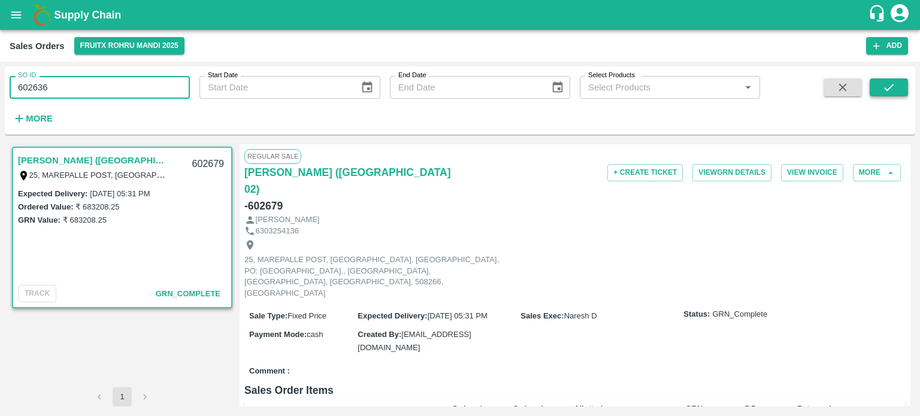
click at [885, 93] on icon "submit" at bounding box center [888, 87] width 13 height 13
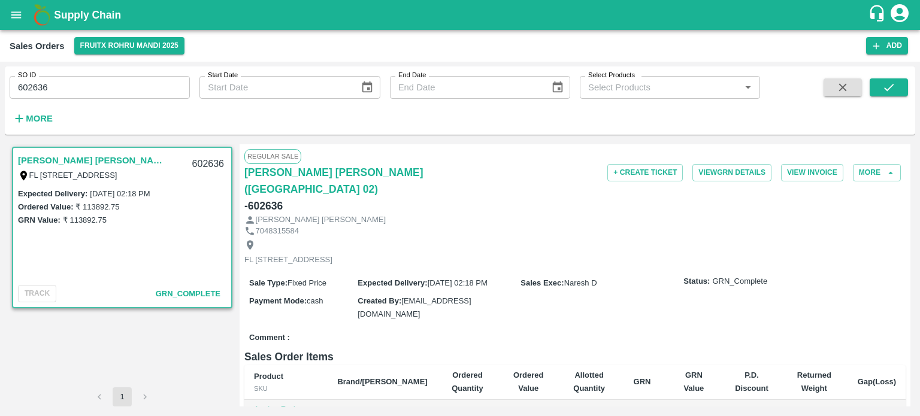
click at [90, 83] on input "602636" at bounding box center [100, 87] width 180 height 23
click at [881, 85] on button "submit" at bounding box center [888, 87] width 38 height 18
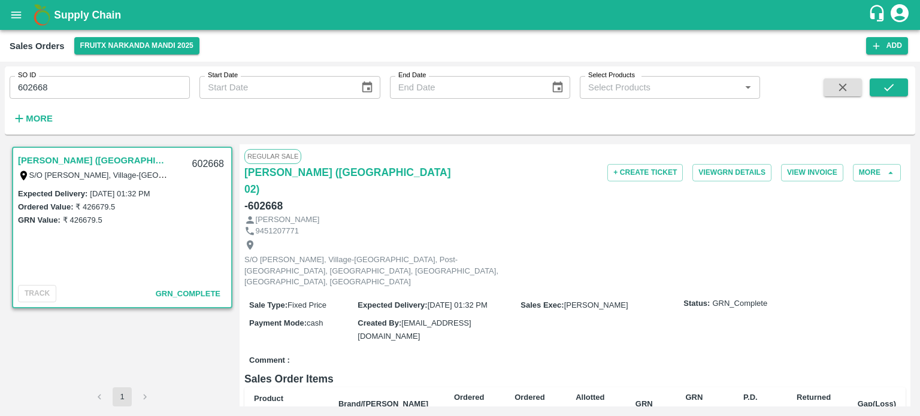
click at [96, 90] on input "602668" at bounding box center [100, 87] width 180 height 23
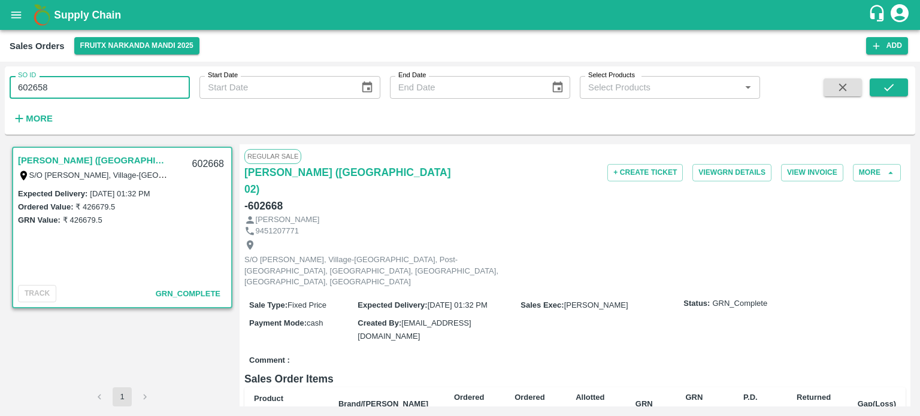
click at [905, 66] on div "SO ID 602658 SO ID Start Date Start Date End Date End Date Select Products Sele…" at bounding box center [460, 100] width 910 height 68
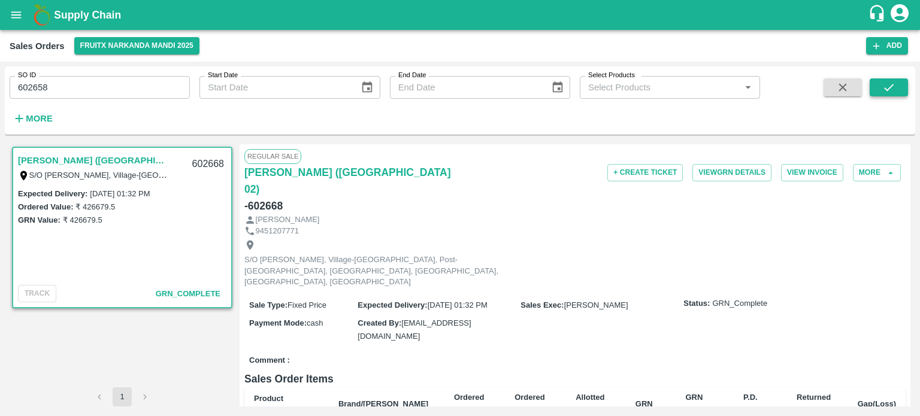
click at [902, 84] on button "submit" at bounding box center [888, 87] width 38 height 18
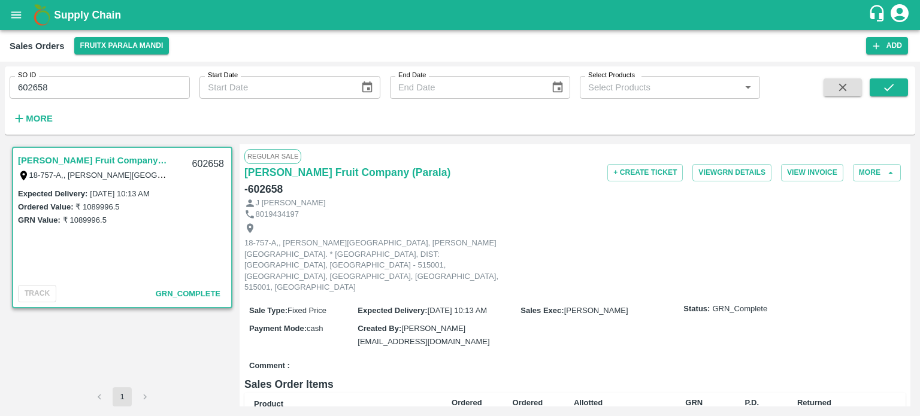
click at [89, 95] on input "602658" at bounding box center [100, 87] width 180 height 23
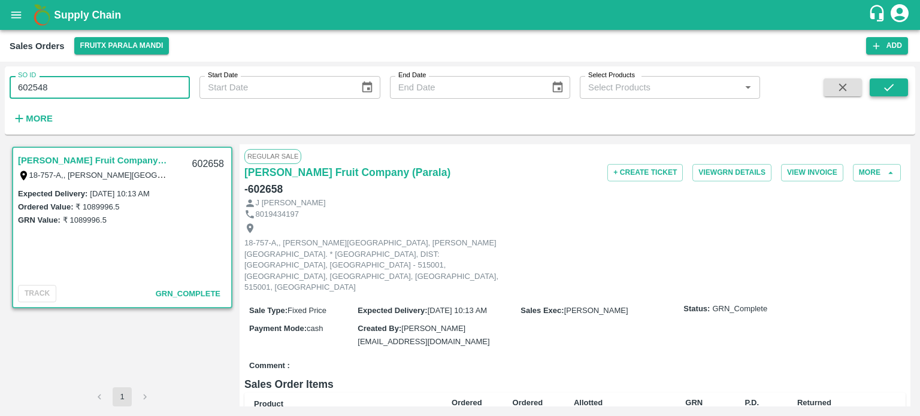
click at [880, 87] on button "submit" at bounding box center [888, 87] width 38 height 18
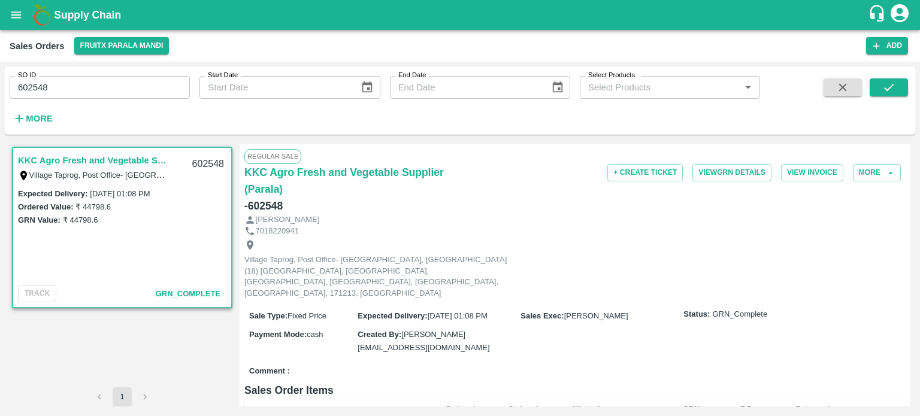
click at [91, 91] on input "602548" at bounding box center [100, 87] width 180 height 23
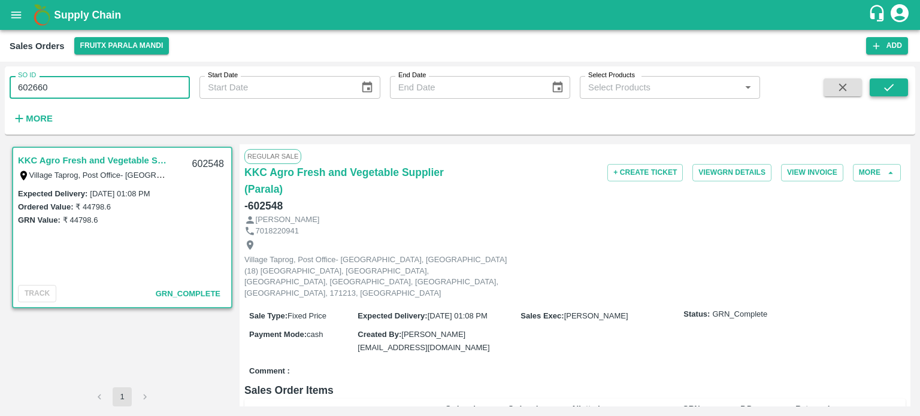
click at [897, 85] on button "submit" at bounding box center [888, 87] width 38 height 18
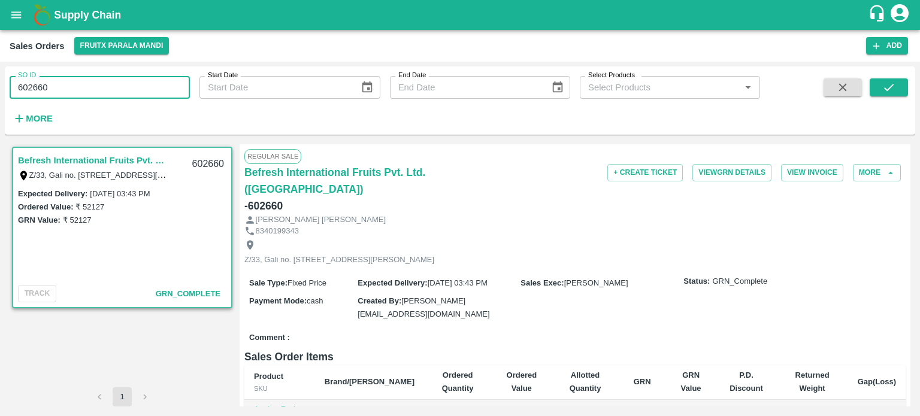
click at [96, 94] on input "602660" at bounding box center [100, 87] width 180 height 23
click at [138, 110] on div "SO ID 602659 SO ID Start Date Start Date End Date End Date Select Products Sele…" at bounding box center [380, 97] width 760 height 62
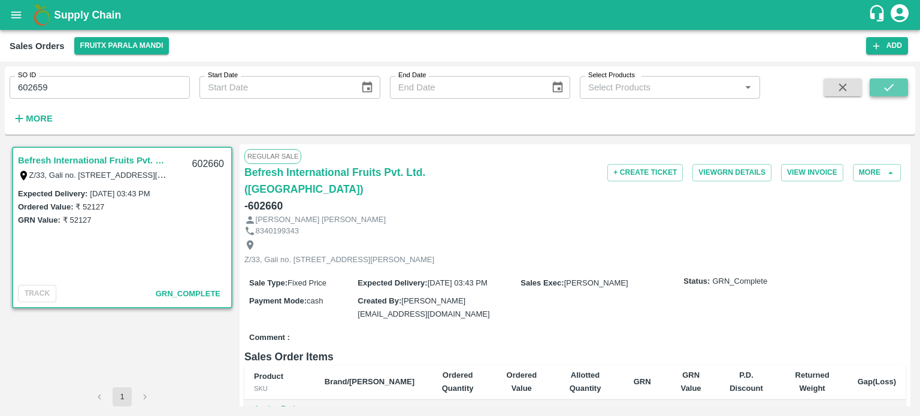
click at [896, 86] on button "submit" at bounding box center [888, 87] width 38 height 18
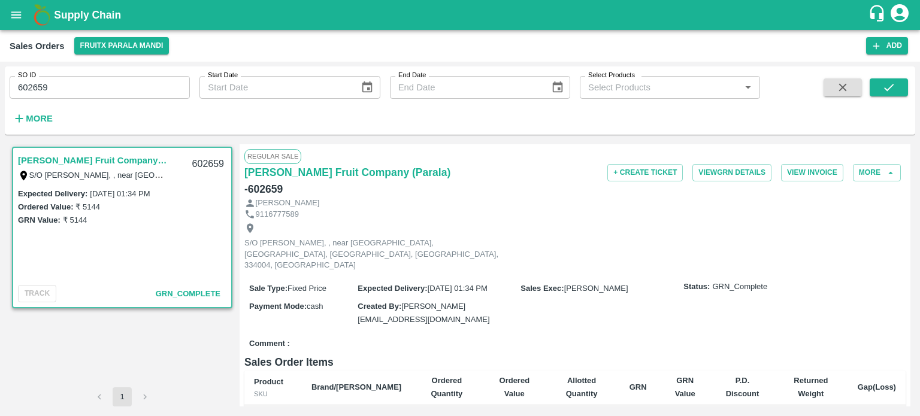
click at [60, 90] on input "602659" at bounding box center [100, 87] width 180 height 23
click at [871, 84] on button "submit" at bounding box center [888, 87] width 38 height 18
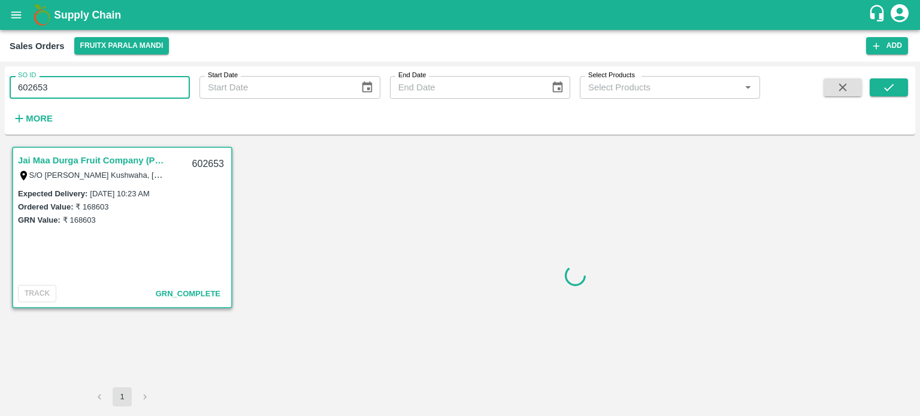
click at [138, 90] on input "602653" at bounding box center [100, 87] width 180 height 23
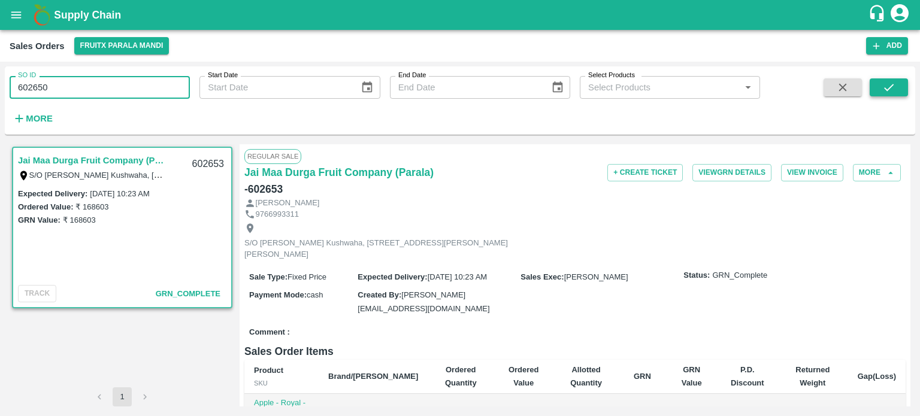
click at [894, 94] on button "submit" at bounding box center [888, 87] width 38 height 18
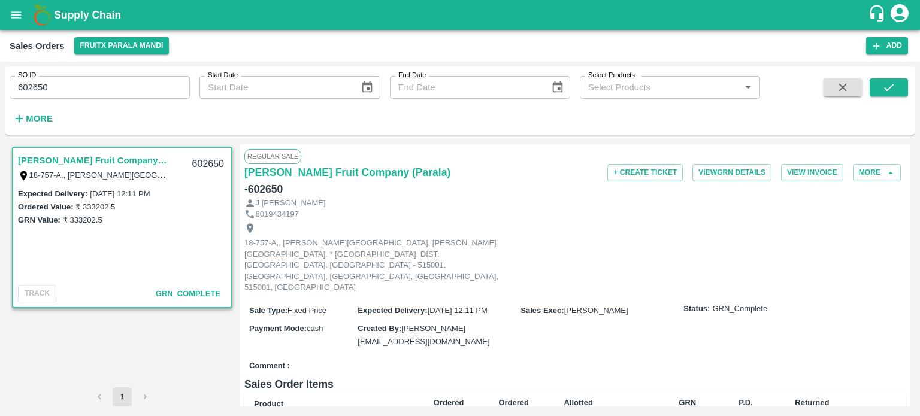
click at [136, 86] on input "602650" at bounding box center [100, 87] width 180 height 23
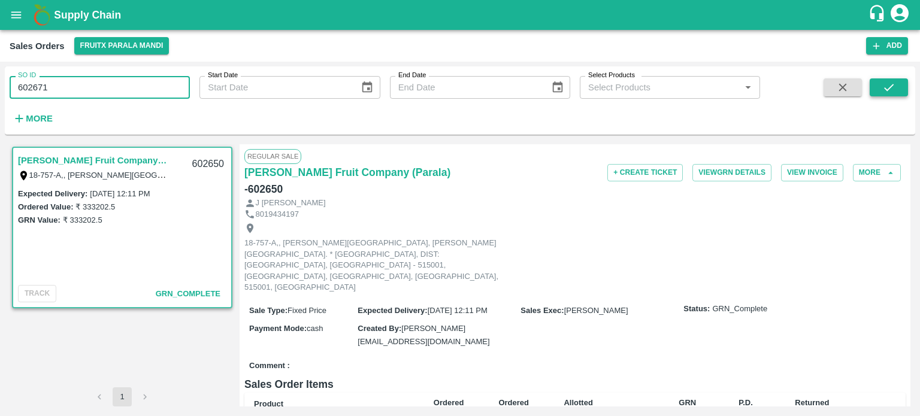
click at [886, 86] on icon "submit" at bounding box center [888, 87] width 13 height 13
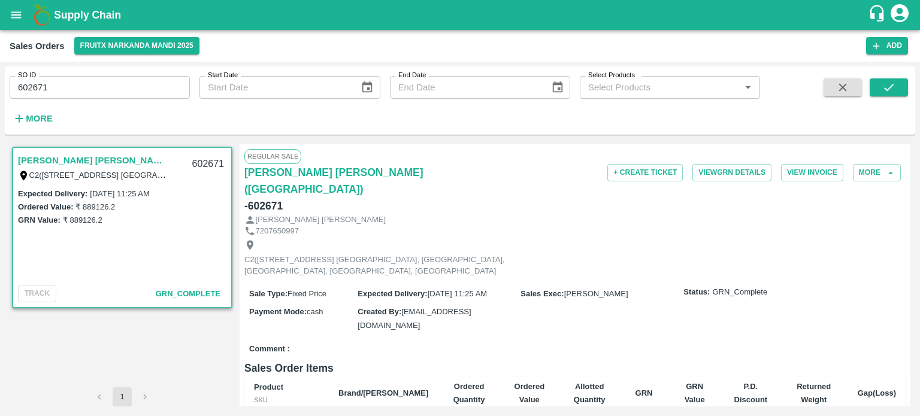
click at [99, 83] on input "602671" at bounding box center [100, 87] width 180 height 23
click at [882, 86] on icon "submit" at bounding box center [888, 87] width 13 height 13
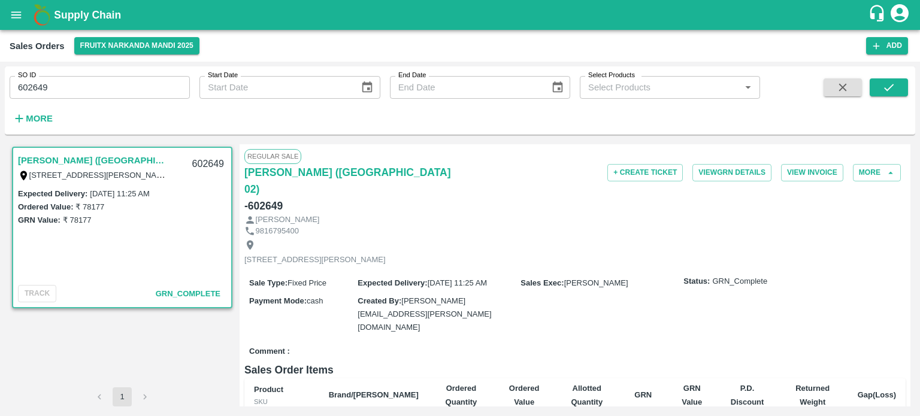
click at [125, 98] on input "602649" at bounding box center [100, 87] width 180 height 23
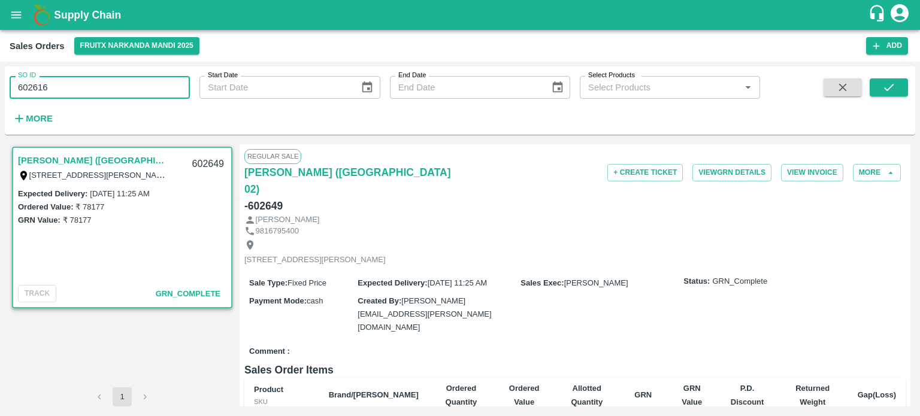
click at [892, 97] on span at bounding box center [888, 102] width 38 height 49
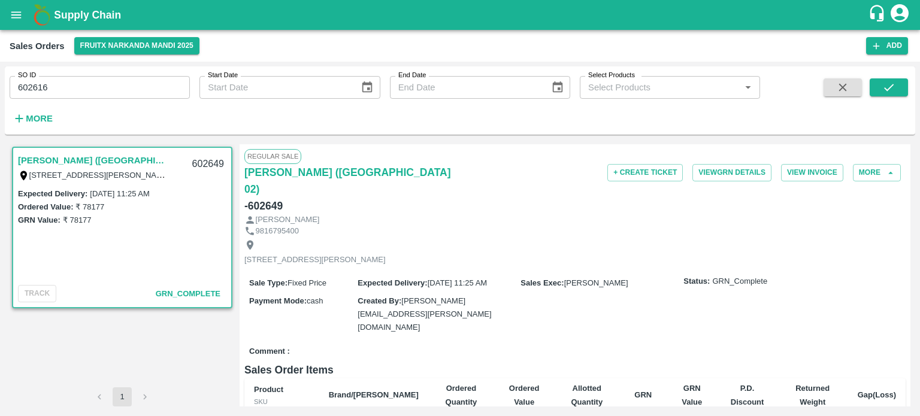
click at [892, 95] on button "submit" at bounding box center [888, 87] width 38 height 18
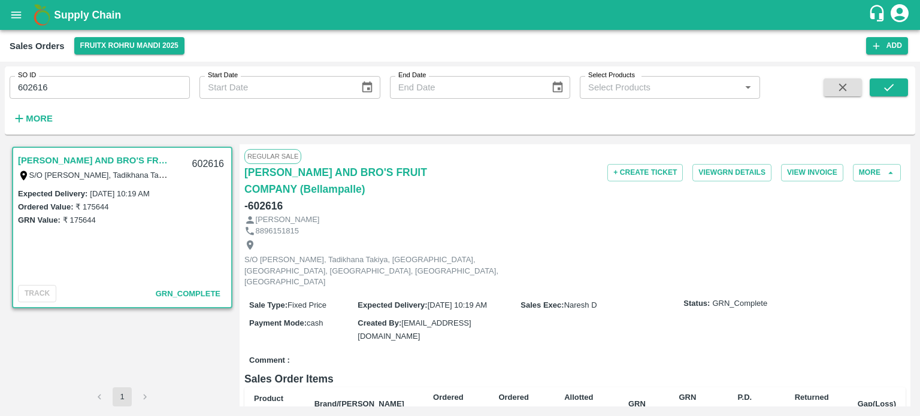
click at [98, 87] on input "602616" at bounding box center [100, 87] width 180 height 23
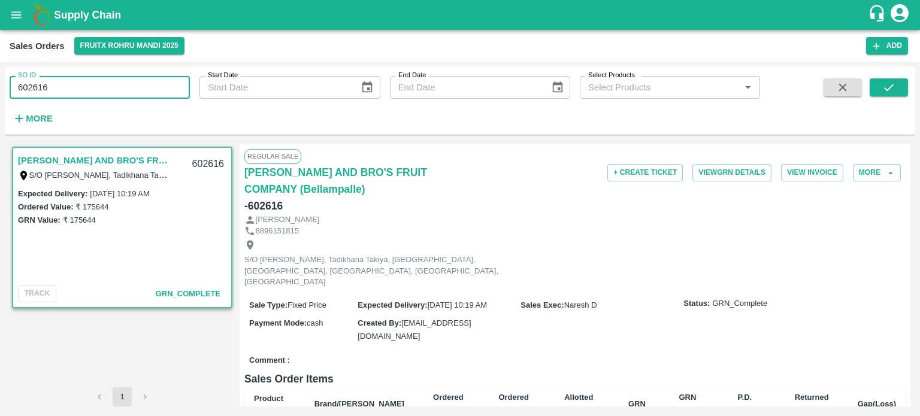
drag, startPoint x: 36, startPoint y: 81, endPoint x: 99, endPoint y: 79, distance: 63.5
click at [99, 79] on input "602616" at bounding box center [100, 87] width 180 height 23
click at [876, 86] on button "submit" at bounding box center [888, 87] width 38 height 18
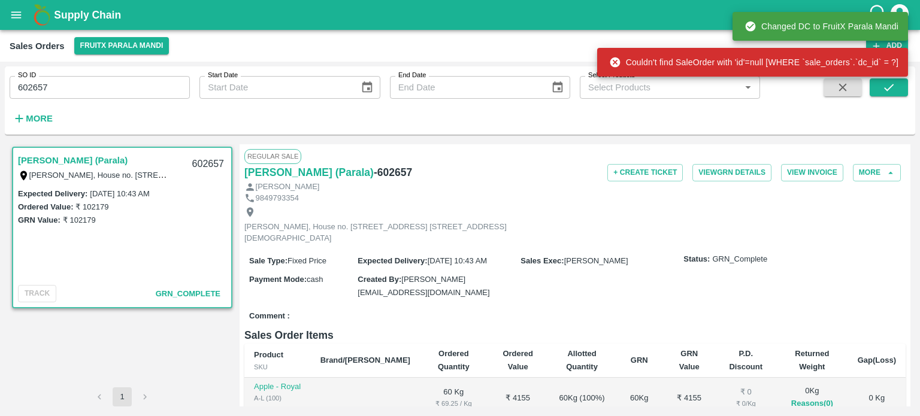
click at [122, 81] on input "602657" at bounding box center [100, 87] width 180 height 23
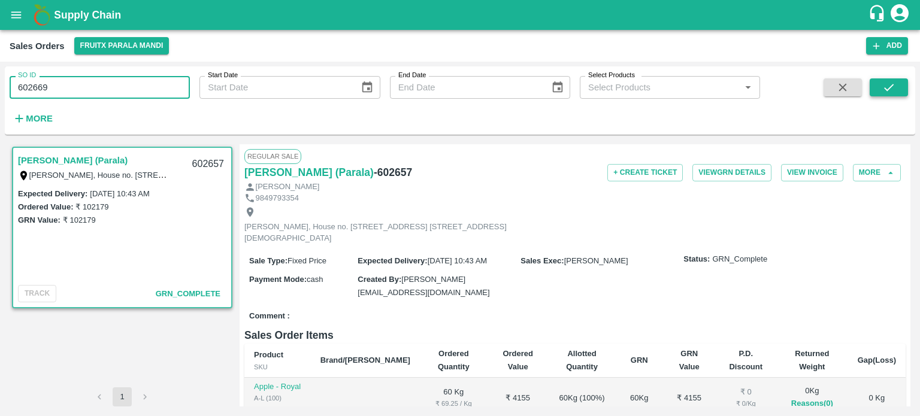
click at [886, 84] on icon "submit" at bounding box center [888, 87] width 13 height 13
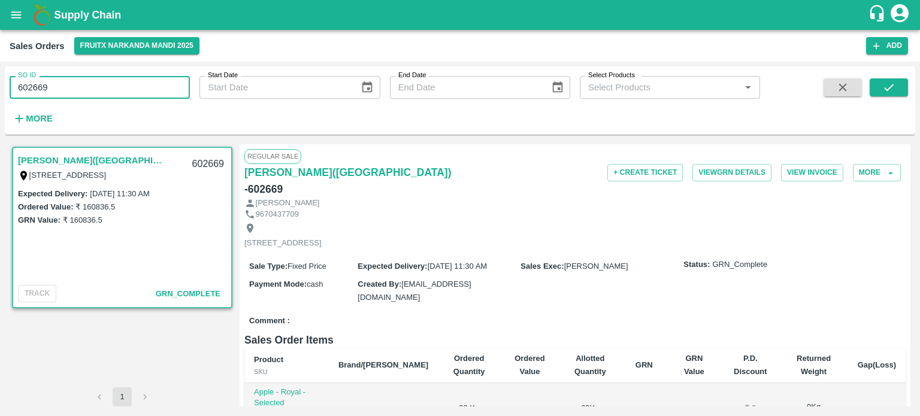
click at [113, 86] on input "602669" at bounding box center [100, 87] width 180 height 23
drag, startPoint x: 34, startPoint y: 89, endPoint x: 93, endPoint y: 83, distance: 60.1
click at [93, 83] on input "602669" at bounding box center [100, 87] width 180 height 23
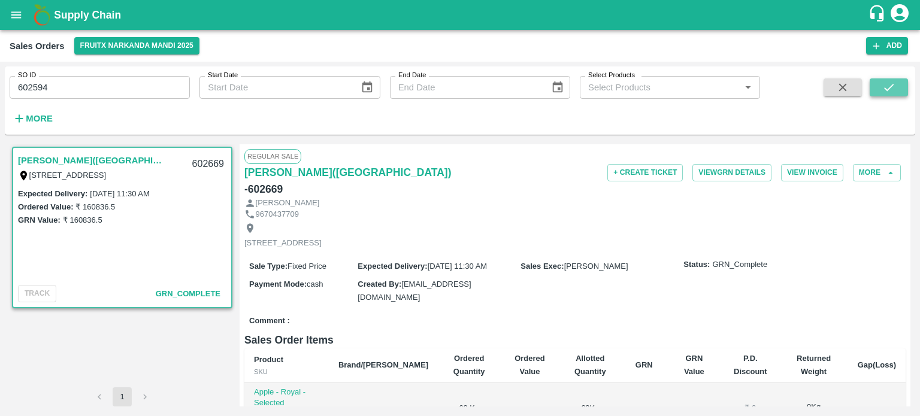
click at [894, 88] on icon "submit" at bounding box center [888, 87] width 13 height 13
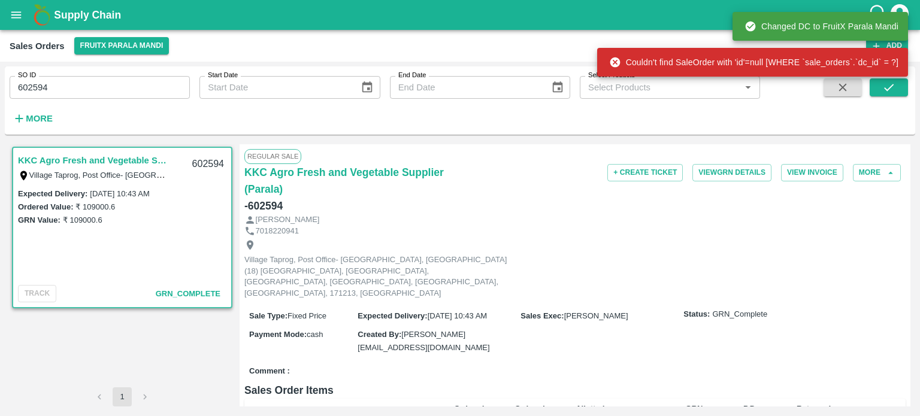
click at [116, 93] on input "602594" at bounding box center [100, 87] width 180 height 23
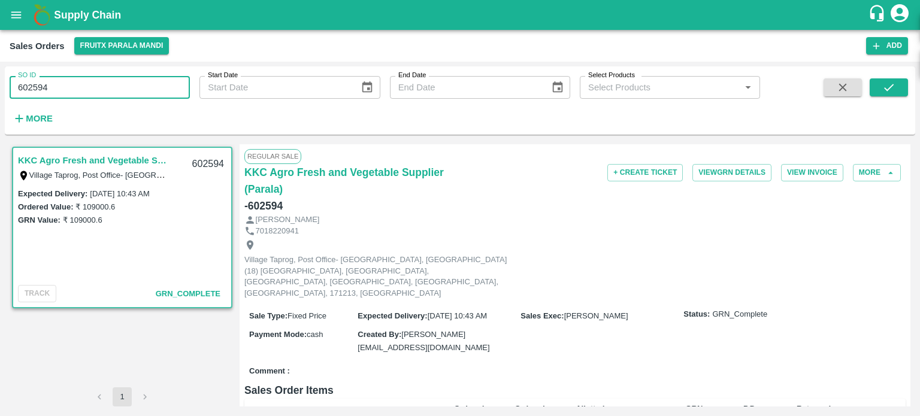
drag, startPoint x: 34, startPoint y: 83, endPoint x: 84, endPoint y: 75, distance: 51.4
click at [84, 75] on div "SO ID 602594 SO ID" at bounding box center [95, 82] width 190 height 32
click at [908, 86] on div "SO ID 602652 SO ID Start Date Start Date End Date End Date Select Products Sele…" at bounding box center [460, 100] width 910 height 59
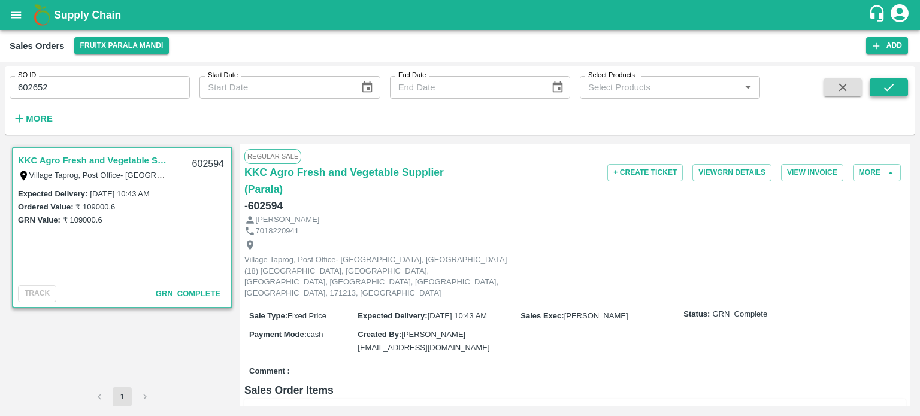
click at [894, 90] on icon "submit" at bounding box center [888, 87] width 13 height 13
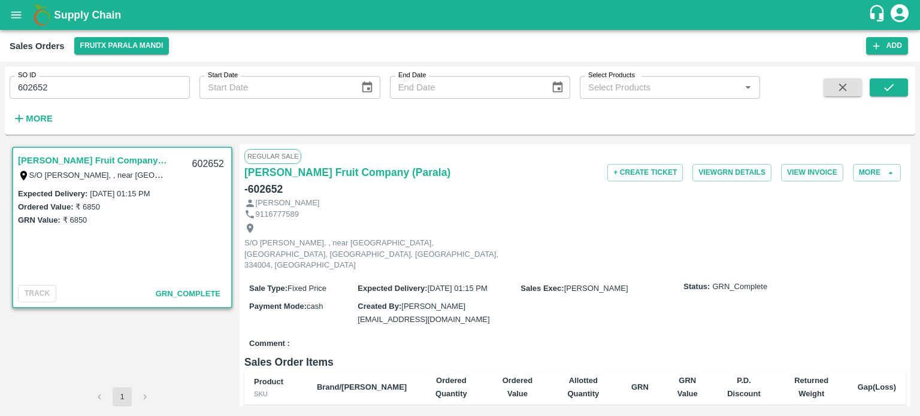
click at [166, 85] on input "602652" at bounding box center [100, 87] width 180 height 23
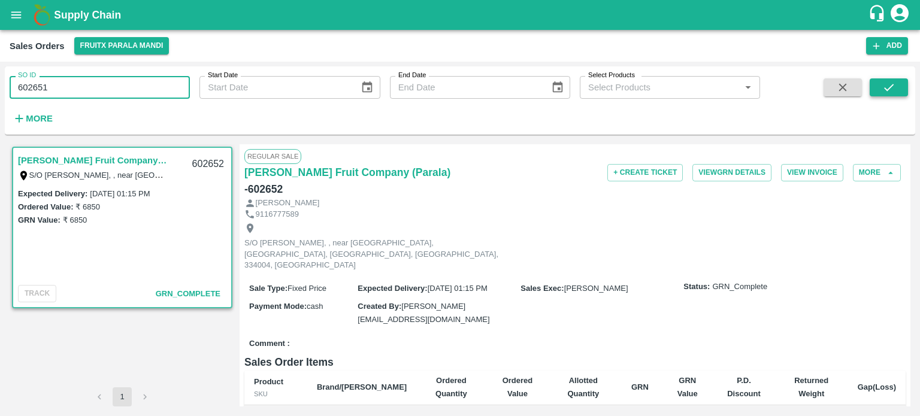
click at [887, 87] on icon "submit" at bounding box center [888, 87] width 13 height 13
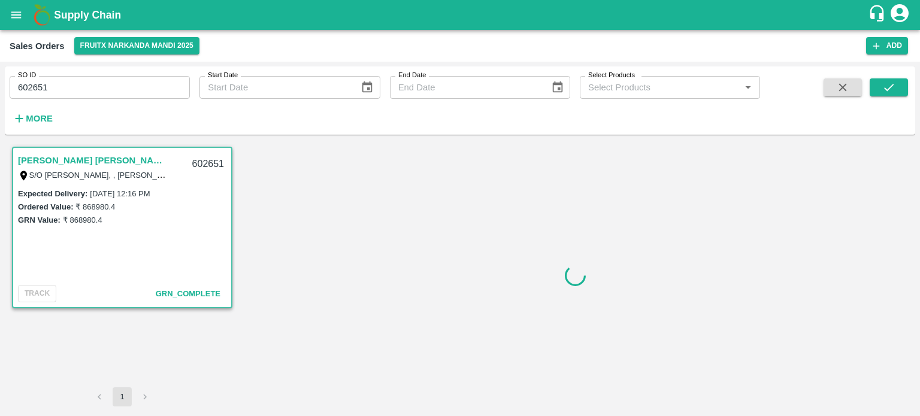
click at [118, 83] on input "602651" at bounding box center [100, 87] width 180 height 23
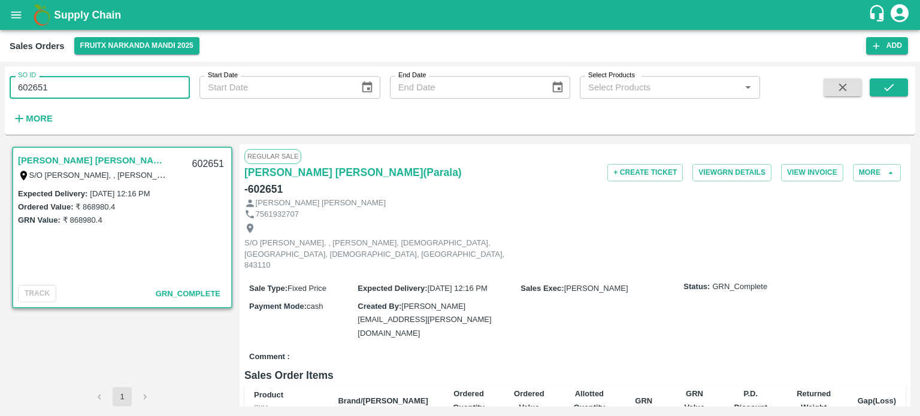
drag, startPoint x: 156, startPoint y: 81, endPoint x: 0, endPoint y: 80, distance: 156.3
click at [0, 80] on div "SO ID 602651 SO ID Start Date Start Date End Date End Date Select Products Sele…" at bounding box center [460, 239] width 920 height 354
paste input "text"
click at [882, 91] on icon "submit" at bounding box center [888, 87] width 13 height 13
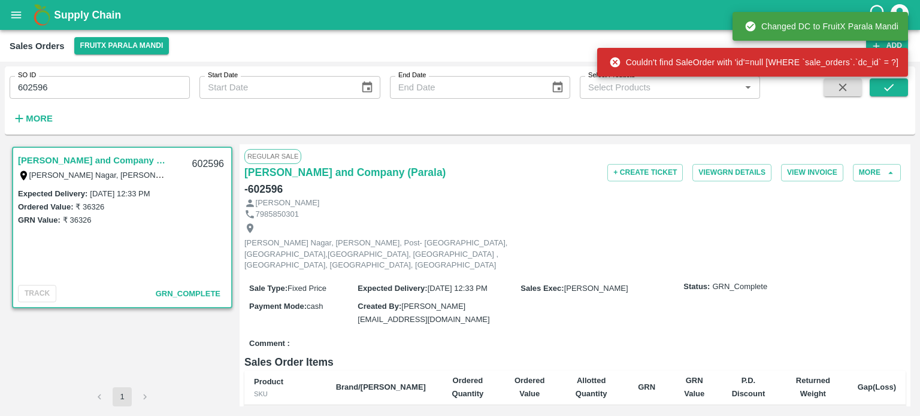
click at [104, 84] on input "602596" at bounding box center [100, 87] width 180 height 23
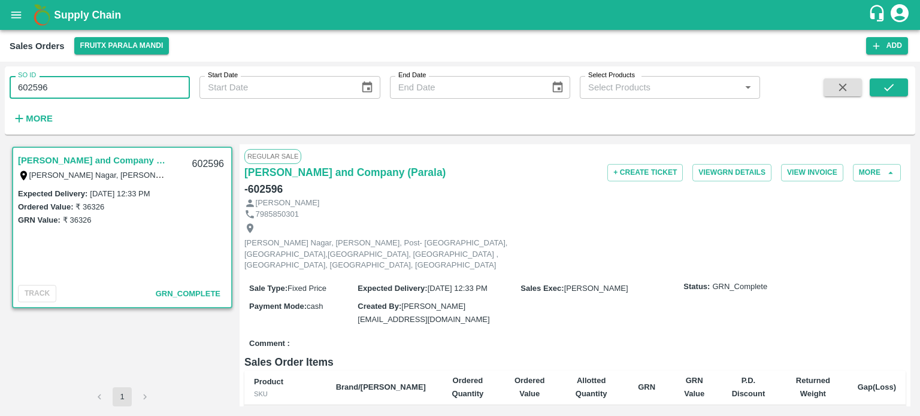
drag, startPoint x: 32, startPoint y: 88, endPoint x: 76, endPoint y: 86, distance: 43.8
click at [76, 86] on input "602596" at bounding box center [100, 87] width 180 height 23
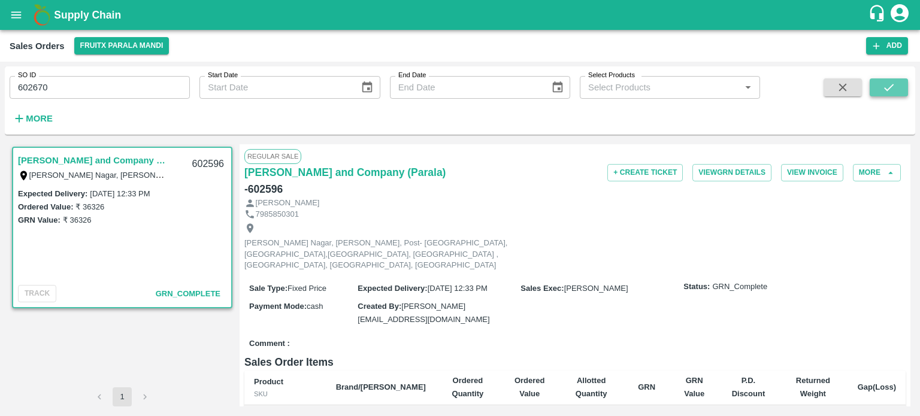
click at [876, 93] on button "submit" at bounding box center [888, 87] width 38 height 18
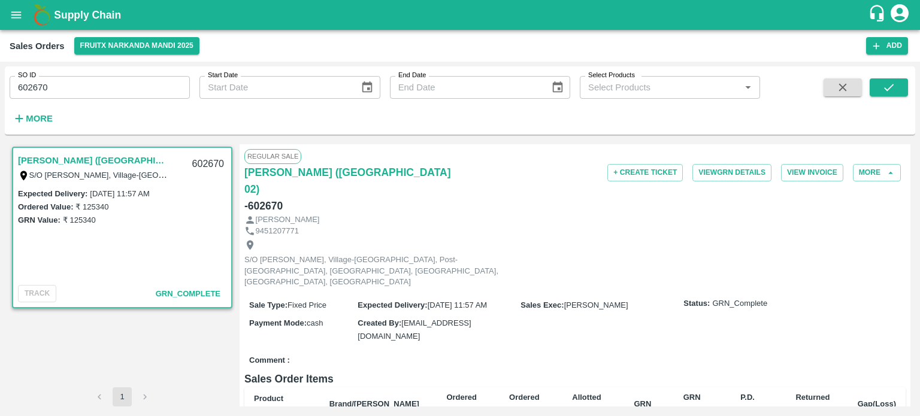
click at [99, 95] on input "602670" at bounding box center [100, 87] width 180 height 23
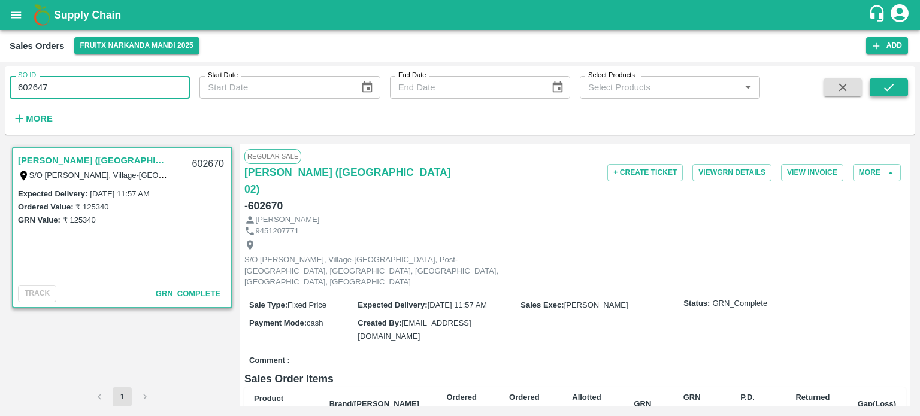
click at [888, 90] on icon "submit" at bounding box center [888, 87] width 13 height 13
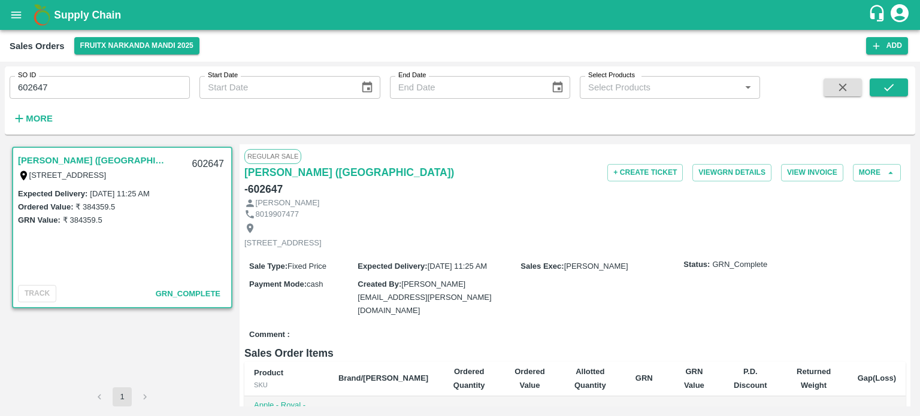
click at [70, 88] on input "602647" at bounding box center [100, 87] width 180 height 23
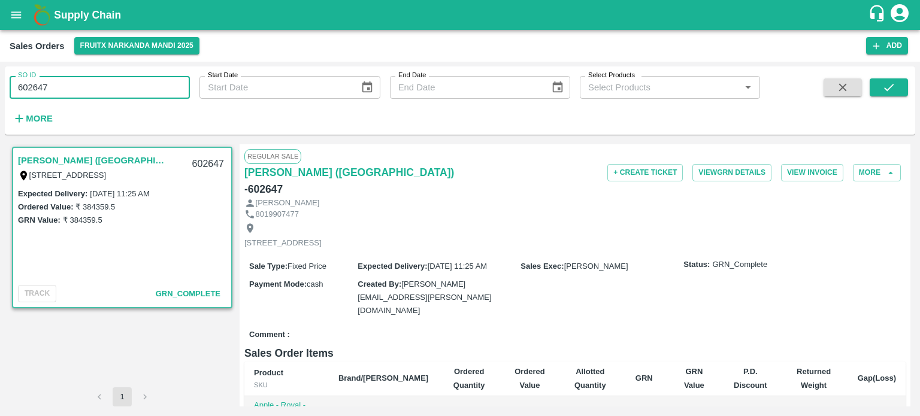
drag, startPoint x: 40, startPoint y: 89, endPoint x: 114, endPoint y: 95, distance: 74.5
click at [112, 97] on input "602647" at bounding box center [100, 87] width 180 height 23
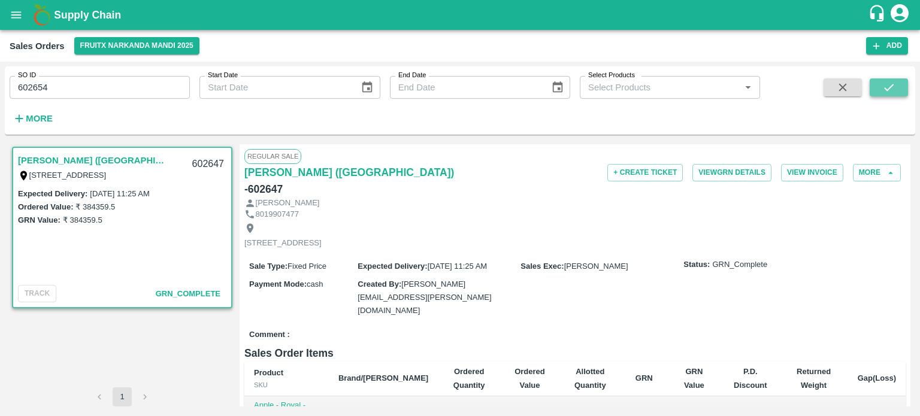
click at [896, 89] on button "submit" at bounding box center [888, 87] width 38 height 18
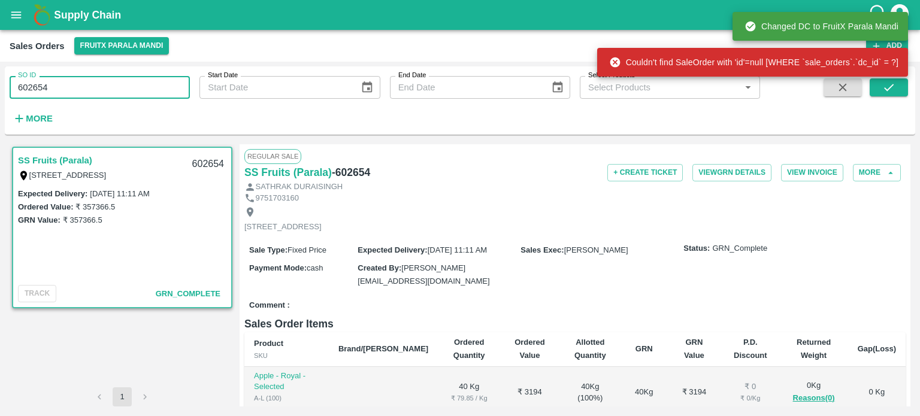
click at [104, 86] on input "602654" at bounding box center [100, 87] width 180 height 23
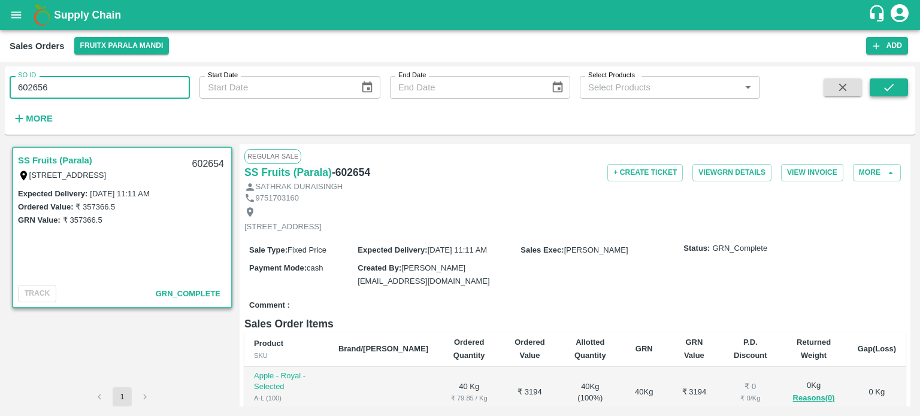
click at [887, 83] on icon "submit" at bounding box center [888, 87] width 13 height 13
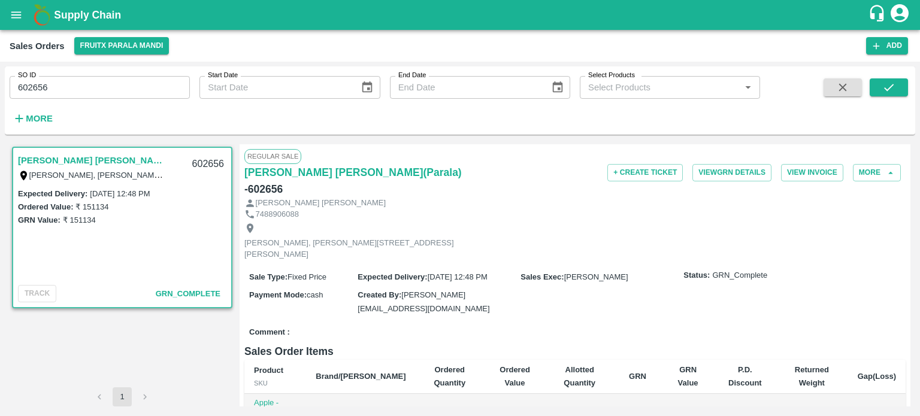
click at [85, 89] on input "602656" at bounding box center [100, 87] width 180 height 23
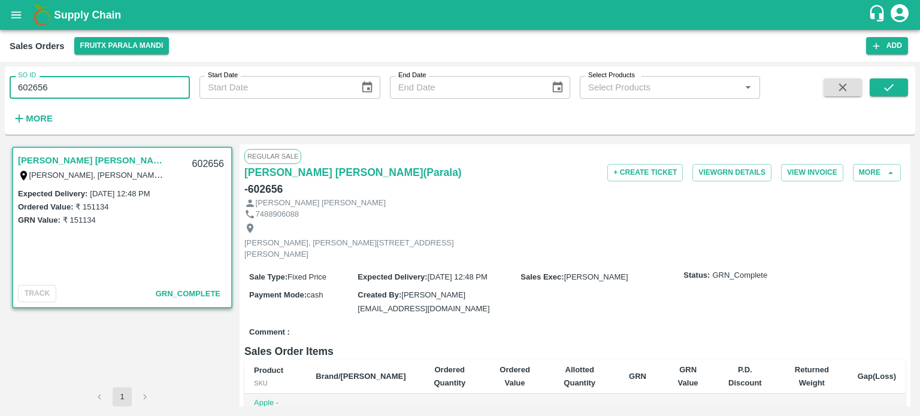
drag, startPoint x: 36, startPoint y: 86, endPoint x: 113, endPoint y: 89, distance: 76.7
click at [113, 89] on input "602656" at bounding box center [100, 87] width 180 height 23
click at [891, 84] on icon "submit" at bounding box center [888, 87] width 13 height 13
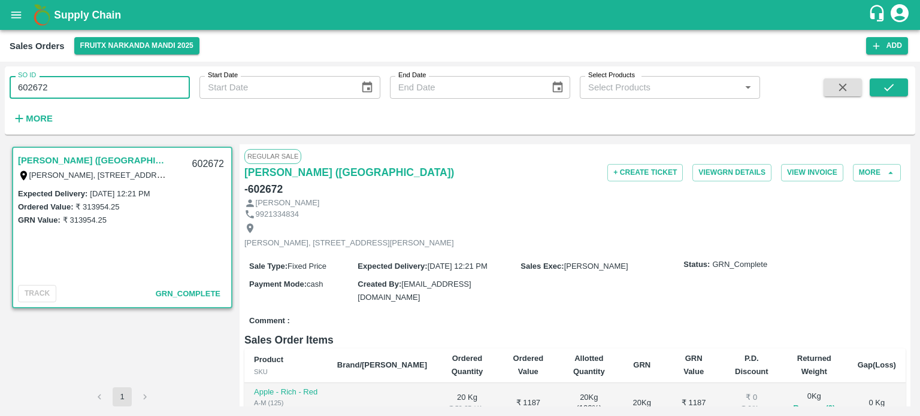
click at [131, 77] on input "602672" at bounding box center [100, 87] width 180 height 23
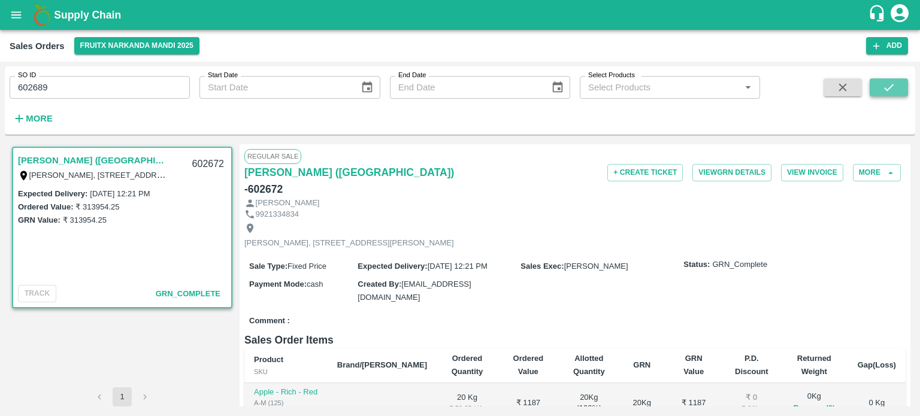
click at [888, 93] on icon "submit" at bounding box center [888, 87] width 13 height 13
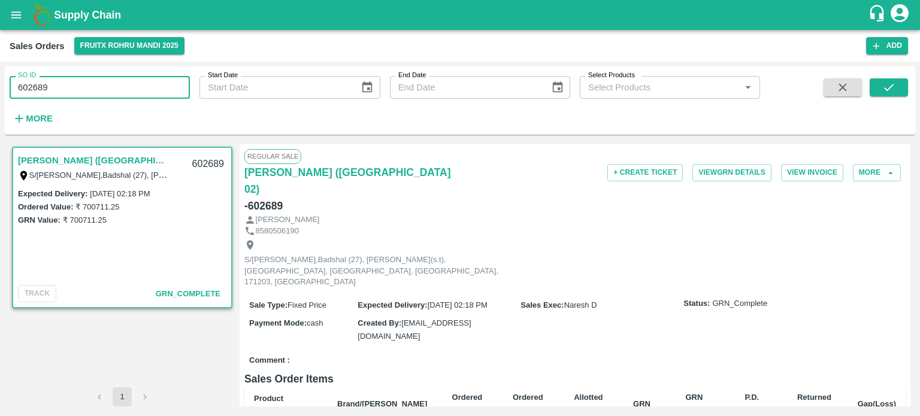
drag, startPoint x: 31, startPoint y: 85, endPoint x: 93, endPoint y: 86, distance: 62.3
click at [91, 90] on input "602689" at bounding box center [100, 87] width 180 height 23
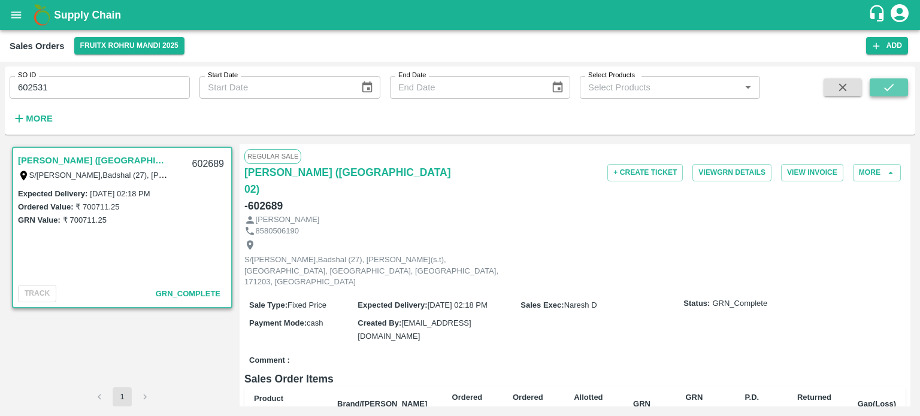
click at [888, 95] on button "submit" at bounding box center [888, 87] width 38 height 18
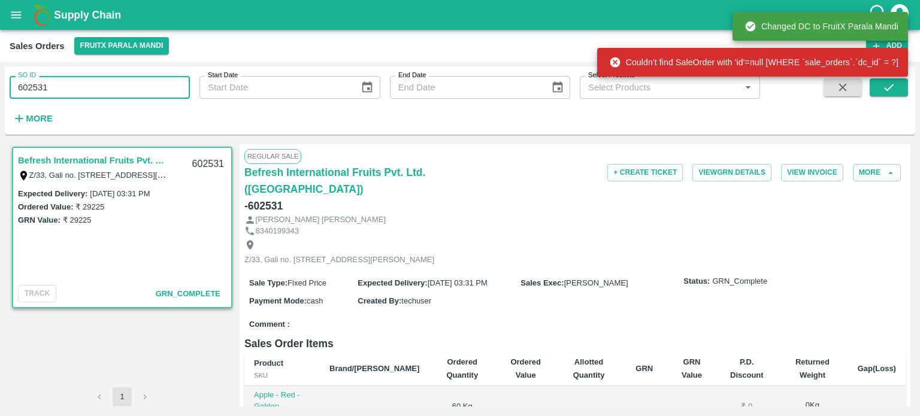
drag, startPoint x: 39, startPoint y: 88, endPoint x: 103, endPoint y: 80, distance: 64.6
click at [102, 81] on input "602531" at bounding box center [100, 87] width 180 height 23
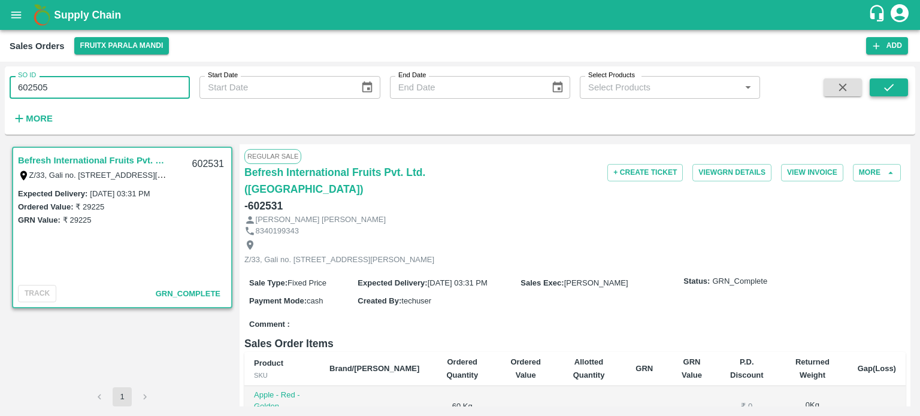
click at [890, 86] on icon "submit" at bounding box center [888, 87] width 13 height 13
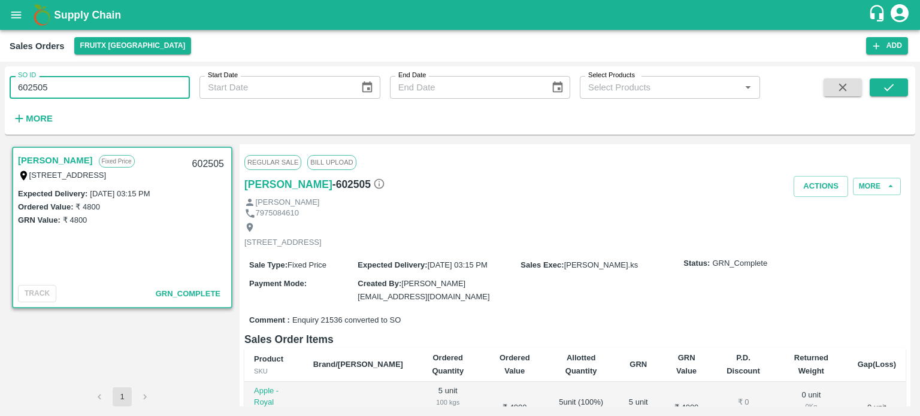
drag, startPoint x: 32, startPoint y: 86, endPoint x: 159, endPoint y: 81, distance: 127.0
click at [159, 81] on input "602505" at bounding box center [100, 87] width 180 height 23
type input "602477"
click at [881, 87] on button "submit" at bounding box center [888, 87] width 38 height 18
